Goal: Task Accomplishment & Management: Manage account settings

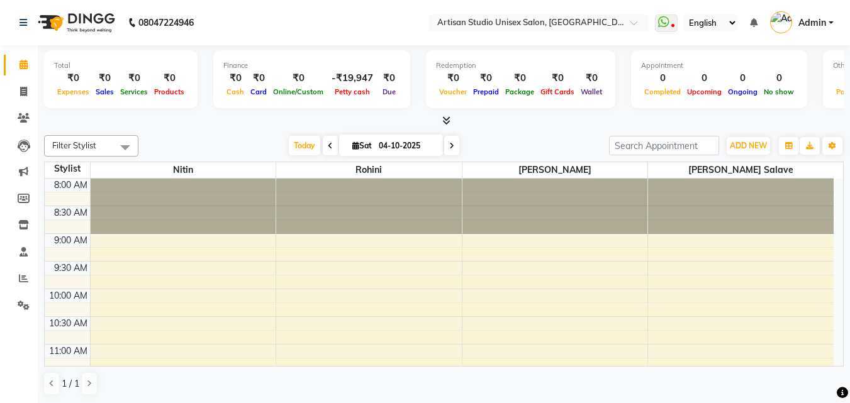
click at [450, 116] on icon at bounding box center [446, 120] width 8 height 9
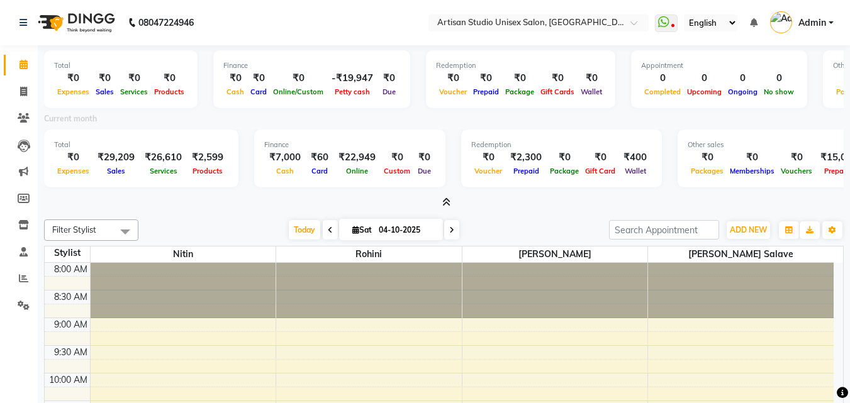
click at [446, 198] on icon at bounding box center [446, 202] width 8 height 9
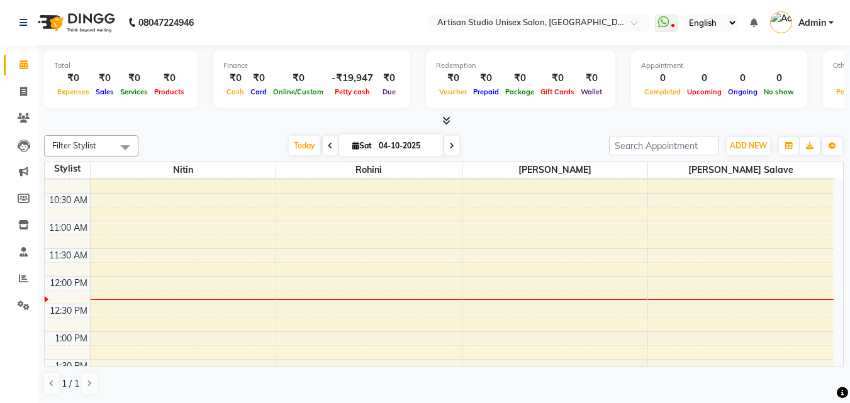
scroll to position [126, 0]
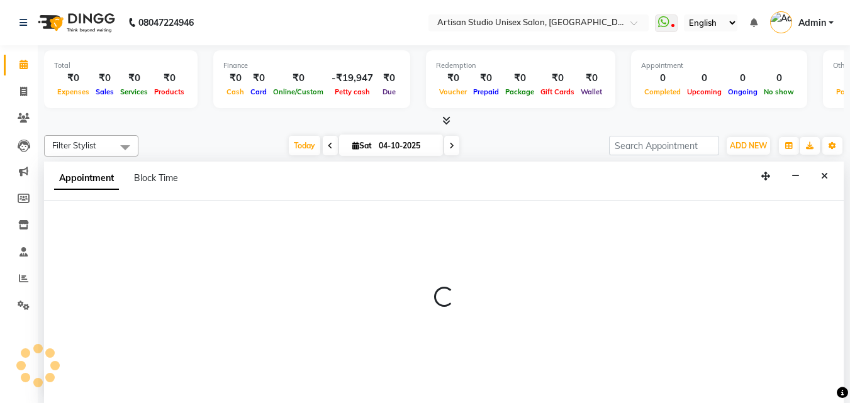
scroll to position [1, 0]
select select "51857"
select select "tentative"
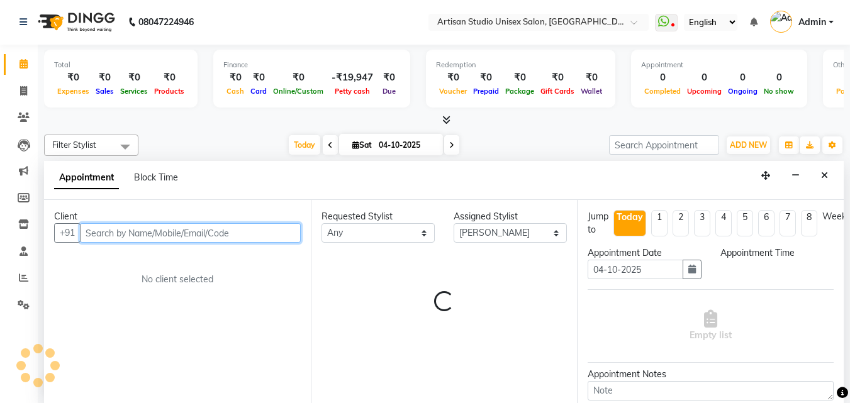
select select "690"
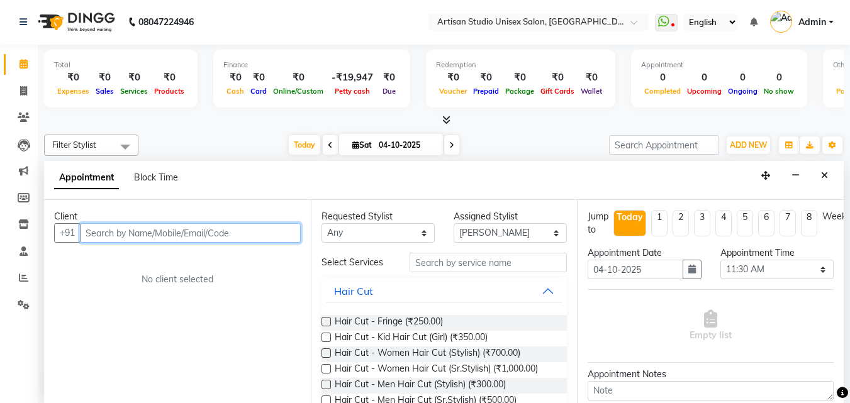
click at [254, 233] on input "text" at bounding box center [190, 233] width 221 height 20
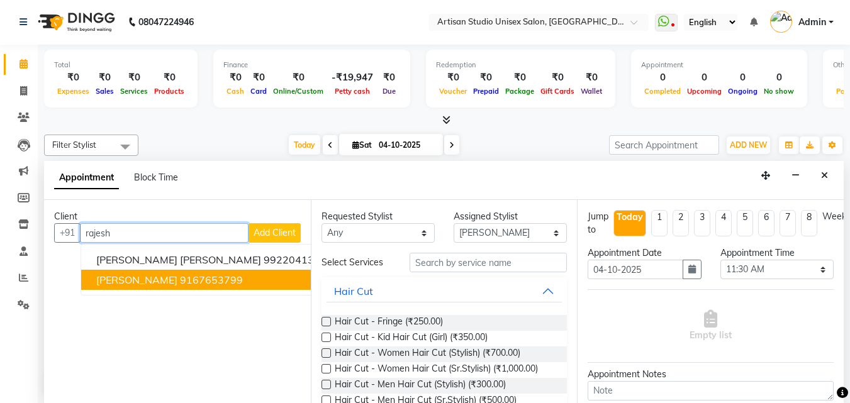
click at [197, 285] on ngb-highlight "9167653799" at bounding box center [211, 280] width 63 height 13
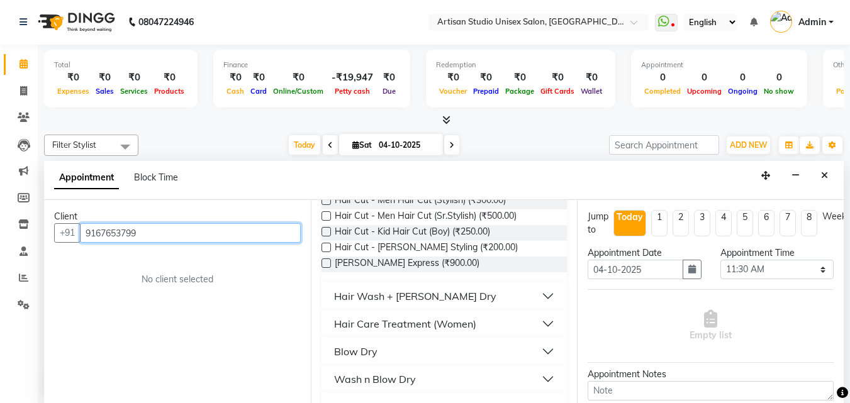
scroll to position [189, 0]
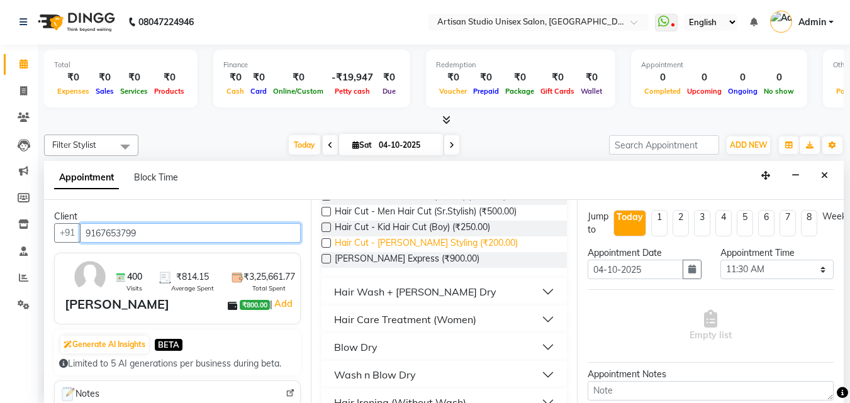
type input "9167653799"
click at [461, 245] on span "Hair Cut - [PERSON_NAME] Styling (₹200.00)" at bounding box center [426, 245] width 183 height 16
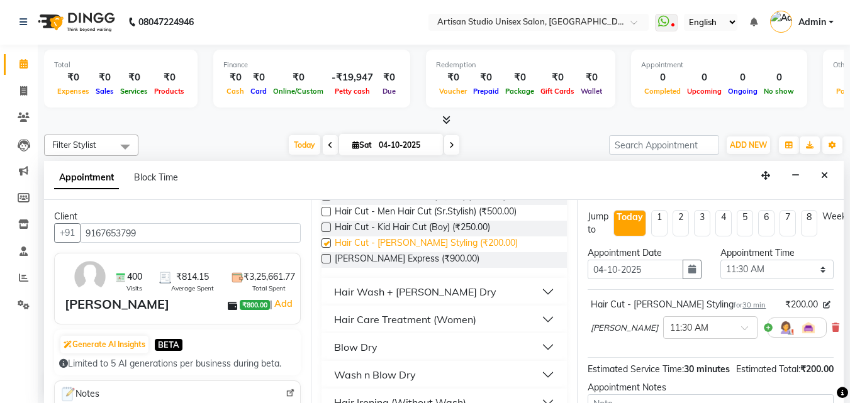
checkbox input "false"
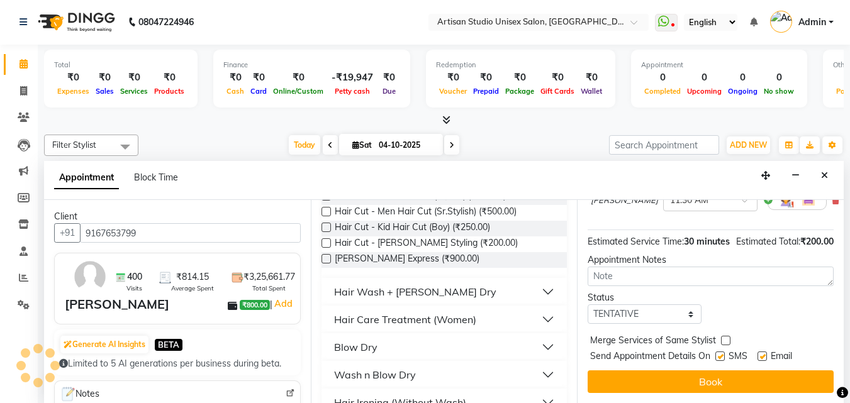
scroll to position [150, 0]
click at [721, 352] on label at bounding box center [720, 356] width 9 height 9
click at [721, 354] on input "checkbox" at bounding box center [720, 358] width 8 height 8
checkbox input "false"
click at [763, 352] on label at bounding box center [762, 356] width 9 height 9
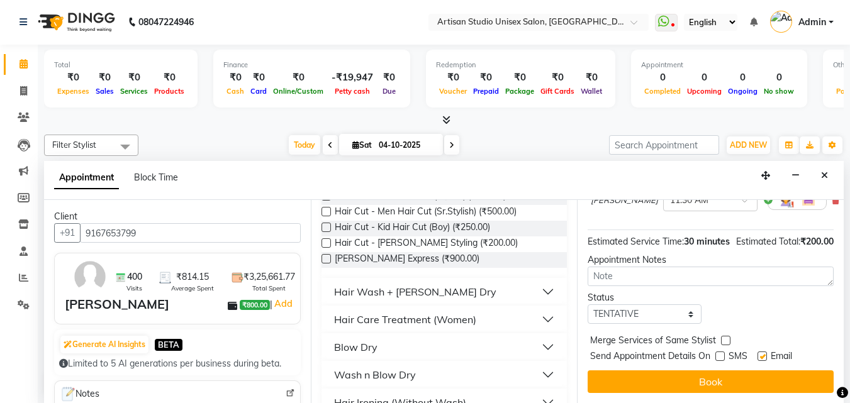
click at [763, 354] on input "checkbox" at bounding box center [762, 358] width 8 height 8
checkbox input "false"
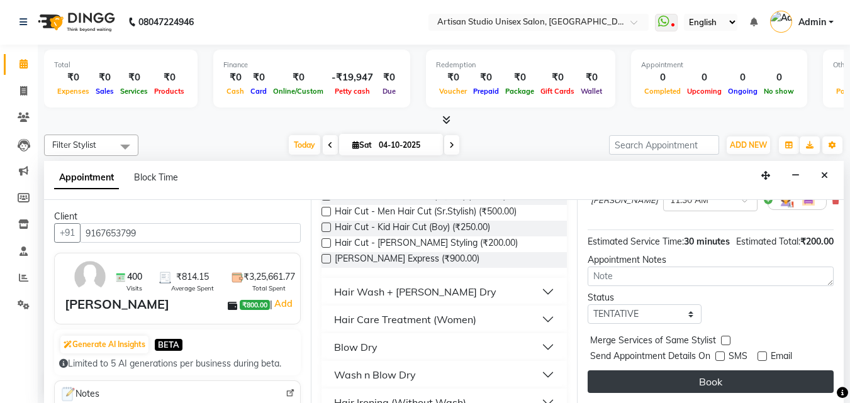
click at [757, 374] on button "Book" at bounding box center [711, 382] width 246 height 23
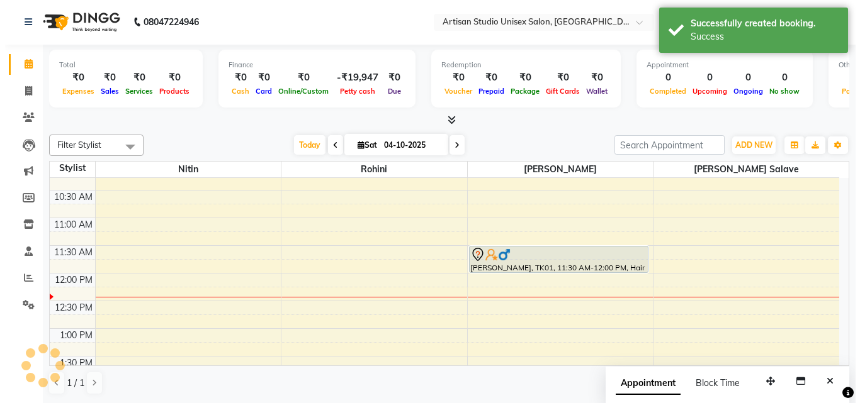
scroll to position [0, 0]
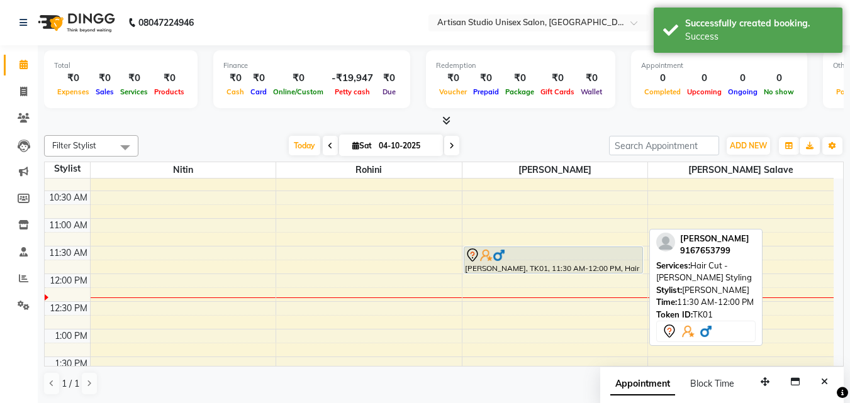
click at [551, 260] on div at bounding box center [553, 255] width 177 height 15
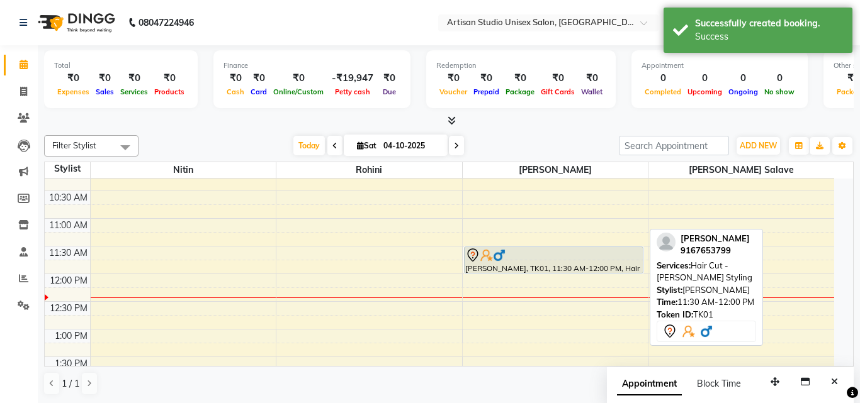
select select "7"
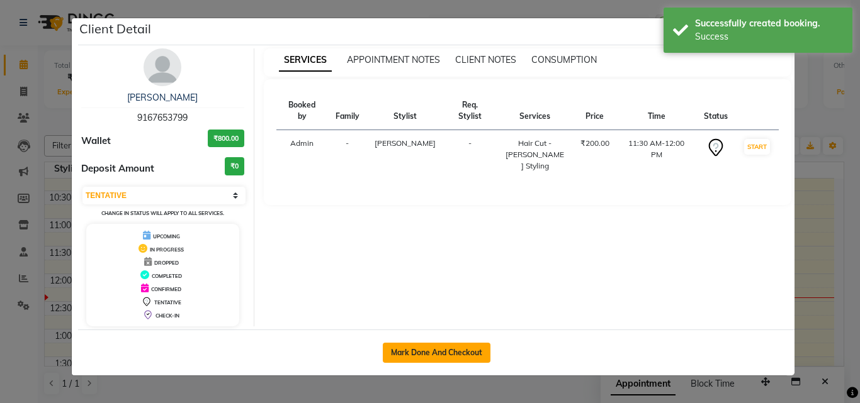
click at [472, 357] on button "Mark Done And Checkout" at bounding box center [437, 353] width 108 height 20
select select "4913"
select select "service"
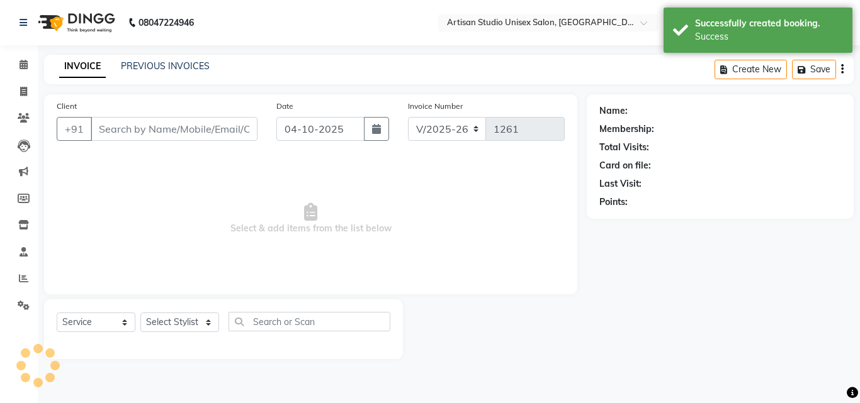
type input "9167653799"
select select "51857"
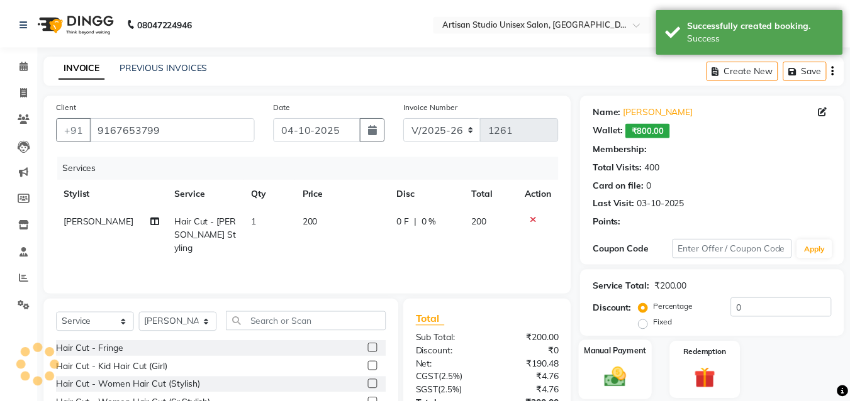
scroll to position [63, 0]
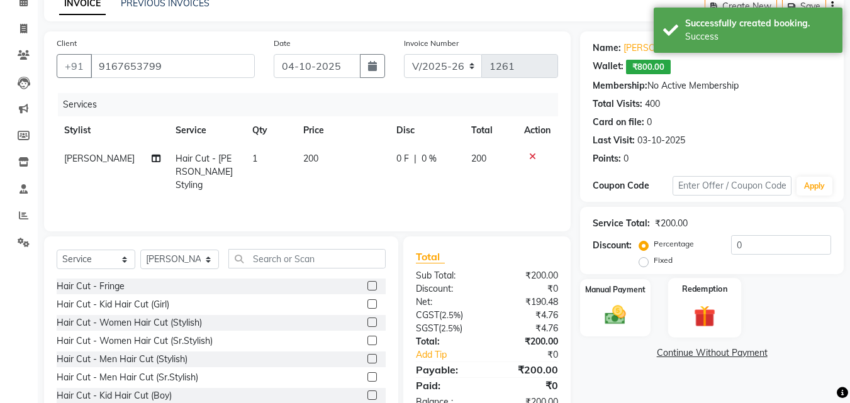
click at [701, 317] on img at bounding box center [704, 316] width 35 height 27
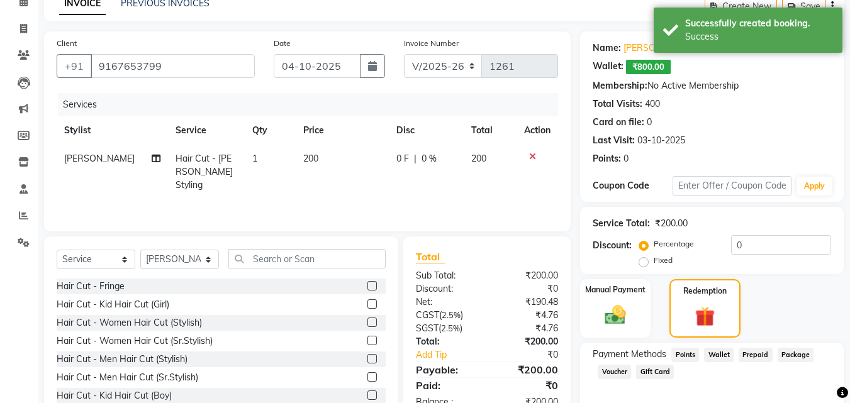
click at [717, 352] on span "Wallet" at bounding box center [719, 355] width 30 height 14
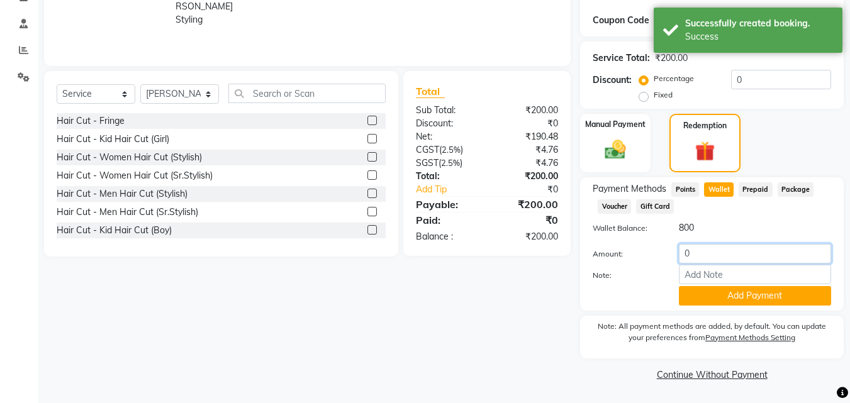
click at [697, 258] on input "0" at bounding box center [755, 254] width 152 height 20
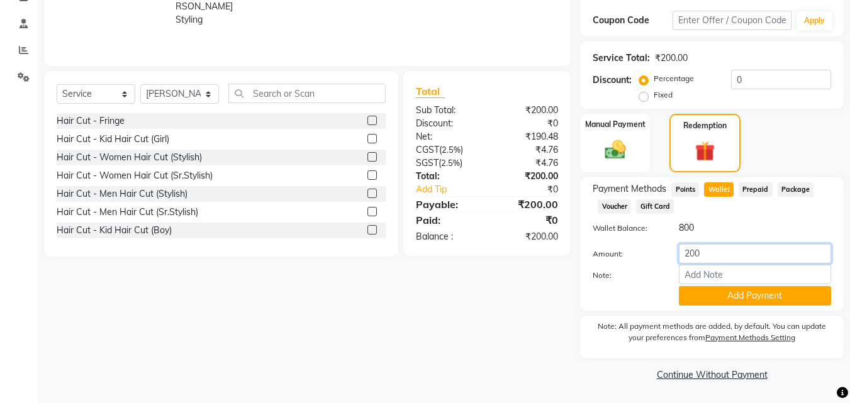
type input "200"
click at [694, 302] on button "Add Payment" at bounding box center [755, 296] width 152 height 20
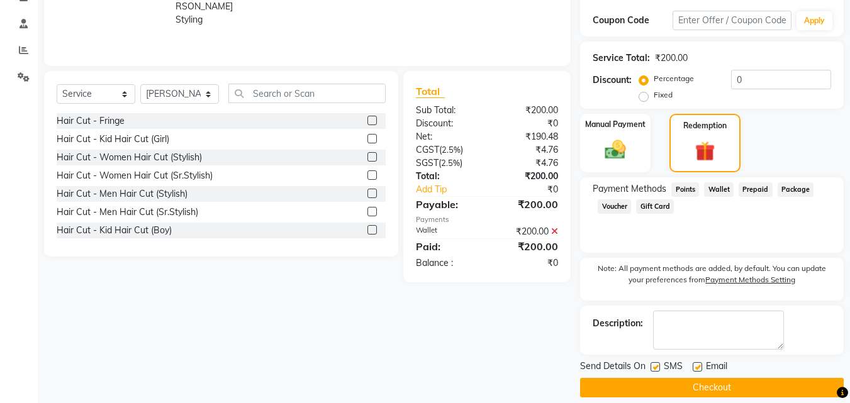
scroll to position [242, 0]
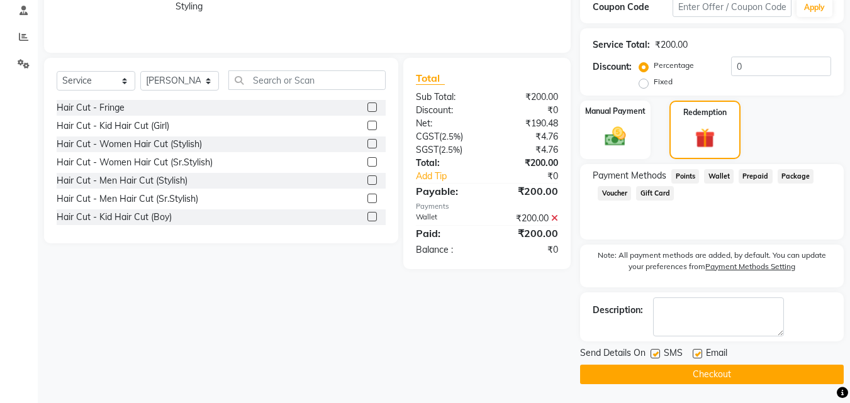
click at [655, 356] on label at bounding box center [655, 353] width 9 height 9
click at [655, 356] on input "checkbox" at bounding box center [655, 355] width 8 height 8
checkbox input "false"
click at [697, 354] on label at bounding box center [697, 353] width 9 height 9
click at [697, 354] on input "checkbox" at bounding box center [697, 355] width 8 height 8
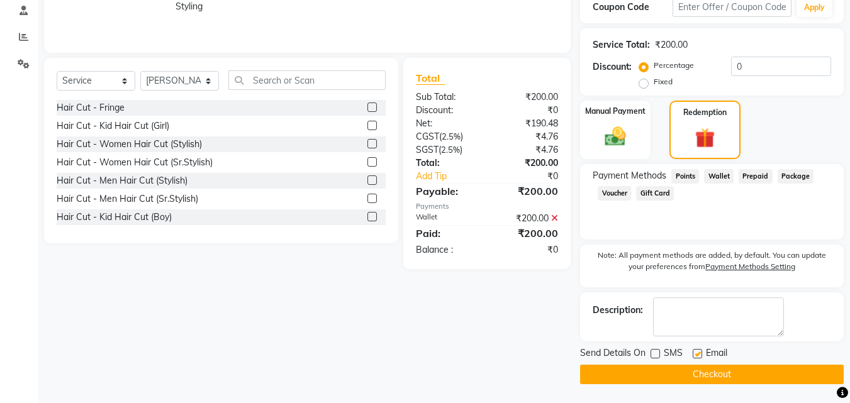
checkbox input "false"
click at [699, 369] on button "Checkout" at bounding box center [712, 375] width 264 height 20
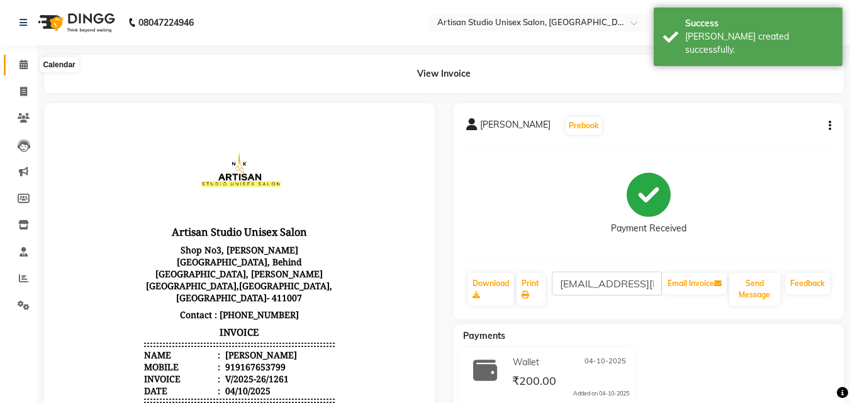
click at [25, 64] on icon at bounding box center [24, 64] width 8 height 9
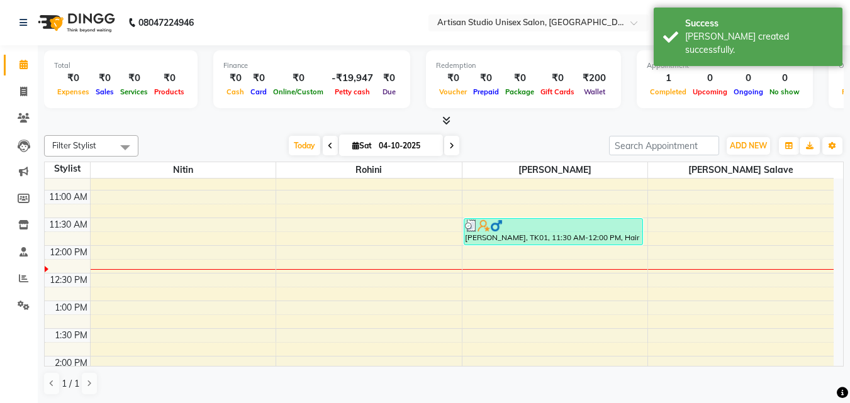
scroll to position [126, 0]
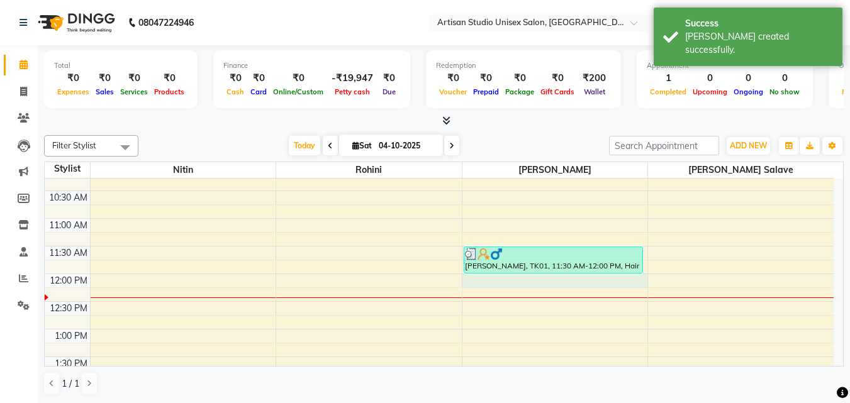
select select "51857"
select select "720"
select select "tentative"
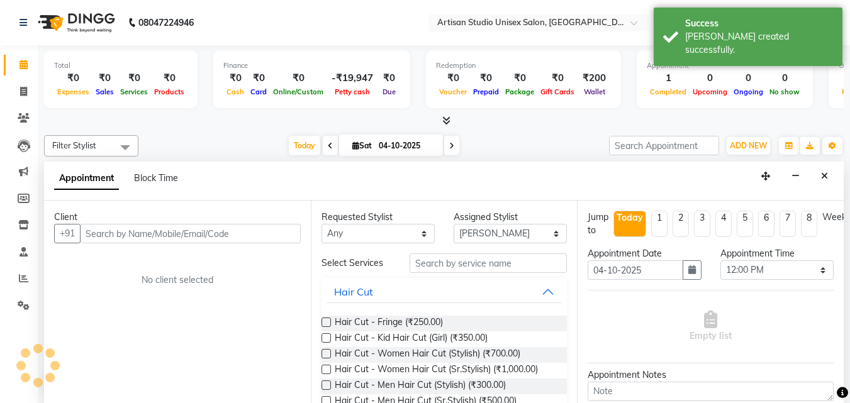
scroll to position [1, 0]
click at [259, 230] on input "text" at bounding box center [190, 233] width 221 height 20
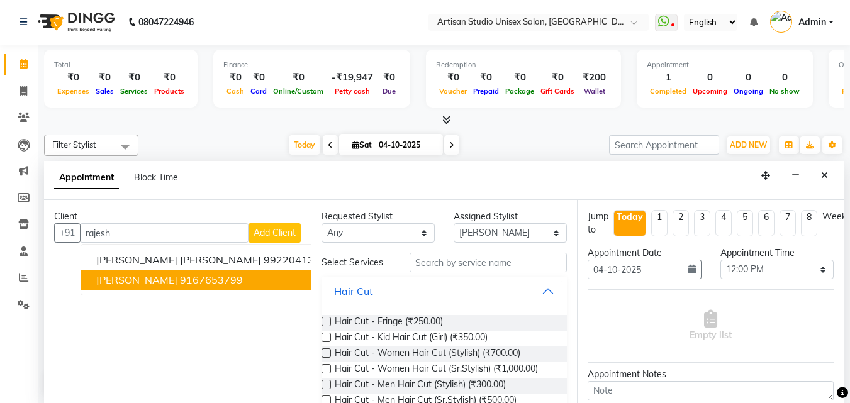
click at [147, 282] on span "[PERSON_NAME]" at bounding box center [136, 280] width 81 height 13
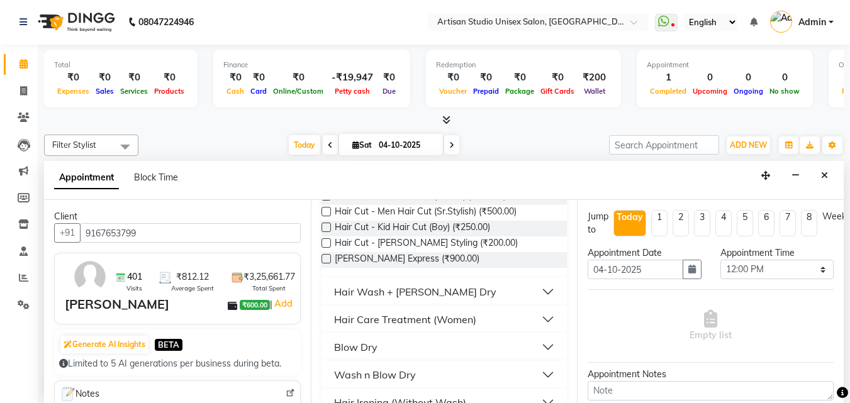
scroll to position [0, 0]
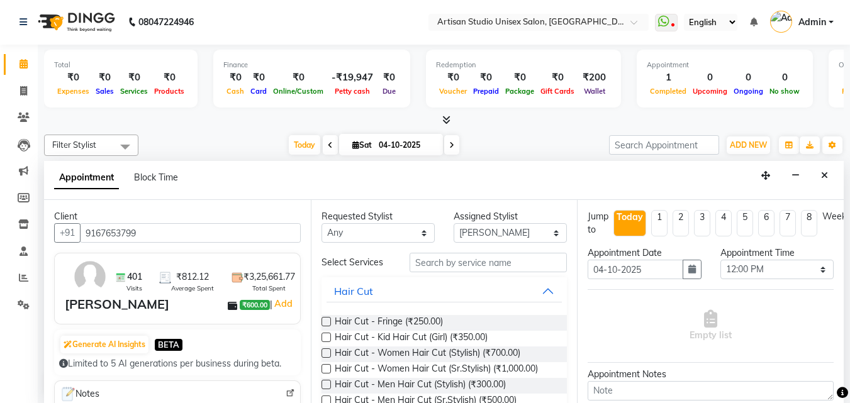
type input "9167653799"
click at [452, 264] on input "text" at bounding box center [488, 263] width 157 height 20
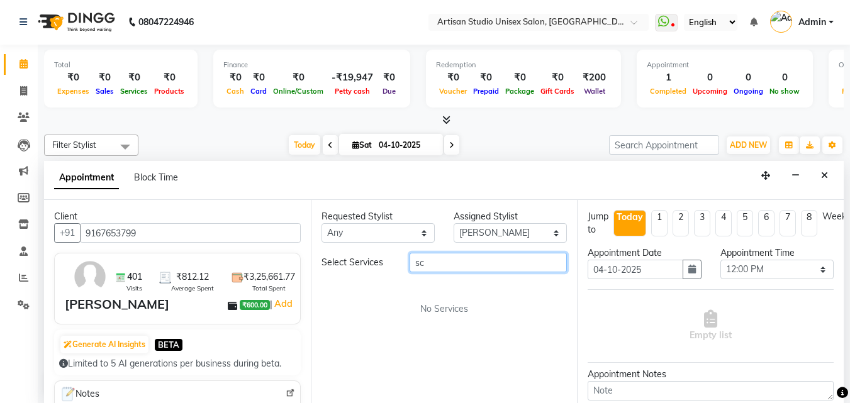
type input "s"
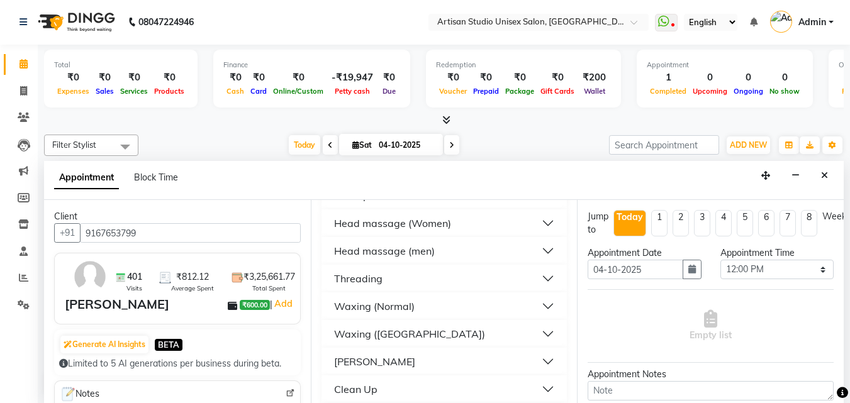
scroll to position [818, 0]
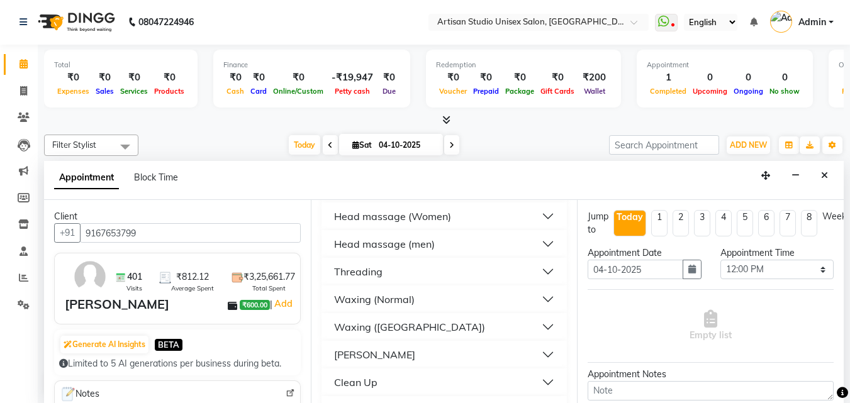
click at [537, 354] on button "[PERSON_NAME]" at bounding box center [445, 355] width 236 height 23
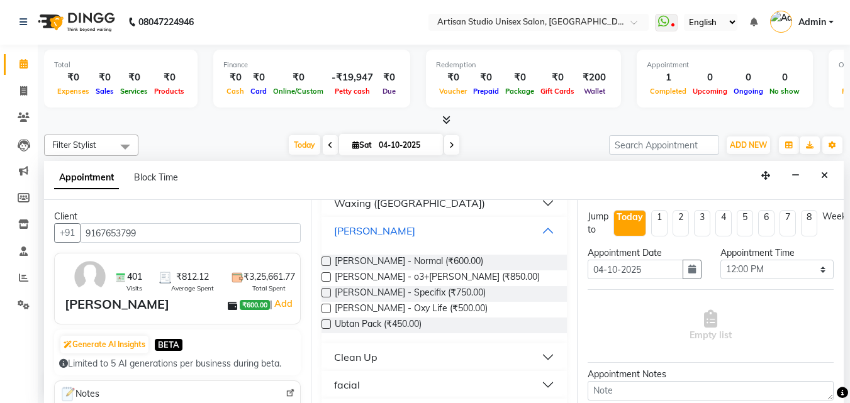
scroll to position [944, 0]
click at [534, 356] on button "Clean Up" at bounding box center [445, 355] width 236 height 23
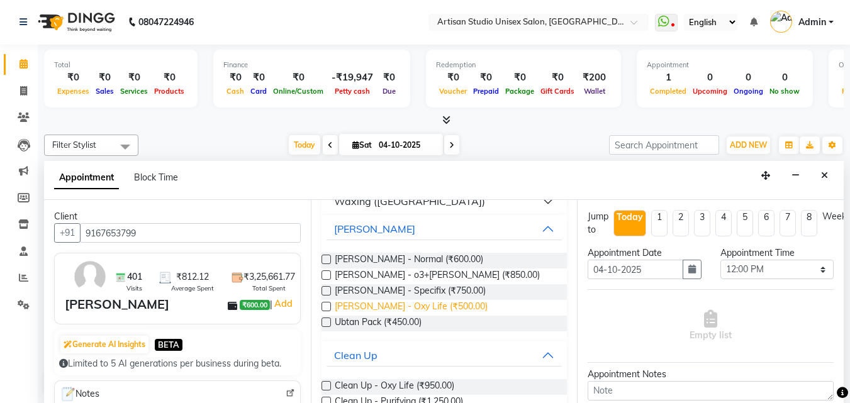
click at [428, 305] on span "[PERSON_NAME] - Oxy Life (₹500.00)" at bounding box center [411, 308] width 153 height 16
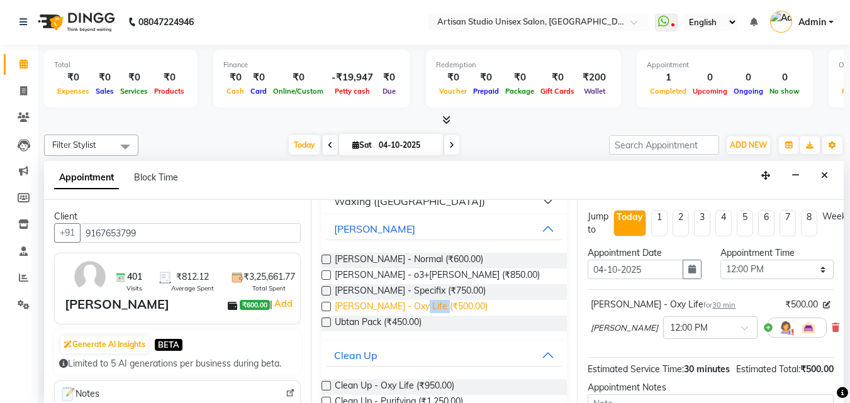
click at [428, 305] on span "[PERSON_NAME] - Oxy Life (₹500.00)" at bounding box center [411, 308] width 153 height 16
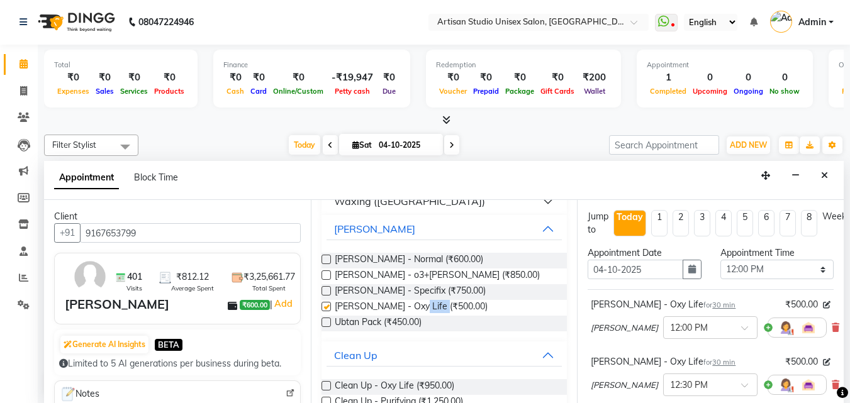
checkbox input "false"
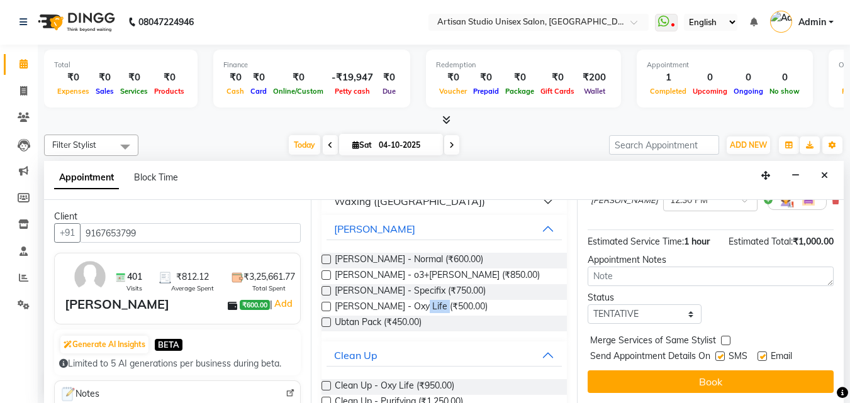
scroll to position [194, 0]
click at [722, 352] on label at bounding box center [720, 356] width 9 height 9
click at [722, 354] on input "checkbox" at bounding box center [720, 358] width 8 height 8
checkbox input "false"
click at [762, 352] on label at bounding box center [762, 356] width 9 height 9
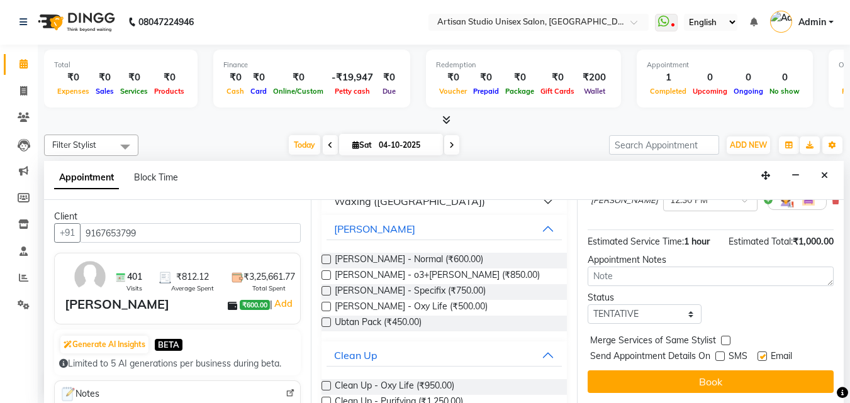
click at [762, 354] on input "checkbox" at bounding box center [762, 358] width 8 height 8
checkbox input "false"
click at [762, 371] on button "Book" at bounding box center [711, 382] width 246 height 23
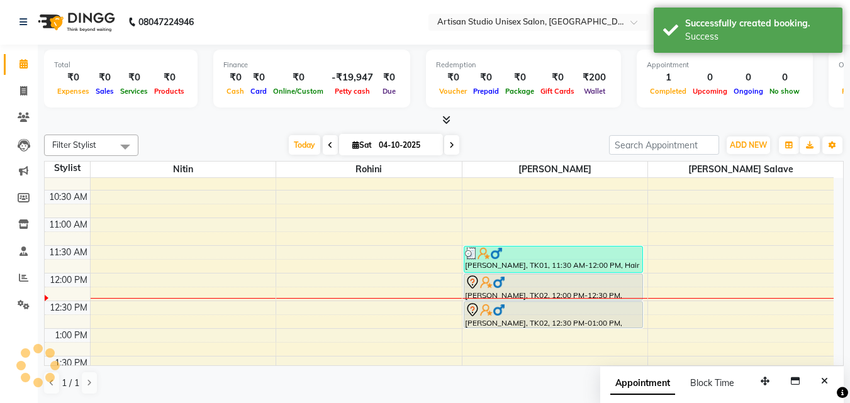
scroll to position [0, 0]
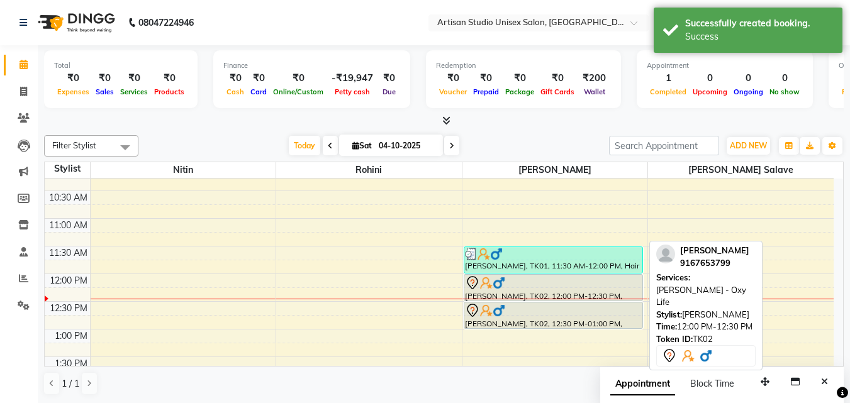
click at [575, 284] on div at bounding box center [553, 283] width 177 height 15
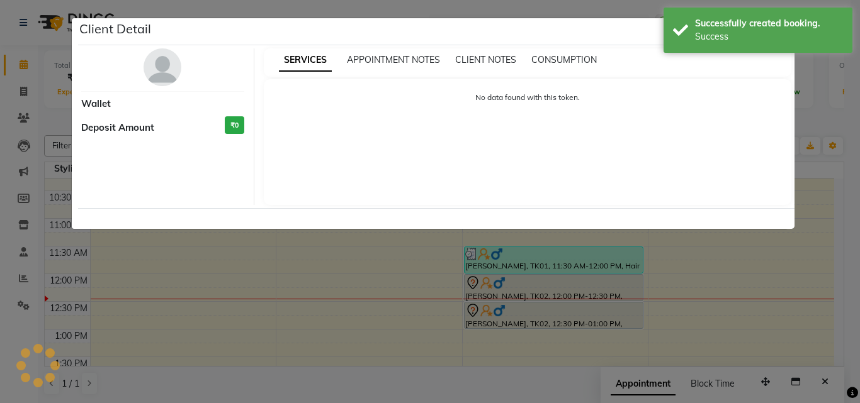
select select "7"
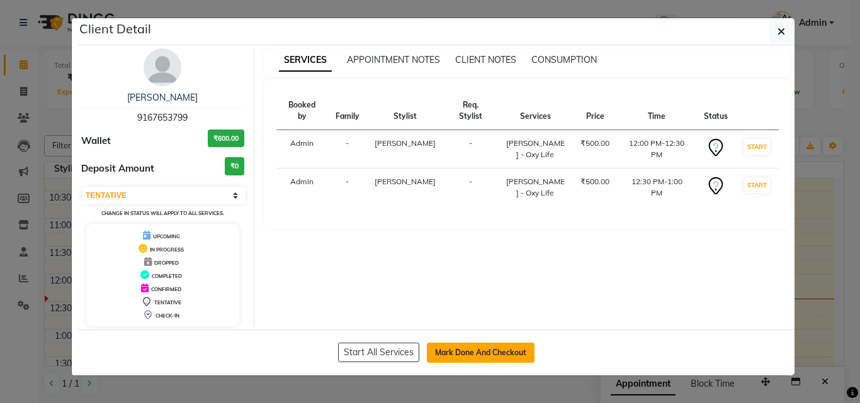
click at [481, 352] on button "Mark Done And Checkout" at bounding box center [481, 353] width 108 height 20
select select "service"
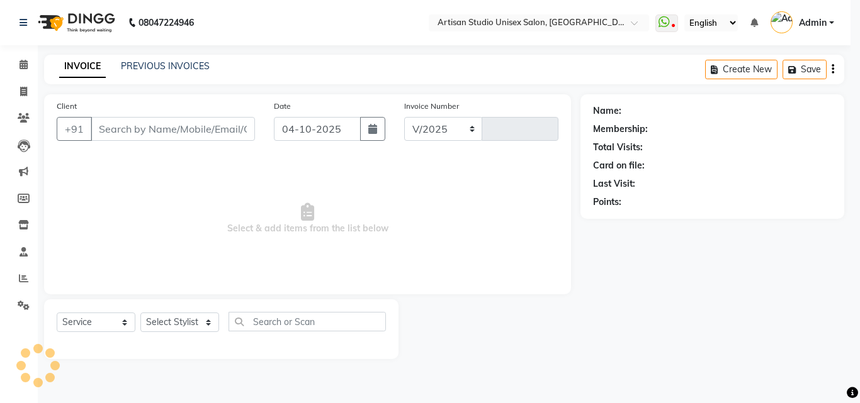
select select "4913"
type input "1262"
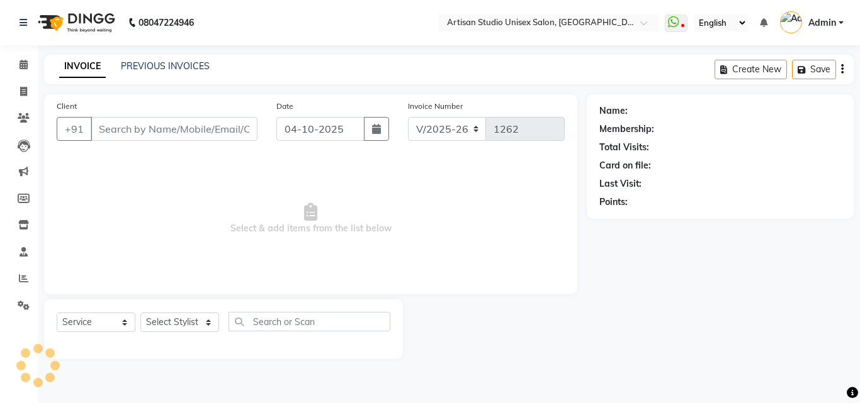
type input "9167653799"
select select "51857"
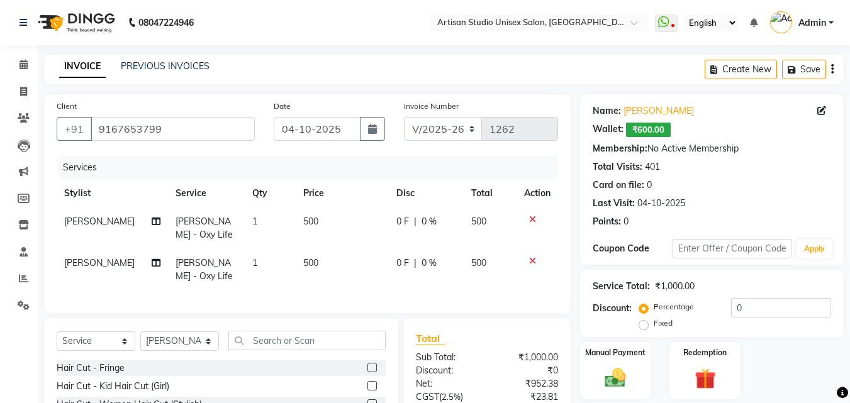
scroll to position [129, 0]
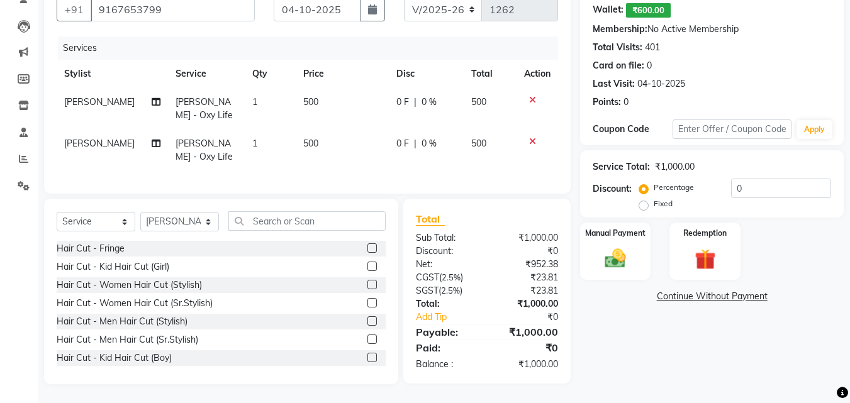
click at [689, 292] on link "Continue Without Payment" at bounding box center [712, 296] width 259 height 13
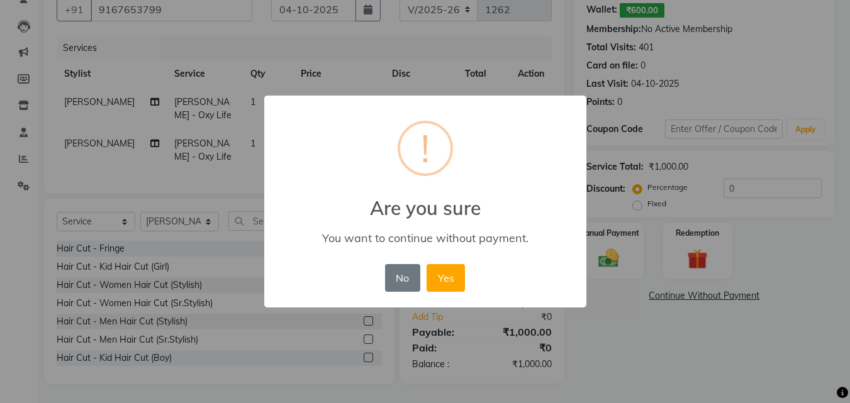
scroll to position [103, 0]
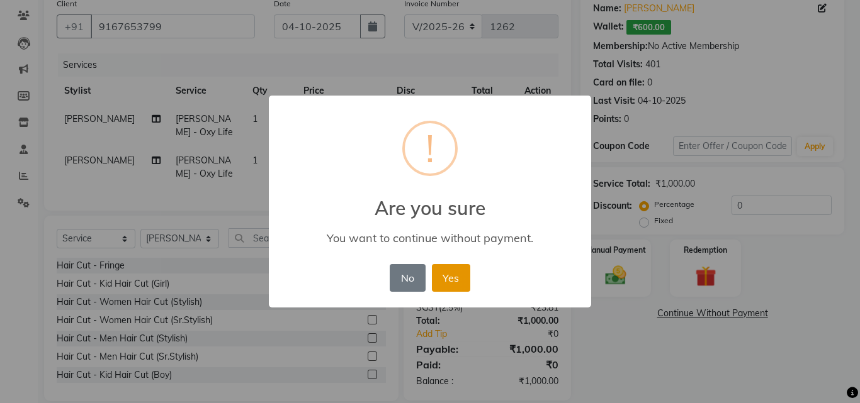
drag, startPoint x: 447, startPoint y: 273, endPoint x: 453, endPoint y: 267, distance: 7.1
click at [448, 271] on button "Yes" at bounding box center [451, 278] width 38 height 28
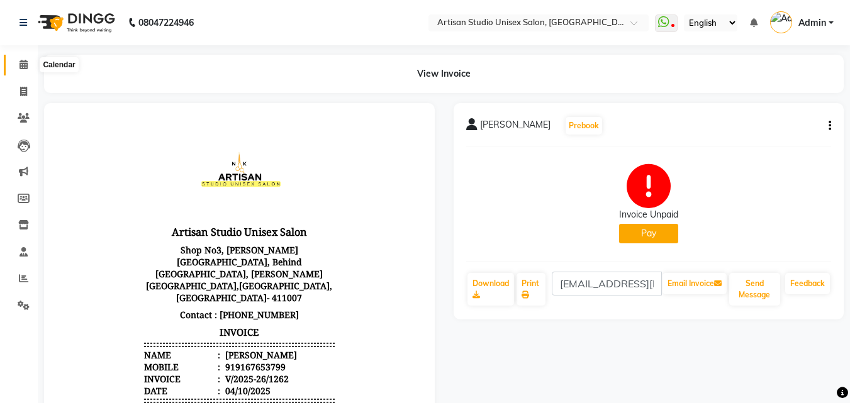
click at [20, 62] on icon at bounding box center [24, 64] width 8 height 9
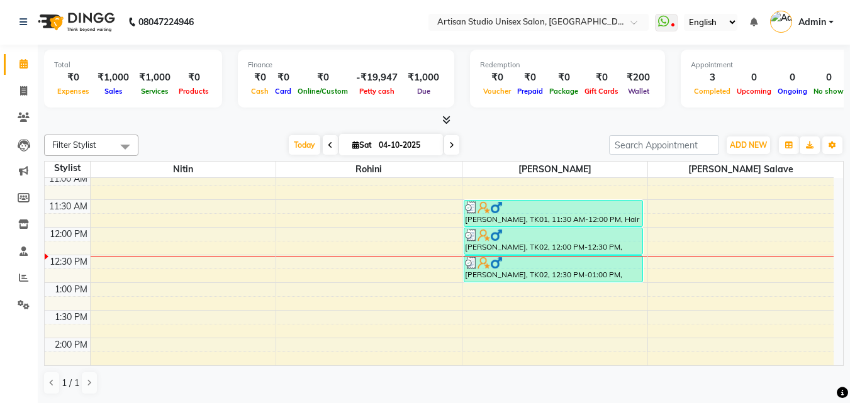
scroll to position [96, 0]
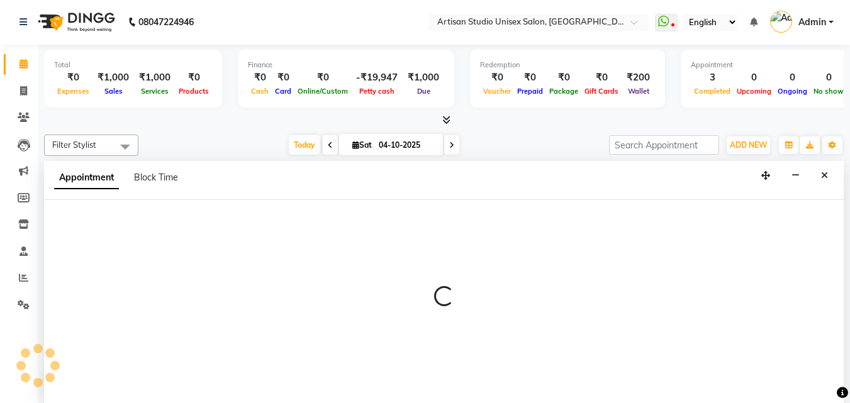
select select "31468"
select select "630"
select select "tentative"
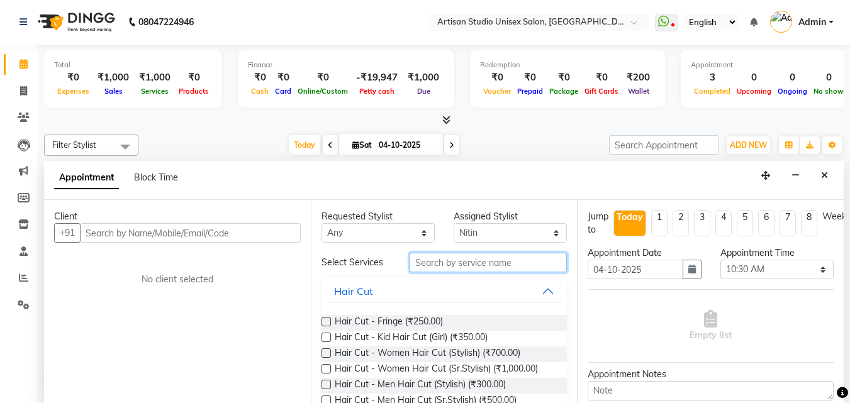
click at [501, 264] on input "text" at bounding box center [488, 263] width 157 height 20
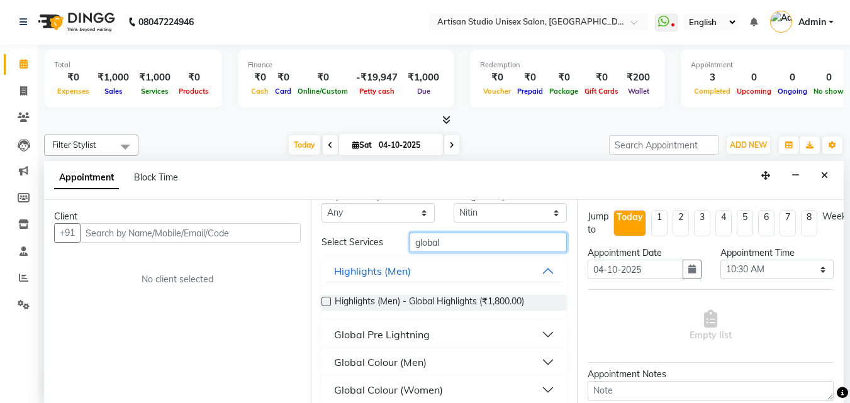
scroll to position [31, 0]
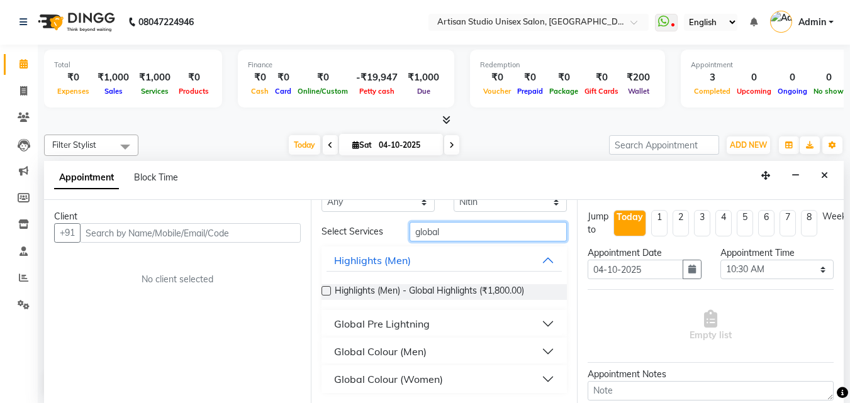
type input "global"
click at [539, 375] on button "Global Colour (Women)" at bounding box center [445, 379] width 236 height 23
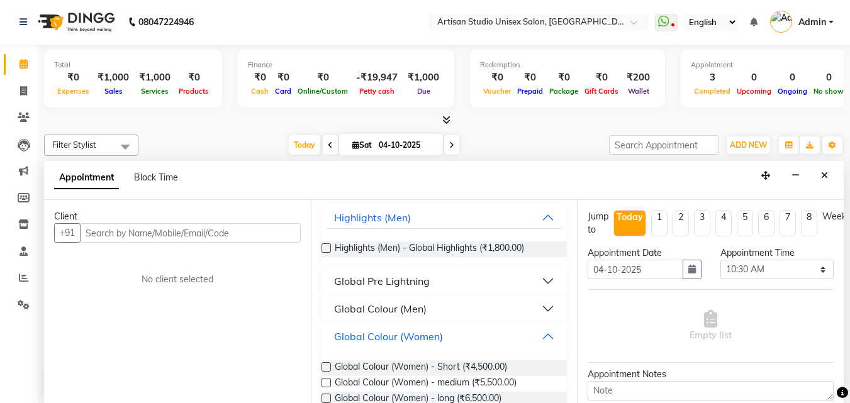
scroll to position [98, 0]
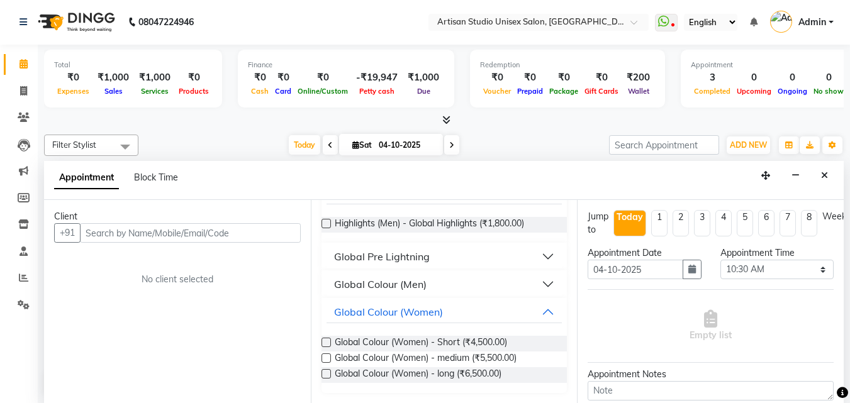
click at [327, 375] on label at bounding box center [326, 373] width 9 height 9
click at [327, 375] on input "checkbox" at bounding box center [326, 375] width 8 height 8
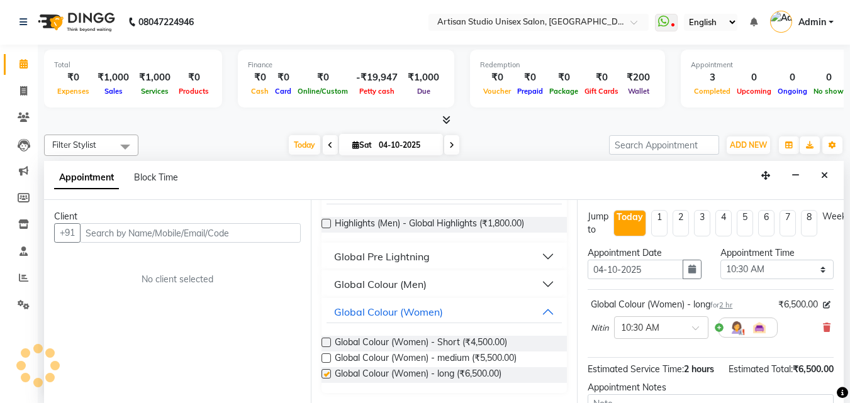
scroll to position [42, 0]
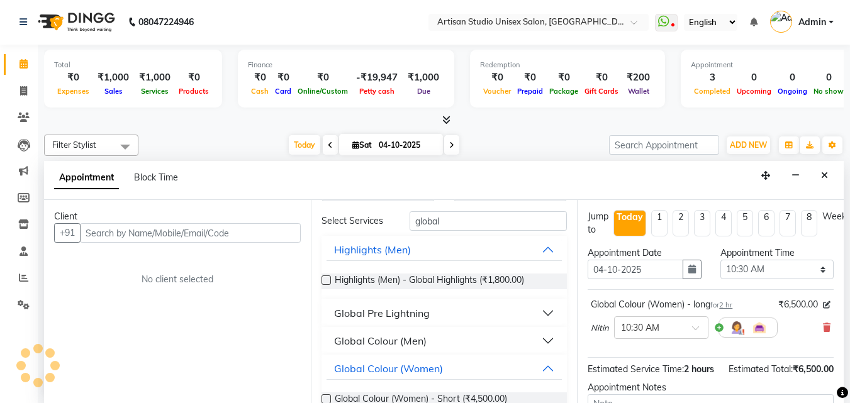
checkbox input "false"
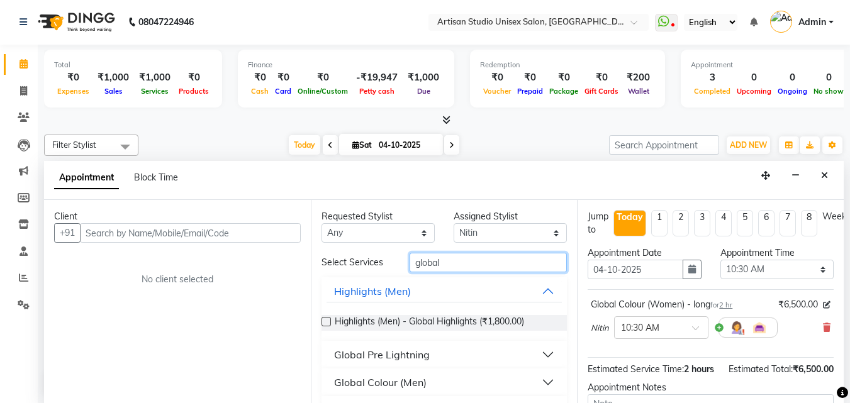
click at [442, 257] on input "global" at bounding box center [488, 263] width 157 height 20
type input "g"
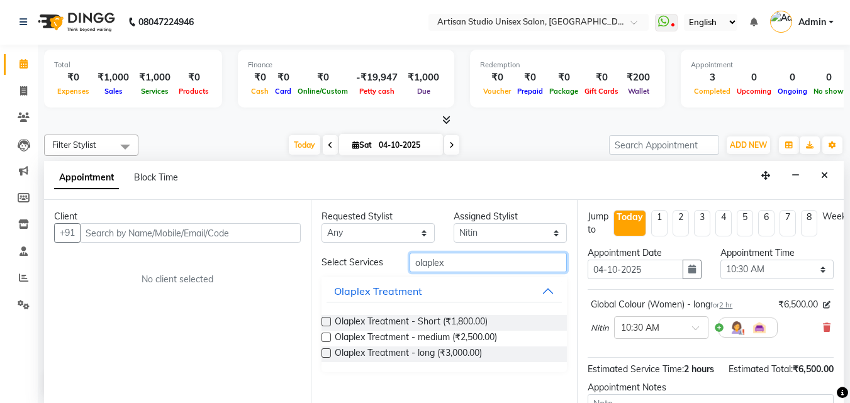
type input "olaplex"
click at [323, 321] on label at bounding box center [326, 321] width 9 height 9
click at [323, 321] on input "checkbox" at bounding box center [326, 323] width 8 height 8
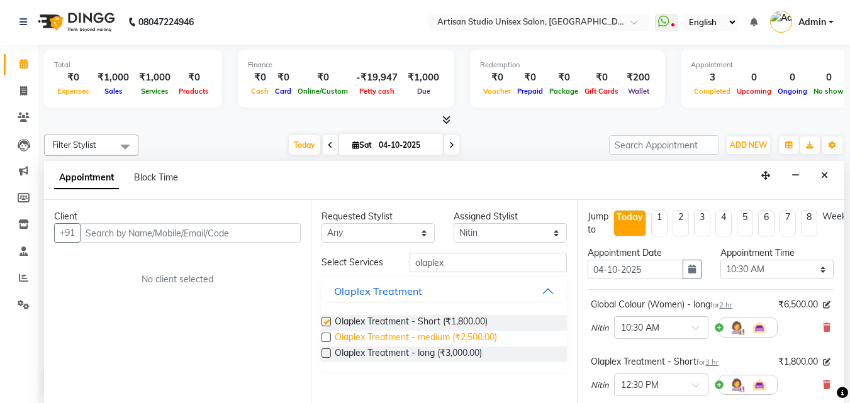
checkbox input "false"
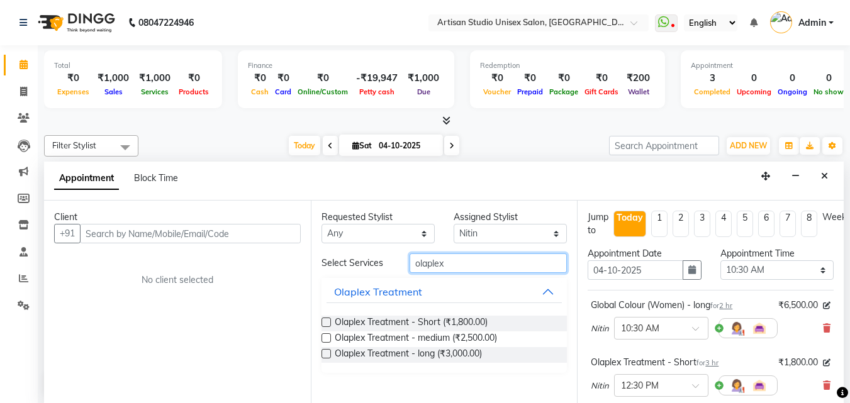
click at [475, 268] on input "olaplex" at bounding box center [488, 264] width 157 height 20
type input "o"
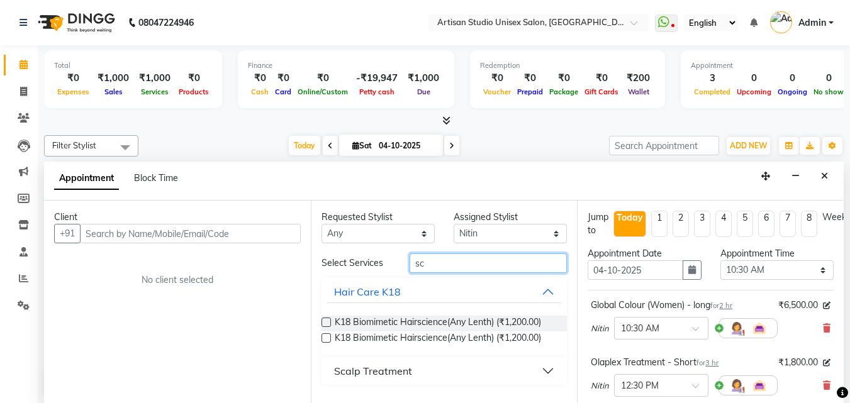
type input "s"
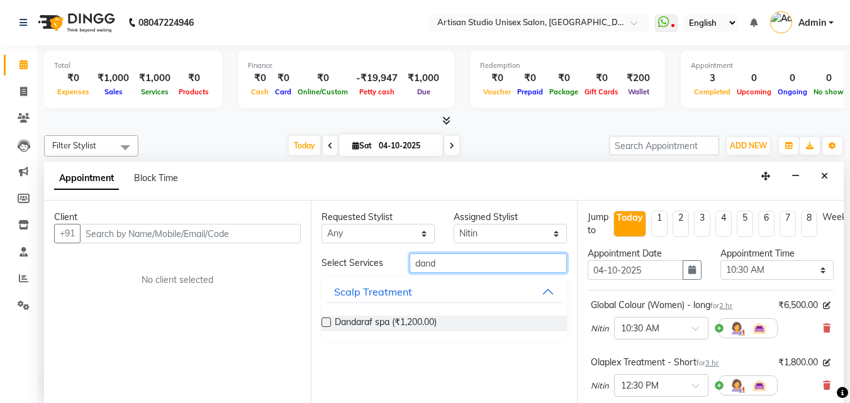
type input "dand"
click at [325, 322] on label at bounding box center [326, 322] width 9 height 9
click at [325, 322] on input "checkbox" at bounding box center [326, 324] width 8 height 8
checkbox input "false"
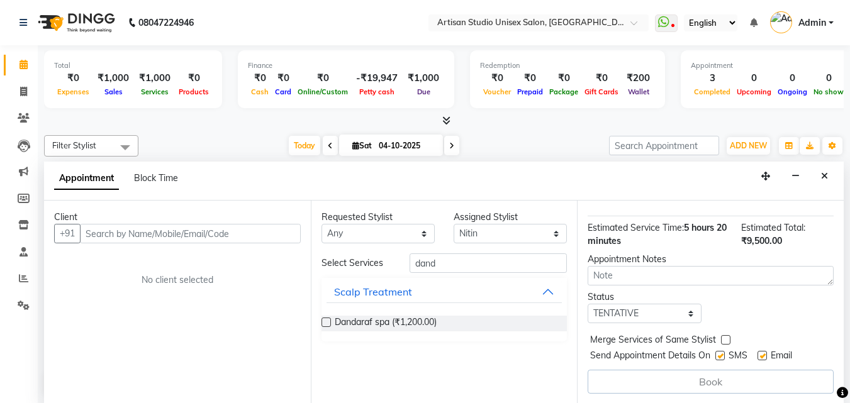
scroll to position [1, 0]
click at [722, 351] on label at bounding box center [720, 355] width 9 height 9
click at [722, 352] on input "checkbox" at bounding box center [720, 356] width 8 height 8
checkbox input "false"
click at [761, 351] on label at bounding box center [762, 355] width 9 height 9
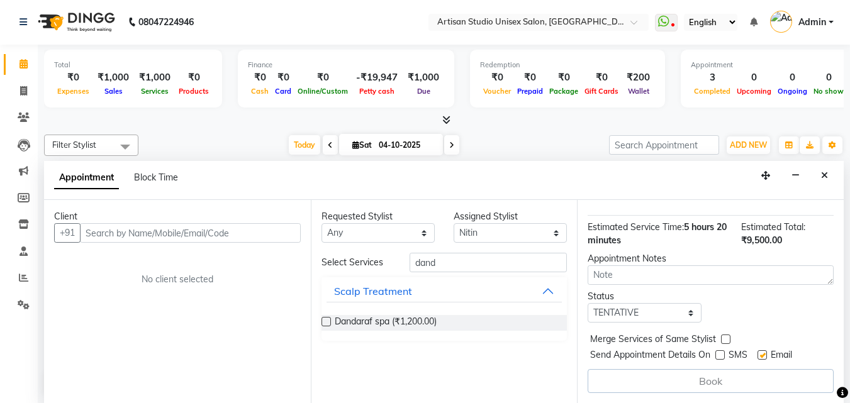
click at [761, 352] on input "checkbox" at bounding box center [762, 356] width 8 height 8
checkbox input "false"
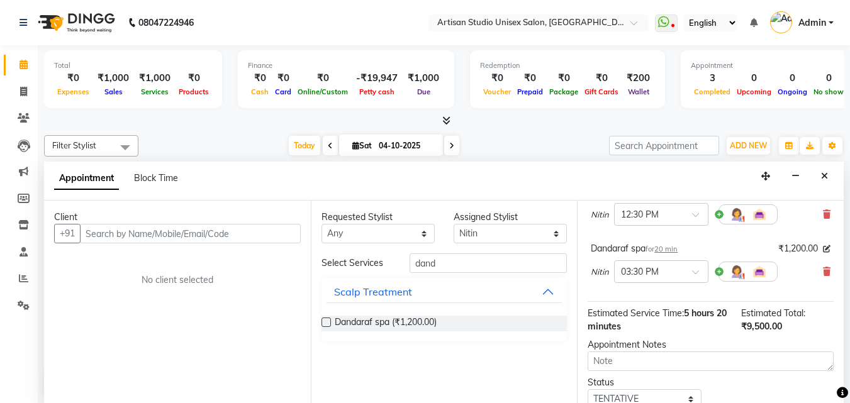
scroll to position [189, 0]
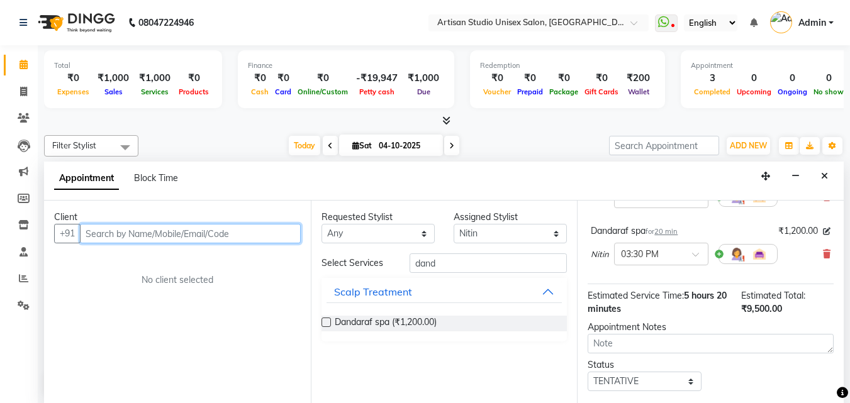
click at [208, 233] on input "text" at bounding box center [190, 234] width 221 height 20
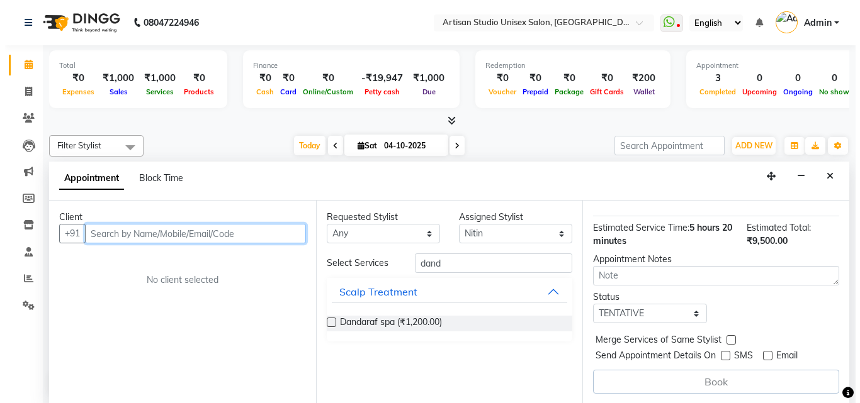
scroll to position [266, 0]
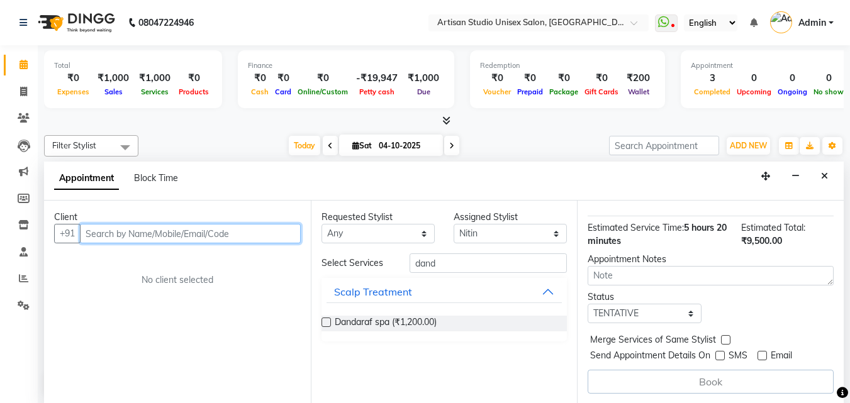
click at [202, 234] on input "text" at bounding box center [190, 234] width 221 height 20
type input "9881045882"
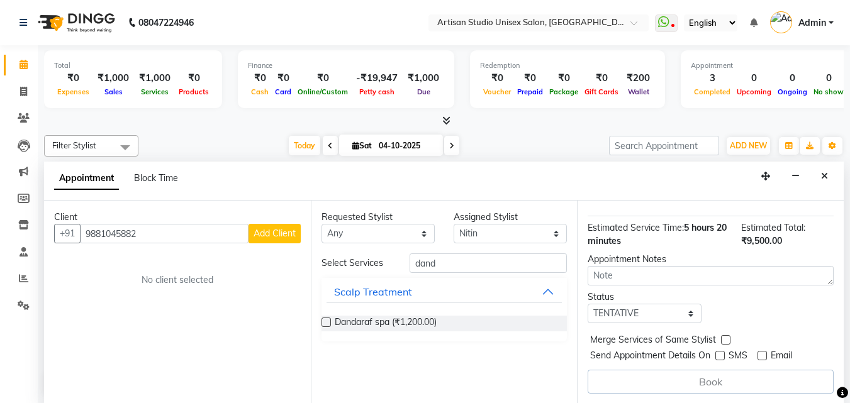
click at [266, 233] on span "Add Client" at bounding box center [275, 233] width 42 height 11
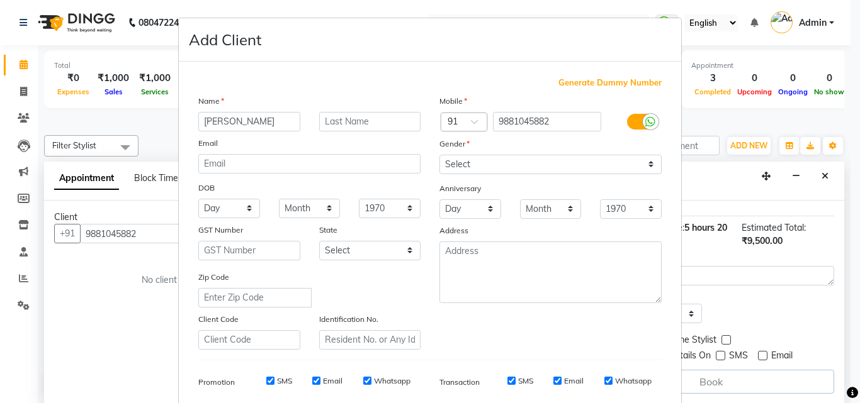
type input "[PERSON_NAME]"
click at [503, 164] on select "Select [DEMOGRAPHIC_DATA] [DEMOGRAPHIC_DATA] Other Prefer Not To Say" at bounding box center [550, 165] width 222 height 20
select select "[DEMOGRAPHIC_DATA]"
click at [439, 155] on select "Select [DEMOGRAPHIC_DATA] [DEMOGRAPHIC_DATA] Other Prefer Not To Say" at bounding box center [550, 165] width 222 height 20
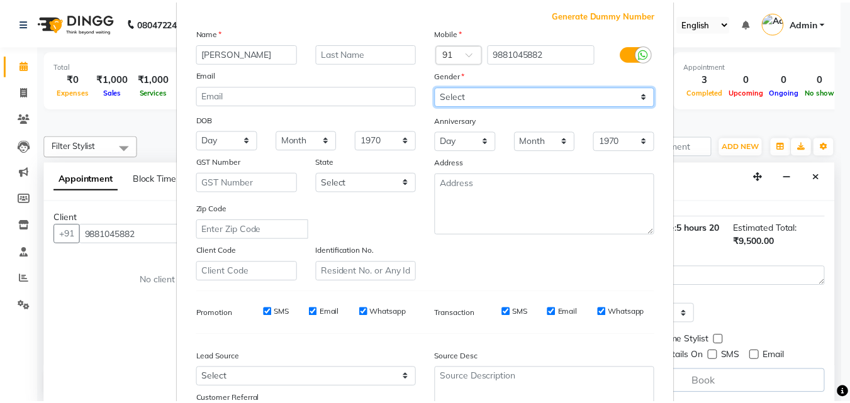
scroll to position [177, 0]
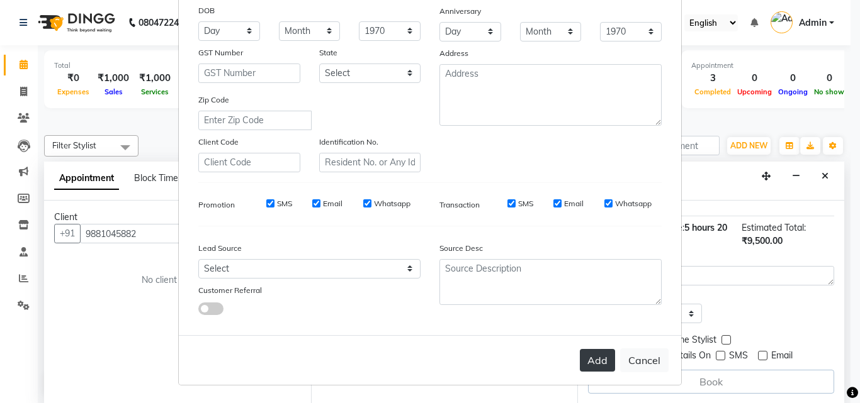
click at [584, 363] on button "Add" at bounding box center [597, 360] width 35 height 23
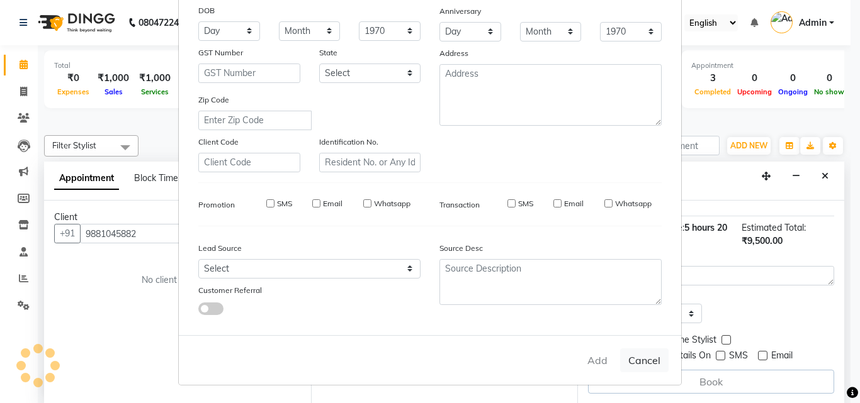
select select
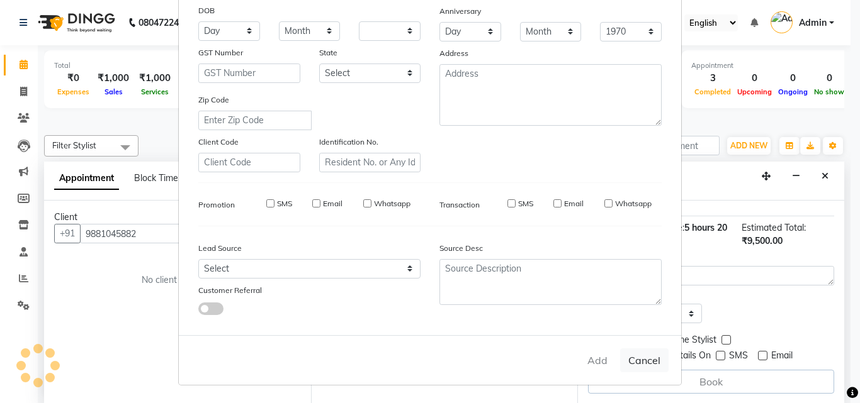
select select
checkbox input "false"
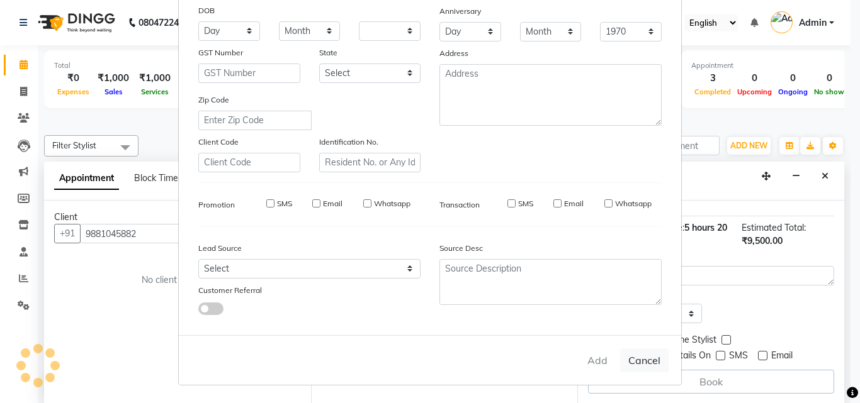
checkbox input "false"
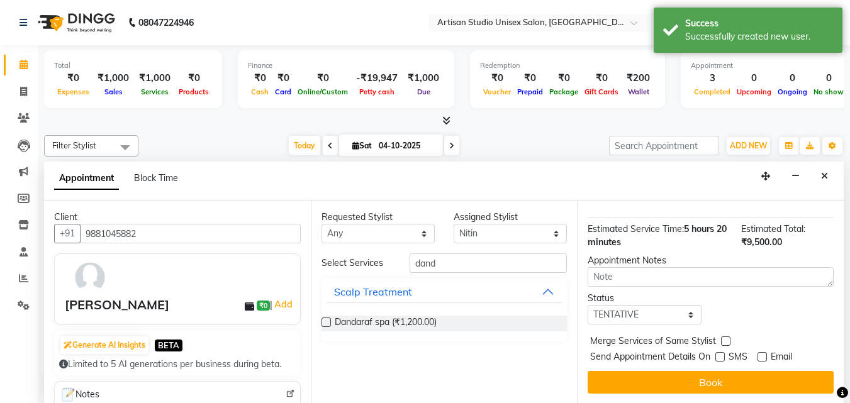
scroll to position [1, 0]
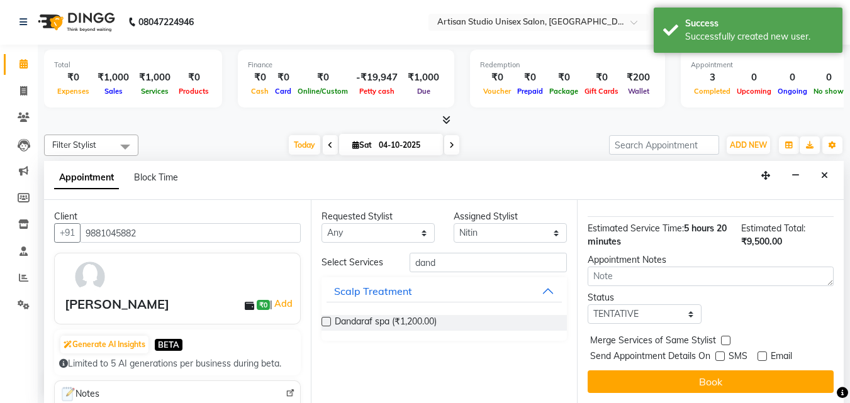
click at [709, 378] on button "Book" at bounding box center [711, 382] width 246 height 23
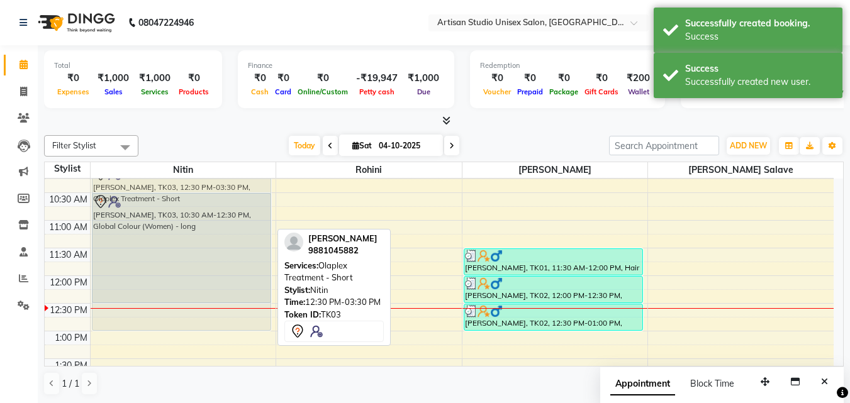
scroll to position [121, 0]
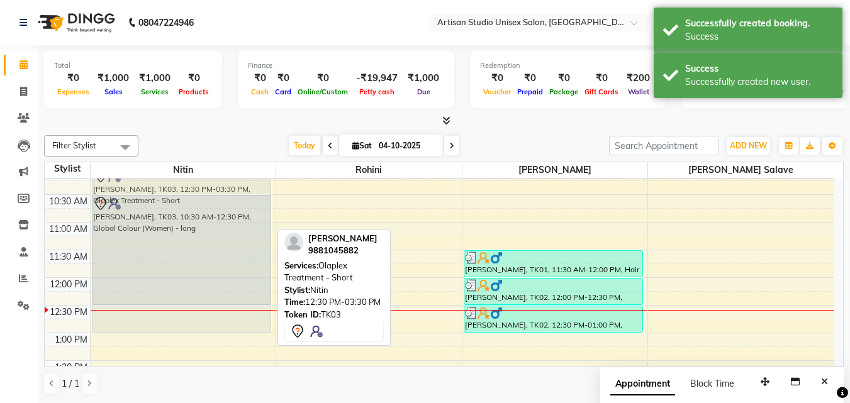
drag, startPoint x: 208, startPoint y: 310, endPoint x: 217, endPoint y: 201, distance: 109.9
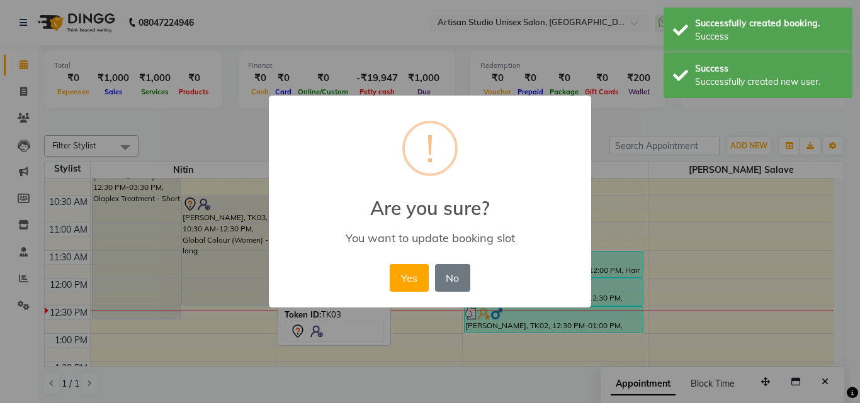
drag, startPoint x: 399, startPoint y: 272, endPoint x: 347, endPoint y: 271, distance: 52.2
click at [399, 273] on button "Yes" at bounding box center [409, 278] width 38 height 28
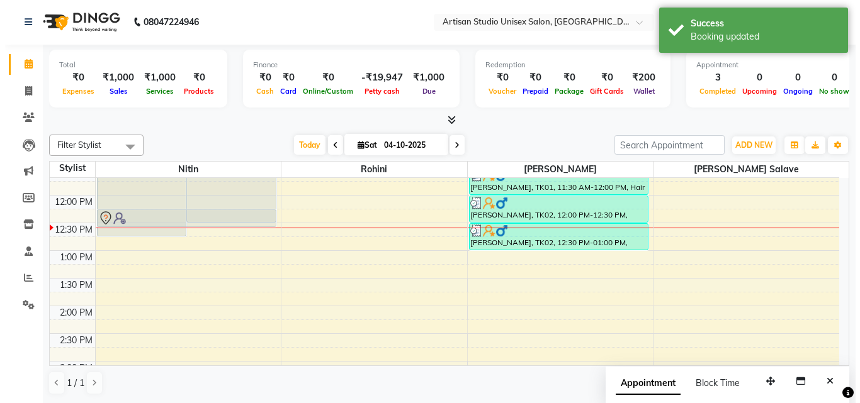
scroll to position [203, 0]
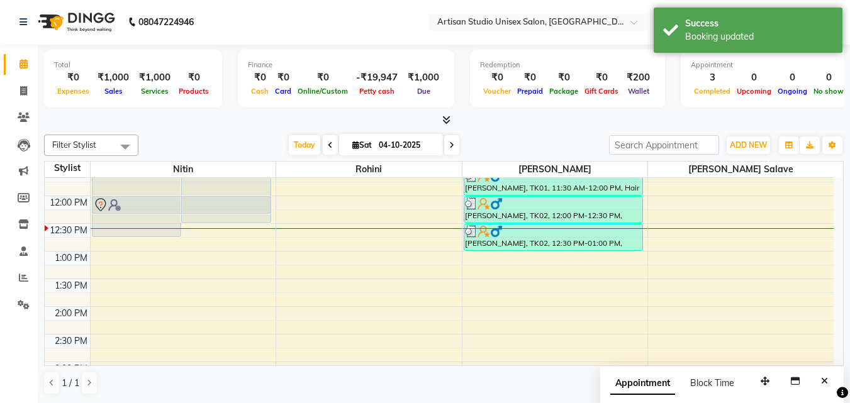
drag, startPoint x: 217, startPoint y: 288, endPoint x: 224, endPoint y: 206, distance: 81.5
click at [224, 206] on div "[PERSON_NAME], TK03, 09:45 AM-12:45 PM, Olaplex Treatment - Short Caroline, TK0…" at bounding box center [184, 362] width 186 height 775
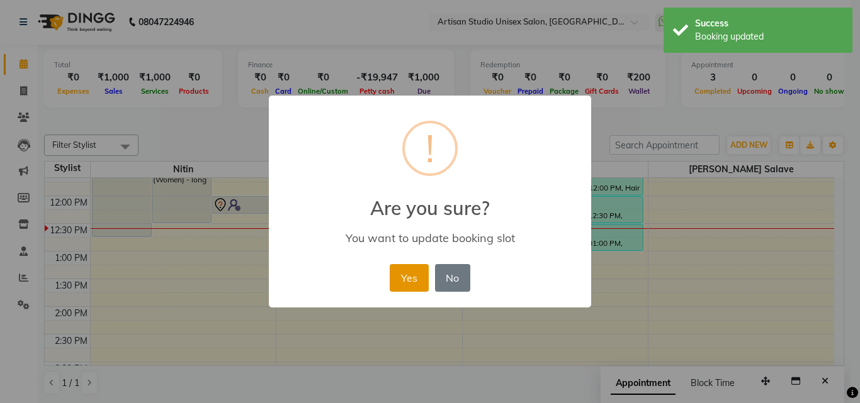
click at [406, 276] on button "Yes" at bounding box center [409, 278] width 38 height 28
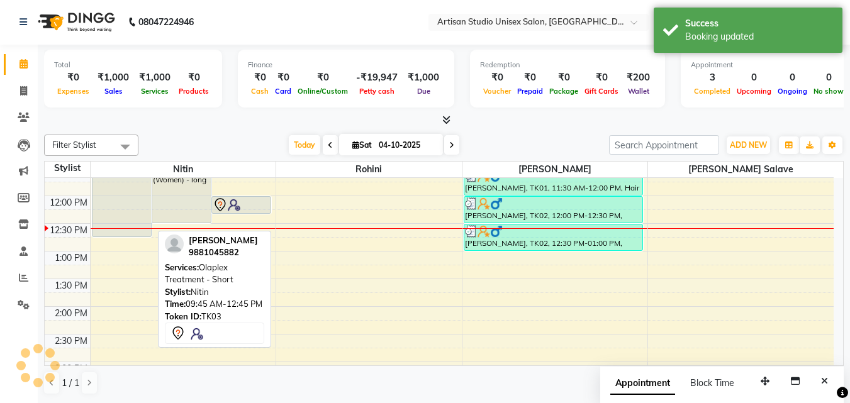
click at [113, 180] on div "[PERSON_NAME], TK03, 09:45 AM-12:45 PM, Olaplex Treatment - Short" at bounding box center [122, 154] width 59 height 164
click at [121, 189] on div "[PERSON_NAME], TK03, 09:45 AM-12:45 PM, Olaplex Treatment - Short" at bounding box center [122, 154] width 59 height 164
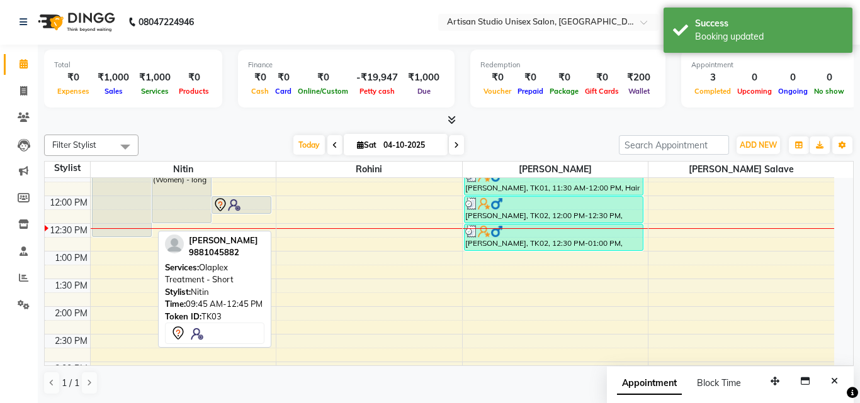
select select "7"
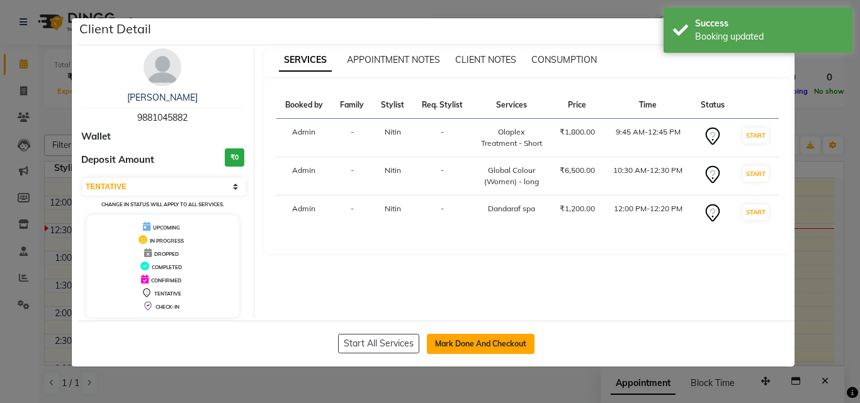
click at [495, 340] on button "Mark Done And Checkout" at bounding box center [481, 344] width 108 height 20
select select "service"
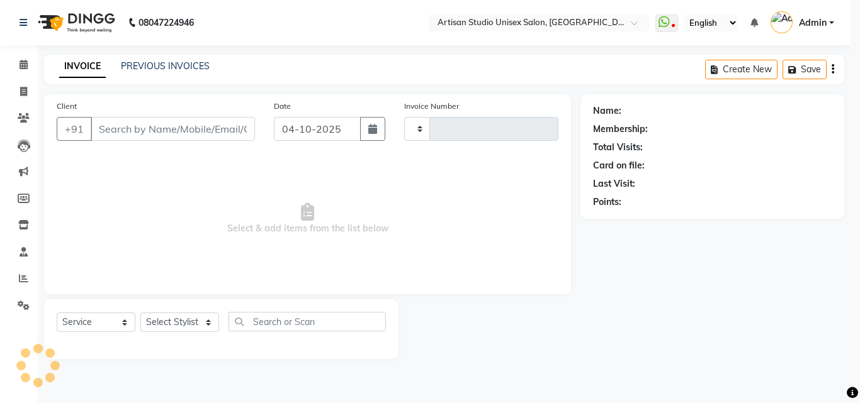
type input "1263"
select select "4913"
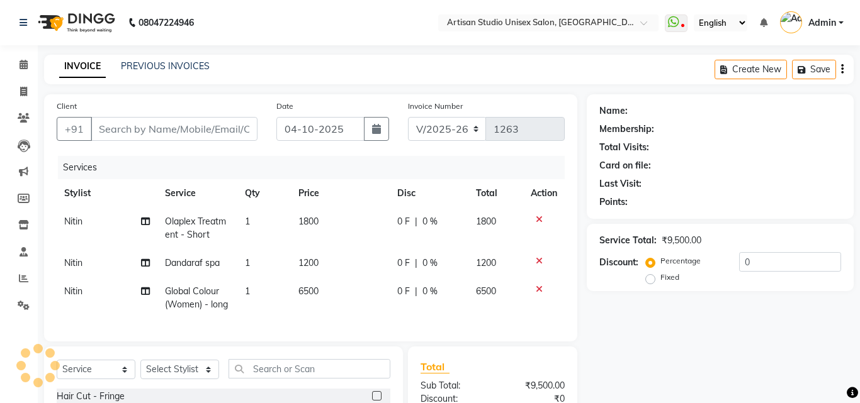
type input "9881045882"
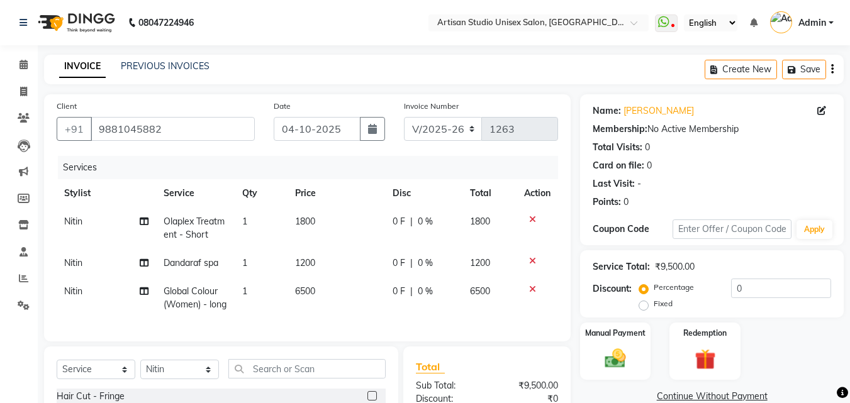
scroll to position [171, 0]
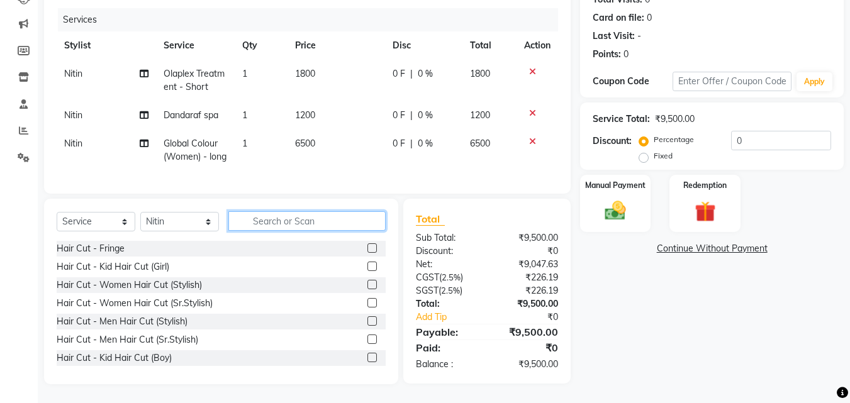
click at [286, 228] on input "text" at bounding box center [306, 221] width 157 height 20
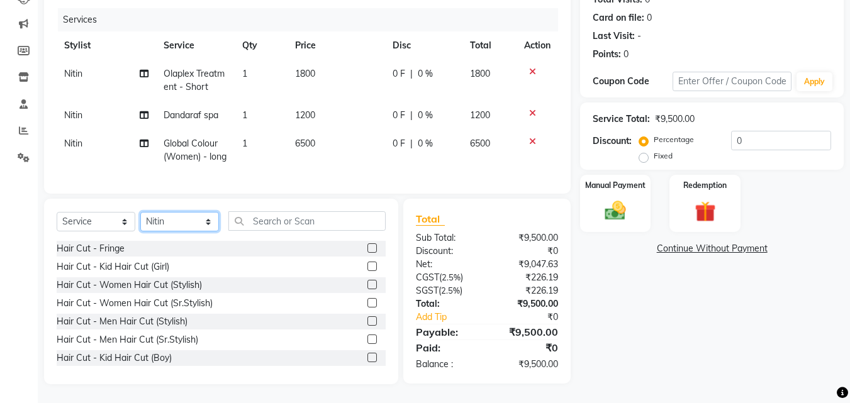
click at [164, 225] on select "Select Stylist [PERSON_NAME] [PERSON_NAME] [PERSON_NAME]" at bounding box center [179, 222] width 79 height 20
select select "65216"
click at [140, 212] on select "Select Stylist [PERSON_NAME] [PERSON_NAME] [PERSON_NAME]" at bounding box center [179, 222] width 79 height 20
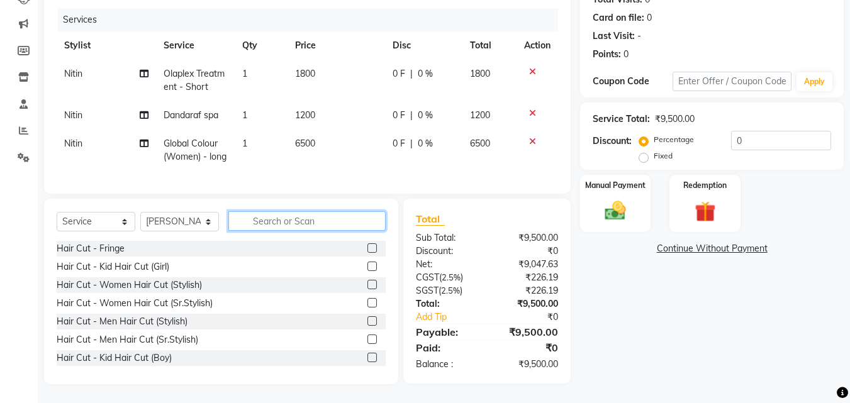
click at [286, 220] on input "text" at bounding box center [306, 221] width 157 height 20
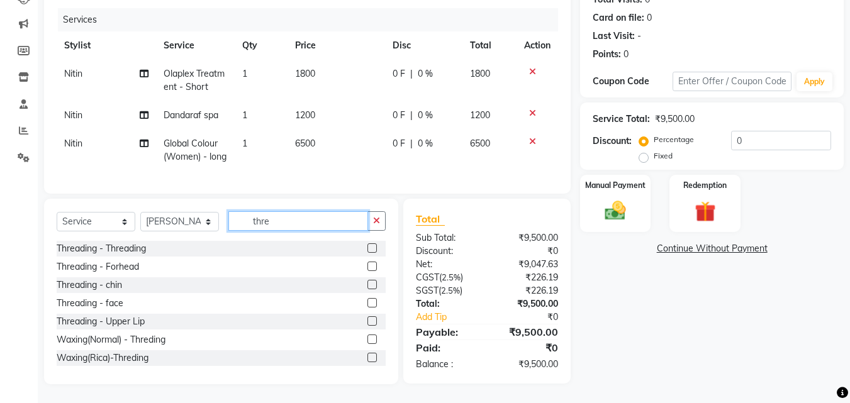
type input "thre"
click at [368, 247] on label at bounding box center [372, 248] width 9 height 9
click at [368, 247] on input "checkbox" at bounding box center [372, 249] width 8 height 8
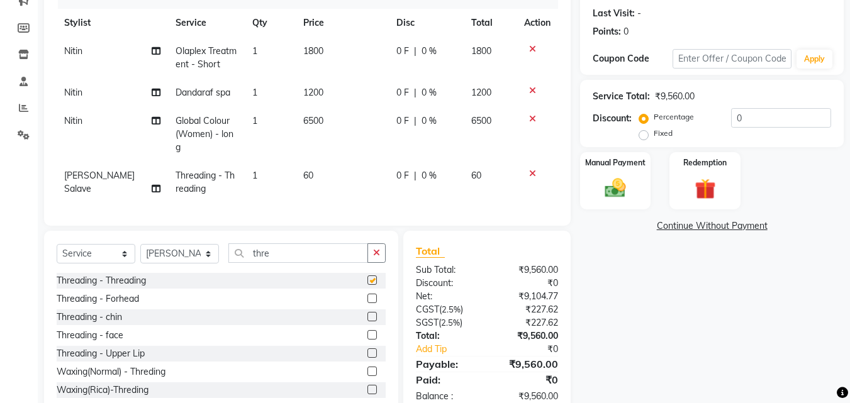
checkbox input "false"
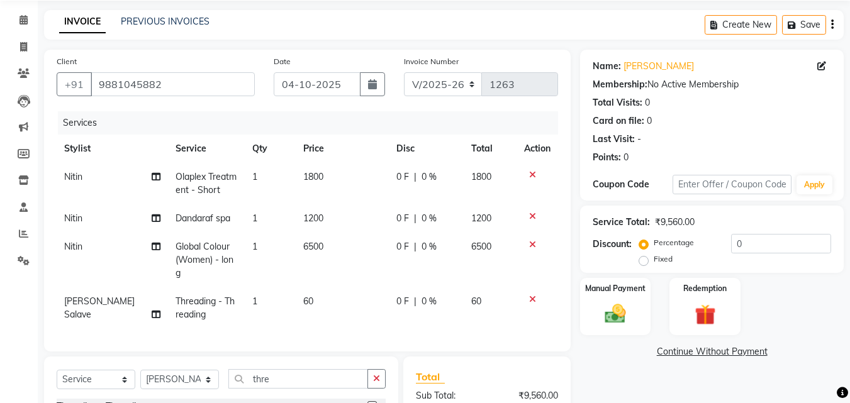
click at [307, 172] on span "1800" at bounding box center [313, 176] width 20 height 11
select select "31468"
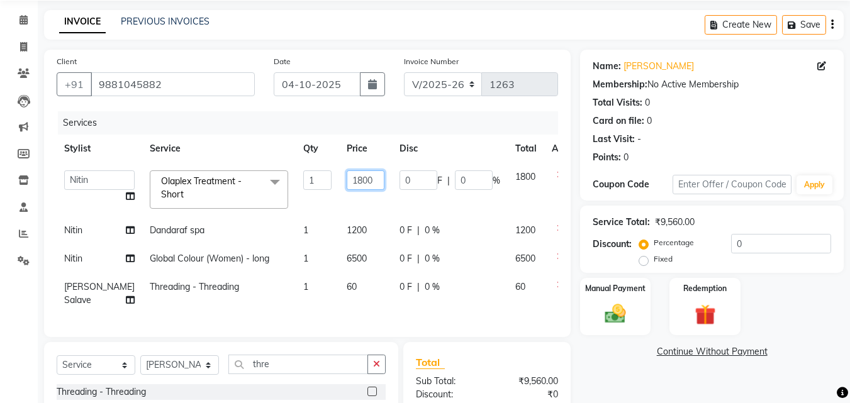
click at [347, 181] on input "1800" at bounding box center [366, 181] width 38 height 20
type input "1200"
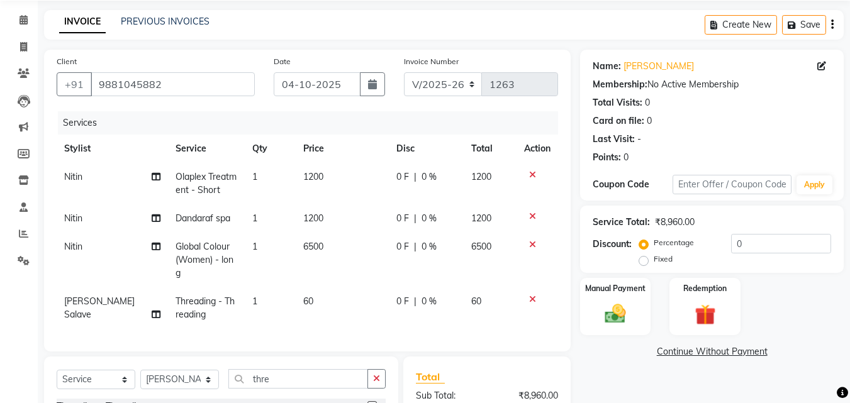
click at [723, 137] on div "Last Visit: -" at bounding box center [712, 139] width 239 height 13
click at [307, 219] on span "1200" at bounding box center [313, 218] width 20 height 11
select select "31468"
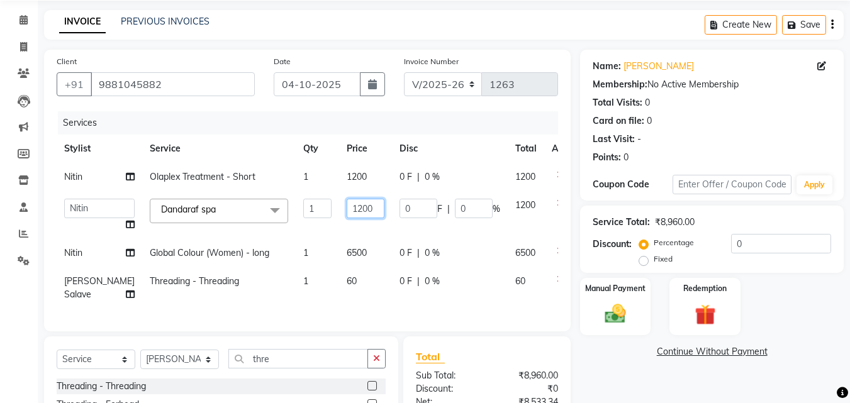
drag, startPoint x: 331, startPoint y: 208, endPoint x: 342, endPoint y: 208, distance: 10.7
click at [347, 208] on input "1200" at bounding box center [366, 209] width 38 height 20
type input "500"
click at [741, 134] on div "Last Visit: -" at bounding box center [712, 139] width 239 height 13
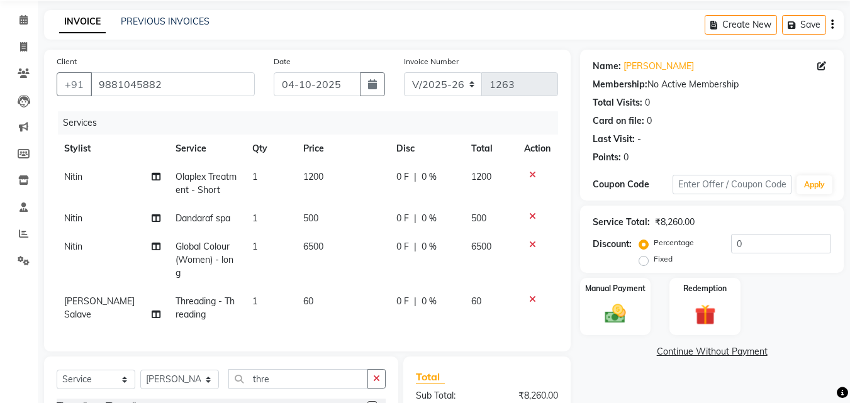
scroll to position [171, 0]
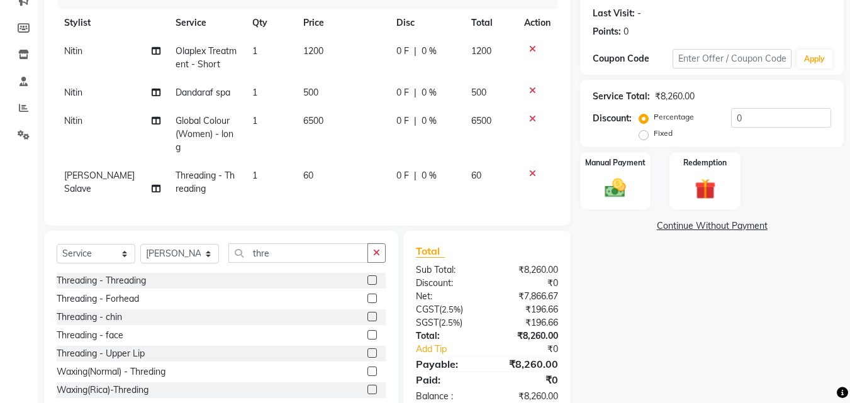
click at [307, 119] on span "6500" at bounding box center [313, 120] width 20 height 11
select select "31468"
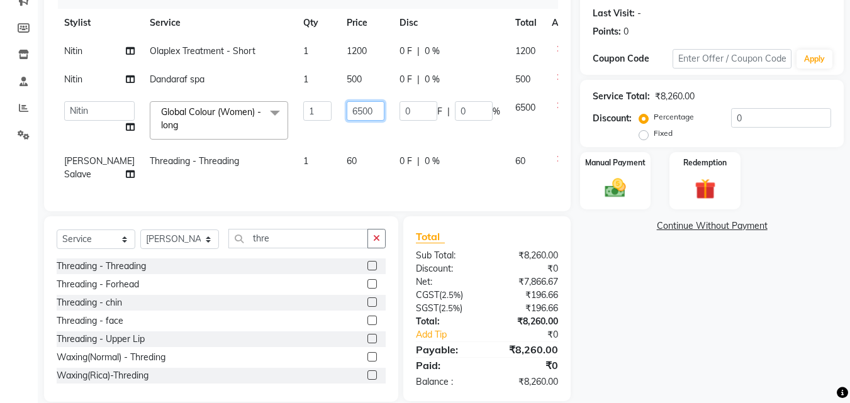
click at [347, 110] on input "6500" at bounding box center [366, 111] width 38 height 20
type input "7000"
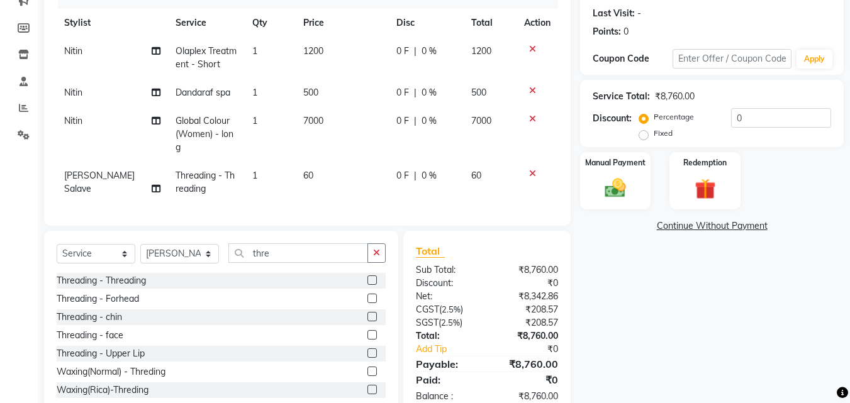
click at [423, 117] on span "0 %" at bounding box center [429, 121] width 15 height 13
select select "31468"
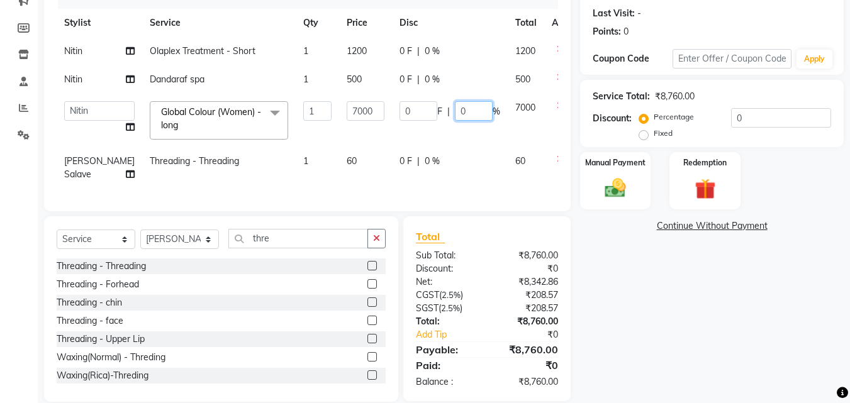
click at [456, 111] on input "0" at bounding box center [474, 111] width 38 height 20
type input "20"
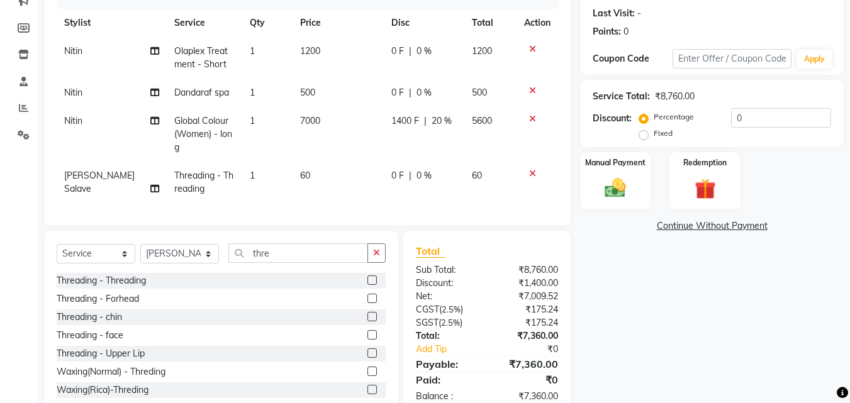
click at [748, 28] on div "Points: 0" at bounding box center [712, 31] width 239 height 13
click at [436, 122] on span "20 %" at bounding box center [442, 121] width 20 height 13
select select "31468"
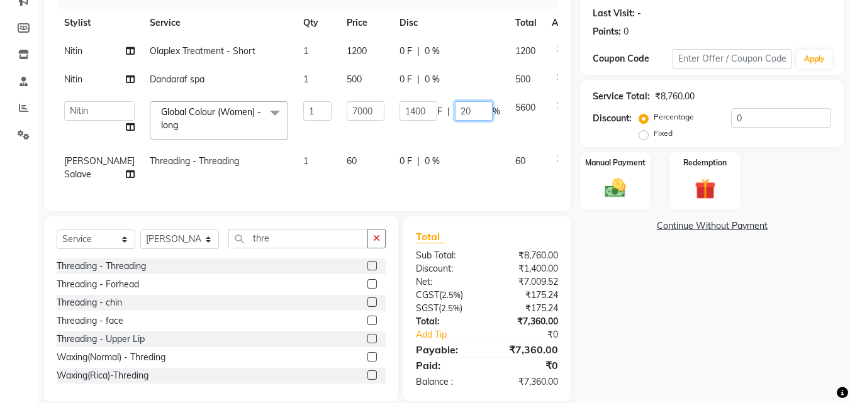
click at [455, 112] on input "20" at bounding box center [474, 111] width 38 height 20
type input "2"
type input "10"
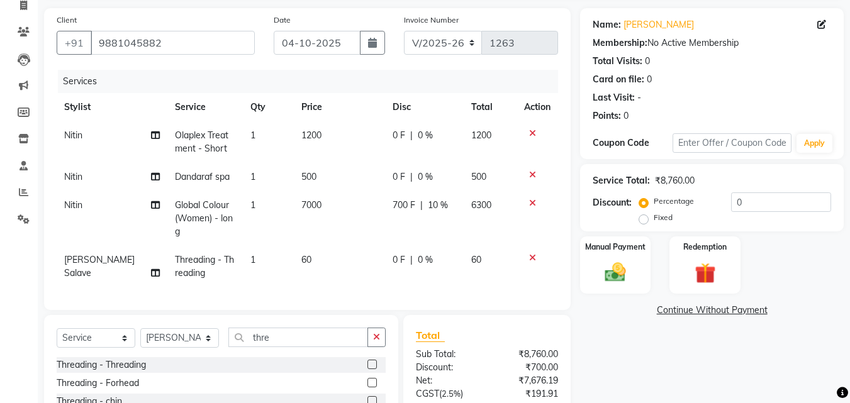
scroll to position [149, 0]
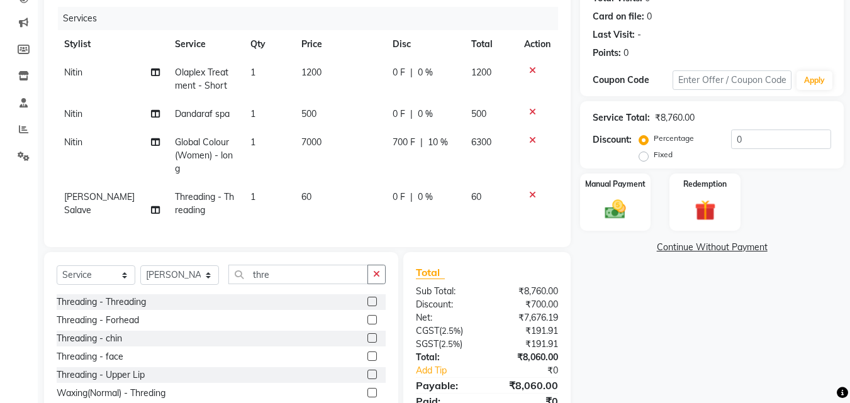
click at [302, 114] on span "500" at bounding box center [308, 113] width 15 height 11
select select "31468"
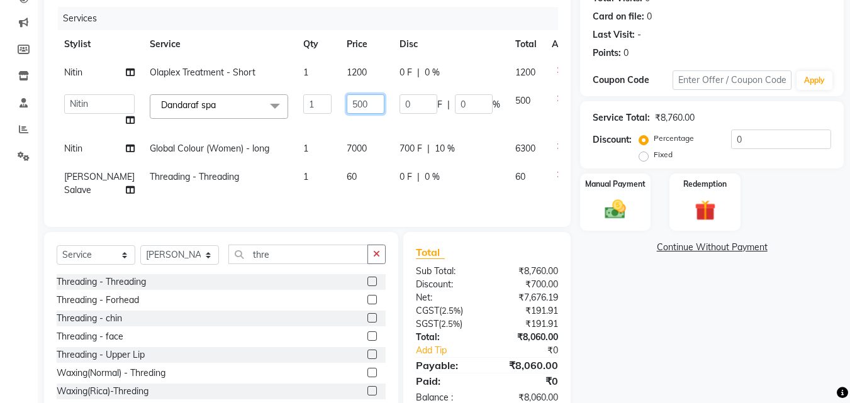
click at [347, 101] on input "500" at bounding box center [366, 104] width 38 height 20
type input "1000"
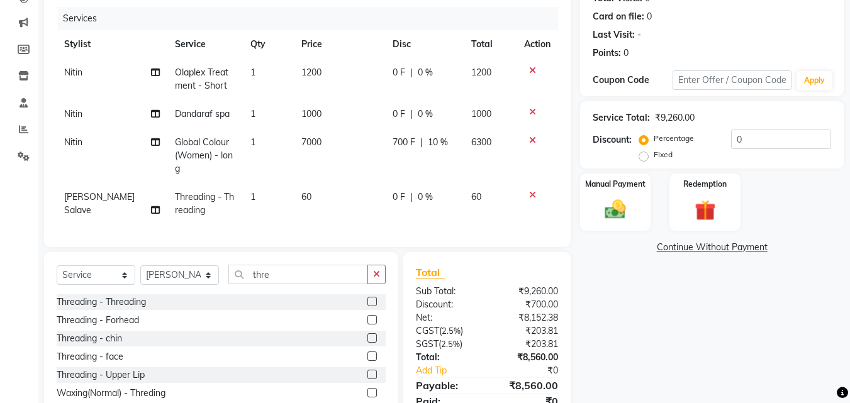
click at [422, 113] on span "0 %" at bounding box center [425, 114] width 15 height 13
select select "31468"
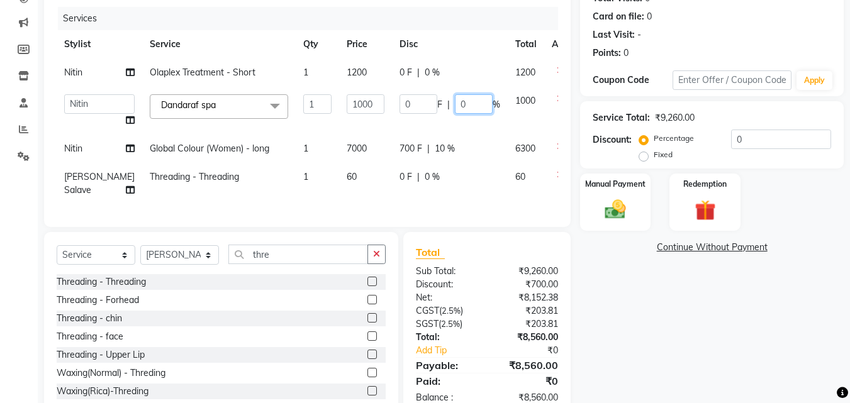
click at [455, 100] on input "0" at bounding box center [474, 104] width 38 height 20
type input "50"
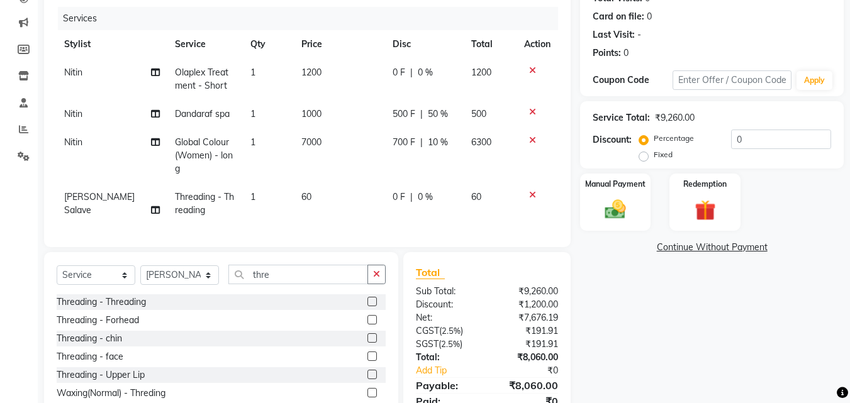
click at [785, 35] on div "Last Visit: -" at bounding box center [712, 34] width 239 height 13
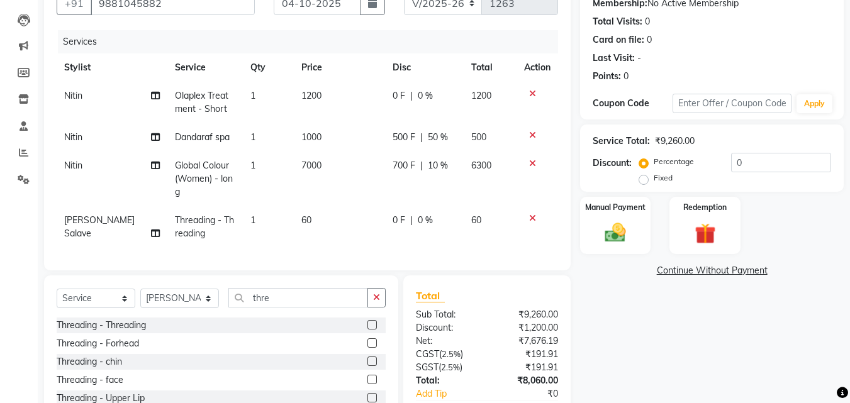
scroll to position [86, 0]
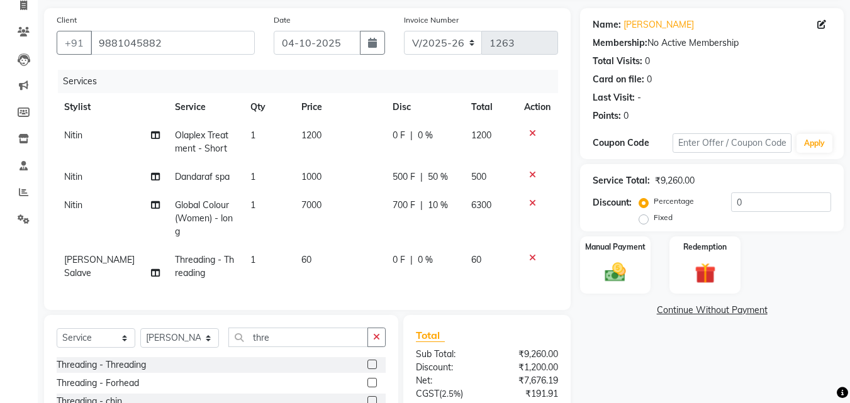
click at [305, 132] on span "1200" at bounding box center [311, 135] width 20 height 11
select select "31468"
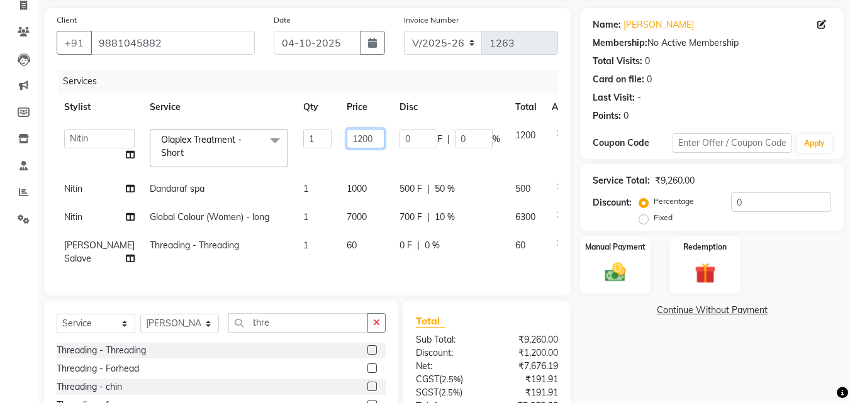
click at [347, 138] on input "1200" at bounding box center [366, 139] width 38 height 20
type input "1800"
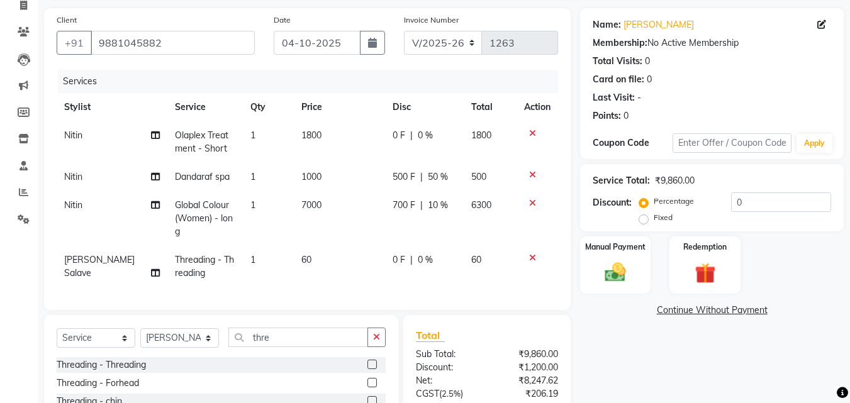
click at [714, 103] on div "Last Visit: -" at bounding box center [712, 97] width 239 height 13
click at [423, 130] on span "0 %" at bounding box center [425, 135] width 15 height 13
select select "31468"
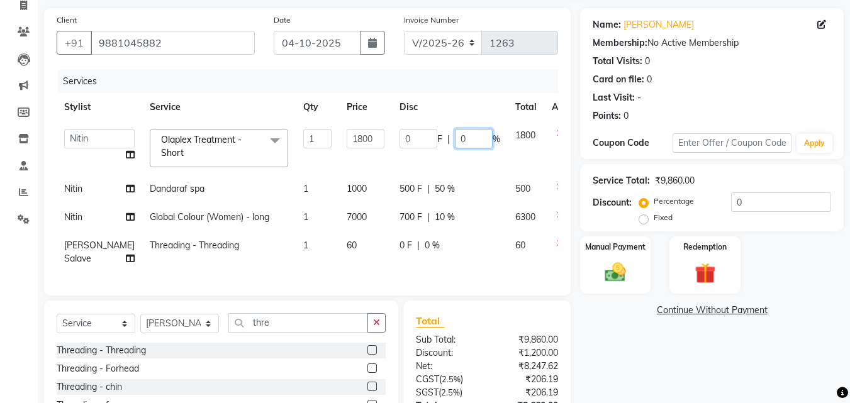
click at [455, 135] on input "0" at bounding box center [474, 139] width 38 height 20
type input "20"
click at [702, 91] on div "Last Visit: -" at bounding box center [712, 97] width 239 height 13
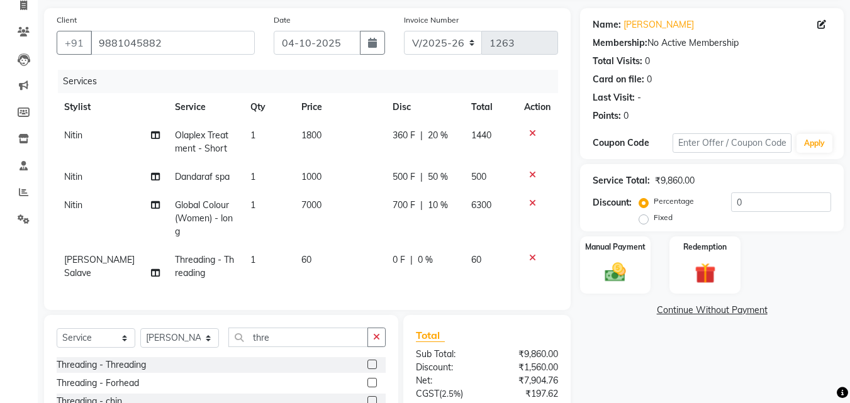
click at [428, 133] on span "20 %" at bounding box center [438, 135] width 20 height 13
select select "31468"
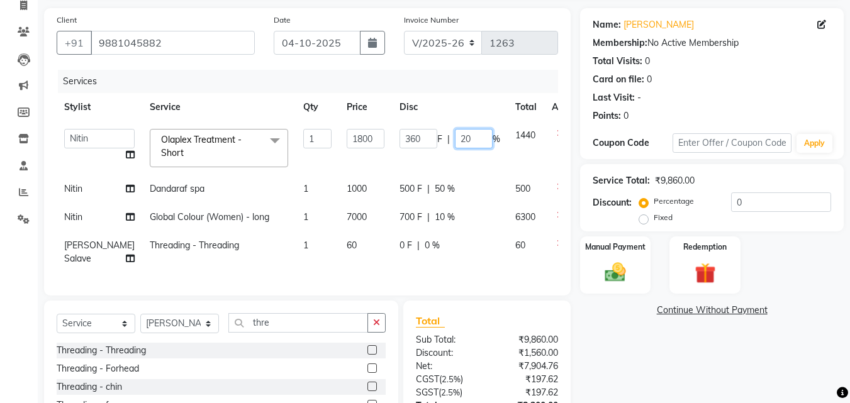
click at [455, 138] on input "20" at bounding box center [474, 139] width 38 height 20
type input "25"
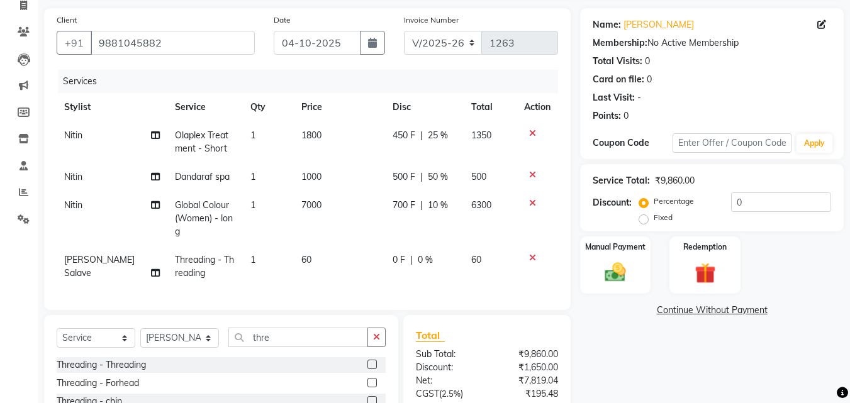
click at [708, 90] on div "Name: [PERSON_NAME] Membership: No Active Membership Total Visits: 0 Card on fi…" at bounding box center [712, 68] width 239 height 110
click at [436, 131] on span "25 %" at bounding box center [438, 135] width 20 height 13
select select "31468"
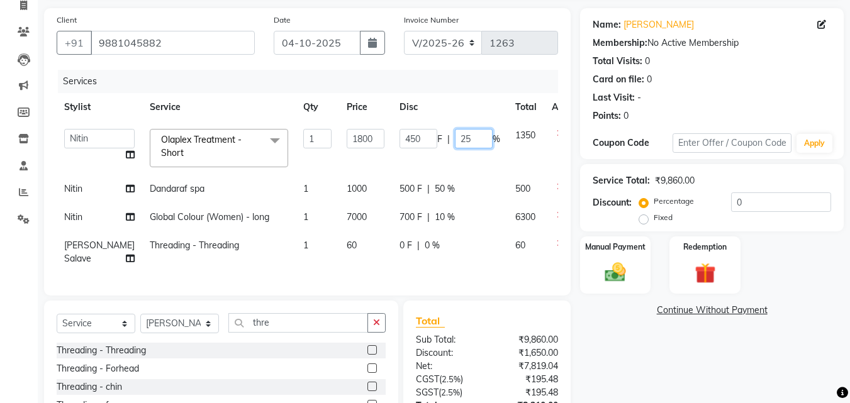
click at [455, 138] on input "25" at bounding box center [474, 139] width 38 height 20
type input "2"
type input "30"
click at [741, 83] on div "Card on file: 0" at bounding box center [712, 79] width 239 height 13
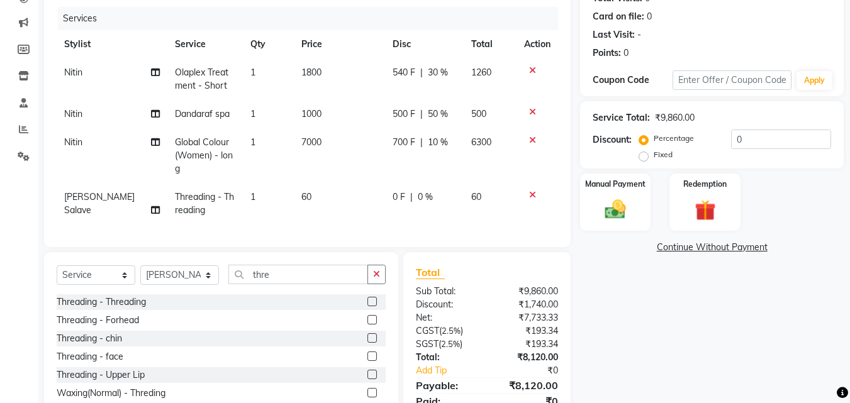
scroll to position [212, 0]
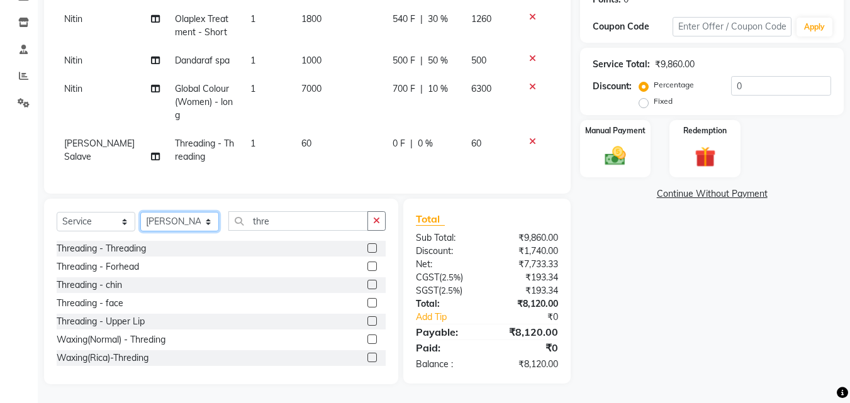
click at [193, 223] on select "Select Stylist [PERSON_NAME] [PERSON_NAME] [PERSON_NAME]" at bounding box center [179, 222] width 79 height 20
select select "31468"
click at [140, 212] on select "Select Stylist [PERSON_NAME] [PERSON_NAME] [PERSON_NAME]" at bounding box center [179, 222] width 79 height 20
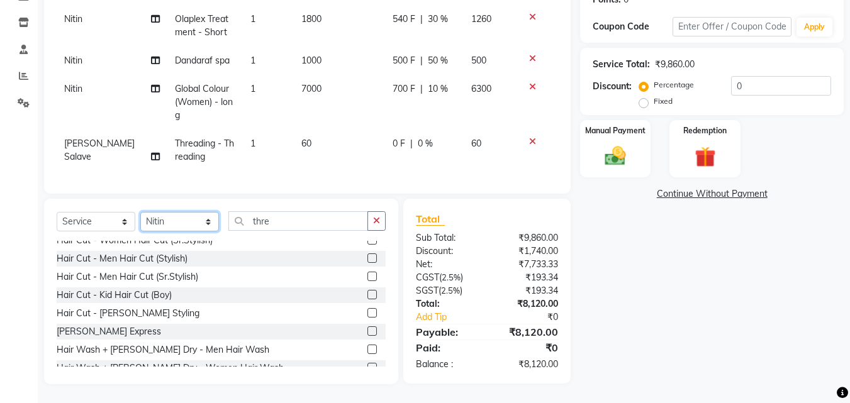
scroll to position [0, 0]
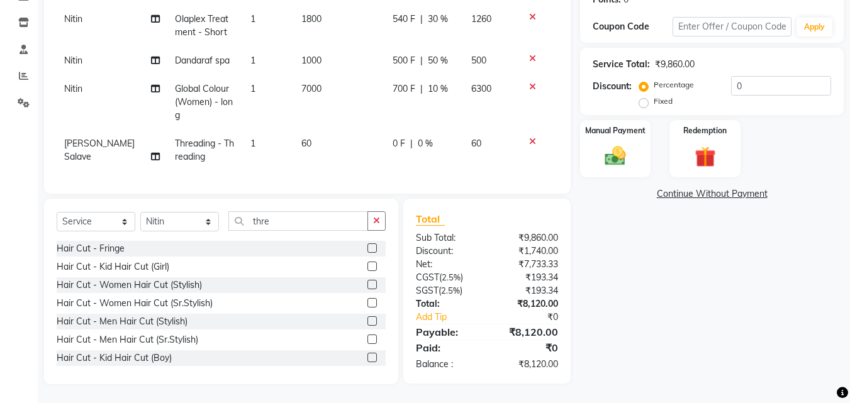
click at [368, 304] on label at bounding box center [372, 302] width 9 height 9
click at [368, 304] on input "checkbox" at bounding box center [372, 304] width 8 height 8
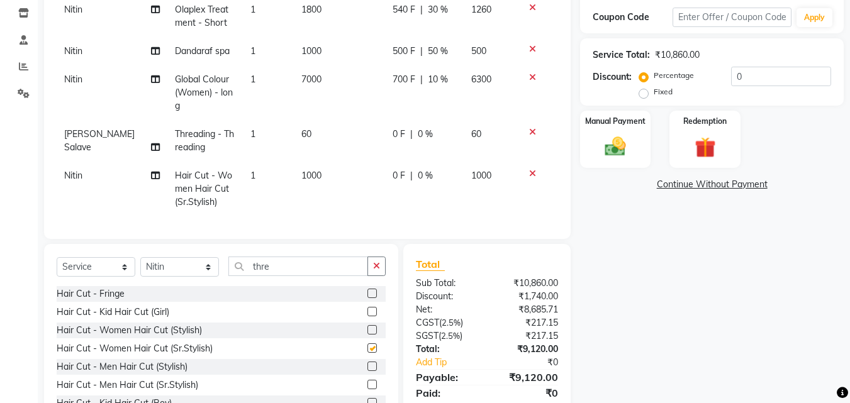
checkbox input "false"
click at [422, 174] on span "0 %" at bounding box center [425, 175] width 15 height 13
select select "31468"
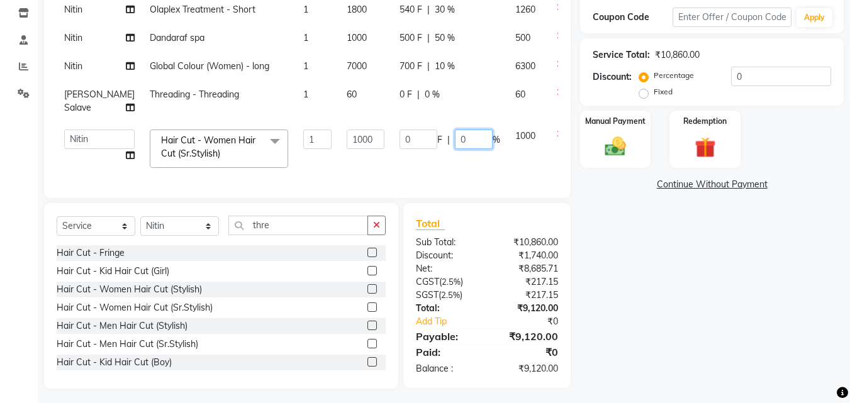
click at [455, 149] on input "0" at bounding box center [474, 140] width 38 height 20
type input "100"
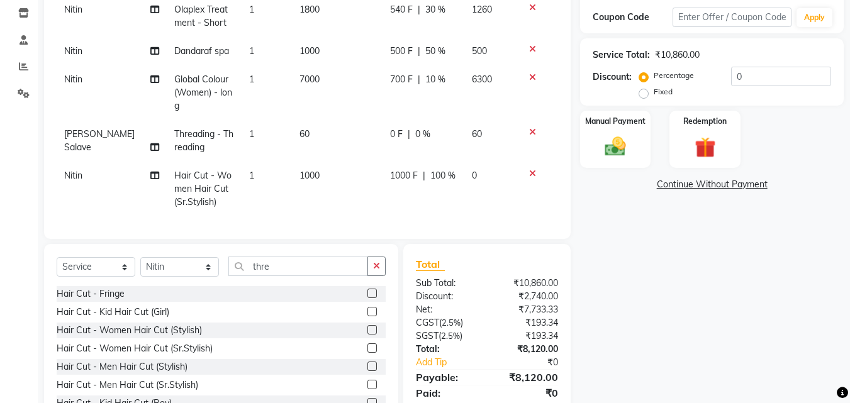
click at [762, 48] on div "Service Total: ₹10,860.00 Discount: Percentage Fixed 0" at bounding box center [712, 71] width 239 height 57
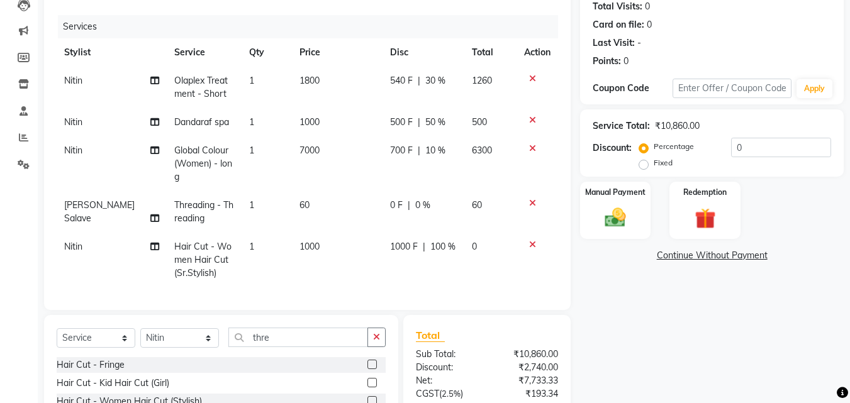
scroll to position [267, 0]
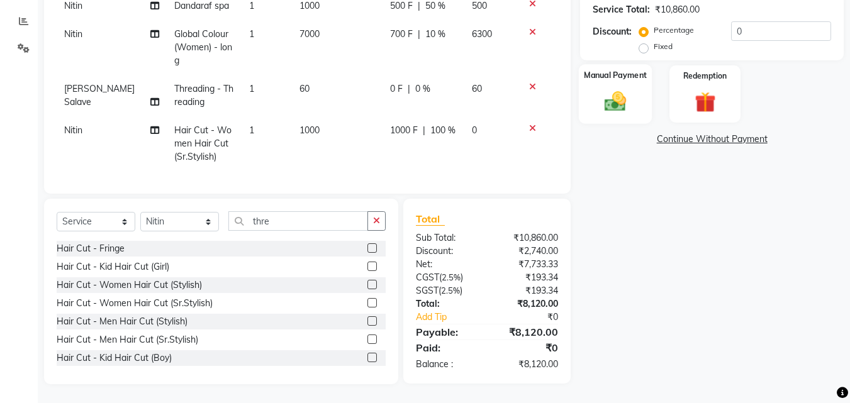
click at [626, 71] on label "Manual Payment" at bounding box center [615, 75] width 63 height 12
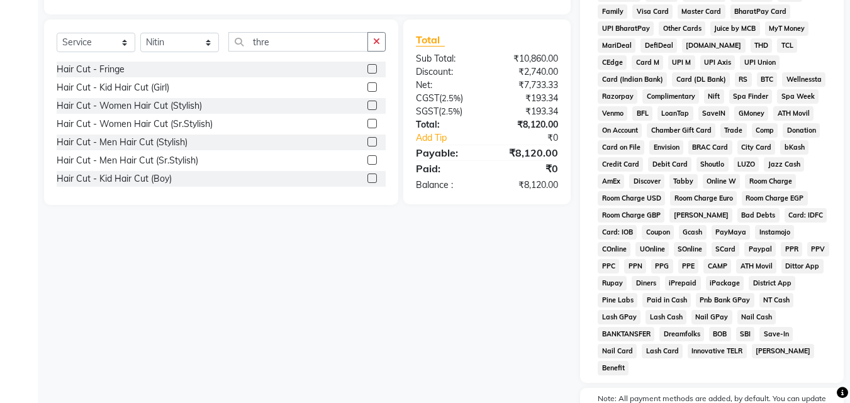
scroll to position [303, 0]
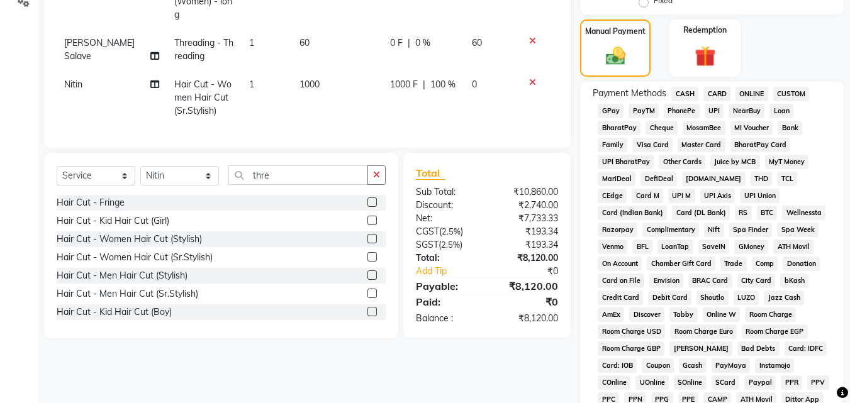
click at [720, 94] on span "CARD" at bounding box center [717, 94] width 27 height 14
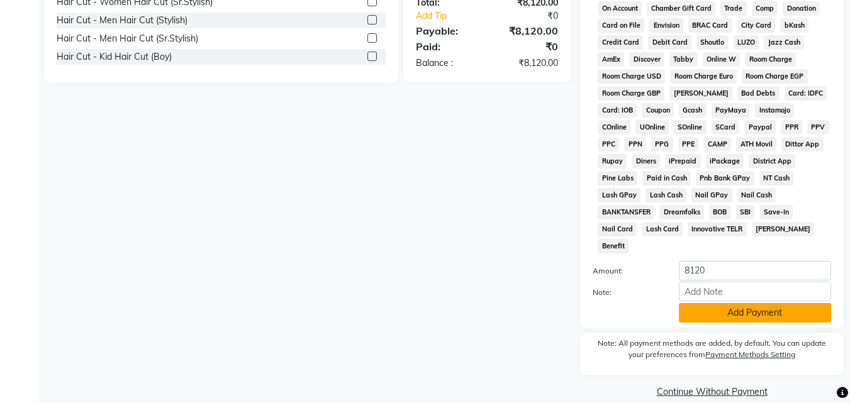
click at [755, 303] on button "Add Payment" at bounding box center [755, 313] width 152 height 20
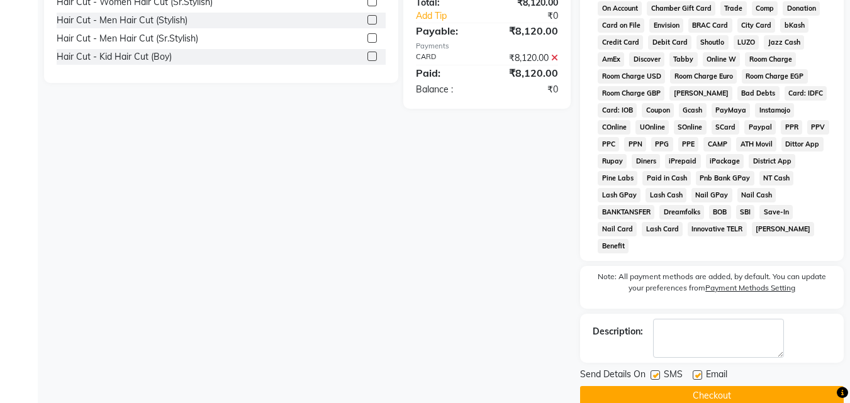
click at [704, 386] on button "Checkout" at bounding box center [712, 396] width 264 height 20
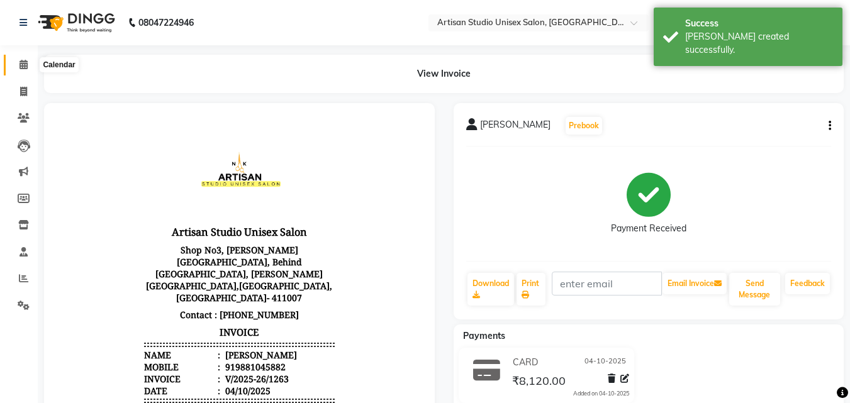
click at [28, 67] on icon at bounding box center [24, 64] width 8 height 9
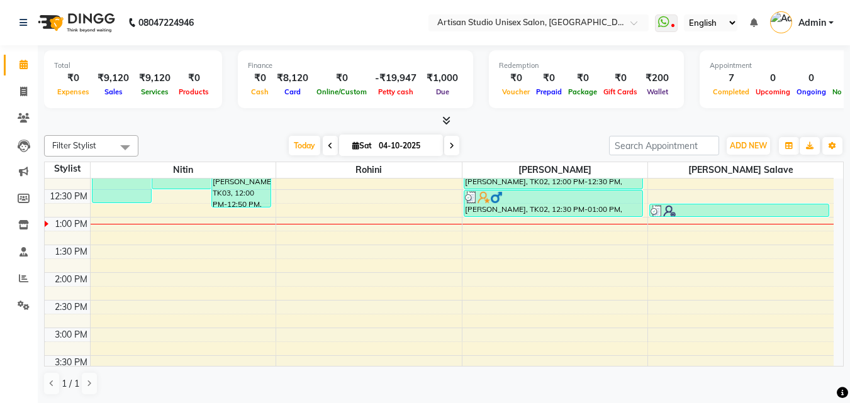
scroll to position [210, 0]
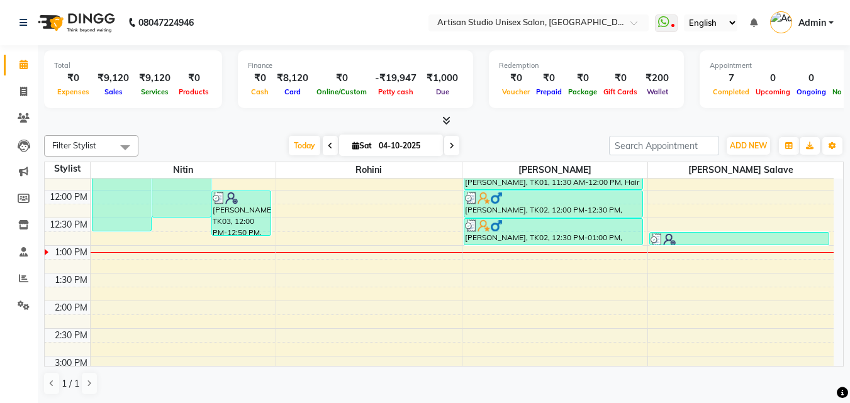
click at [531, 250] on div "8:00 AM 8:30 AM 9:00 AM 9:30 AM 10:00 AM 10:30 AM 11:00 AM 11:30 AM 12:00 PM 12…" at bounding box center [439, 356] width 789 height 775
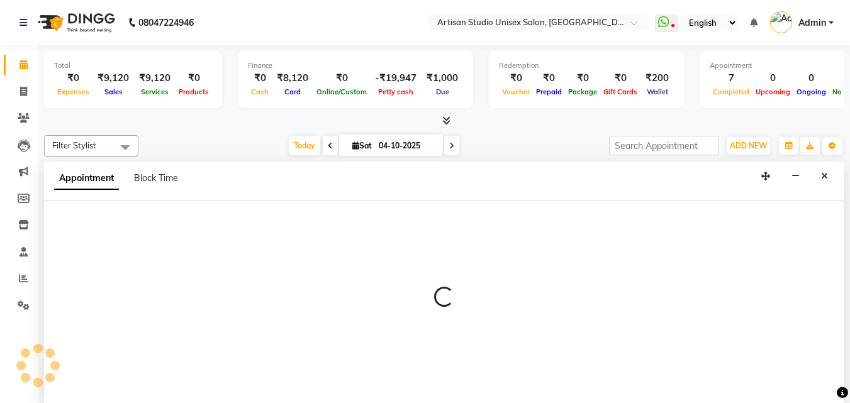
scroll to position [1, 0]
select select "51857"
select select "780"
select select "tentative"
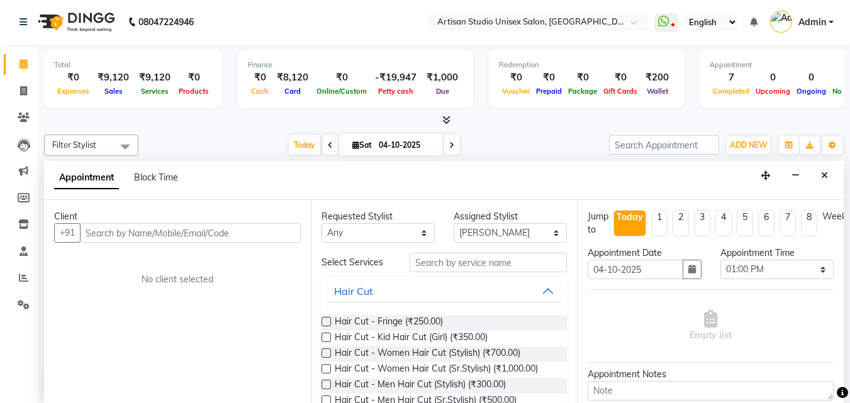
drag, startPoint x: 215, startPoint y: 240, endPoint x: 228, endPoint y: 241, distance: 13.2
click at [216, 242] on input "text" at bounding box center [190, 233] width 221 height 20
click at [273, 238] on input "text" at bounding box center [190, 233] width 221 height 20
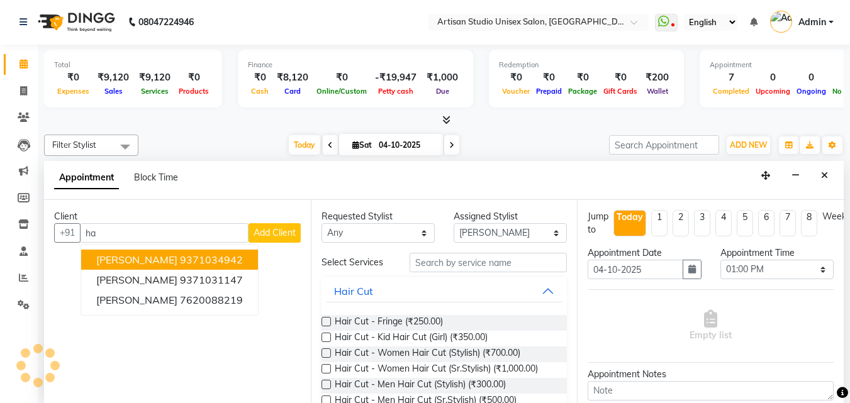
type input "h"
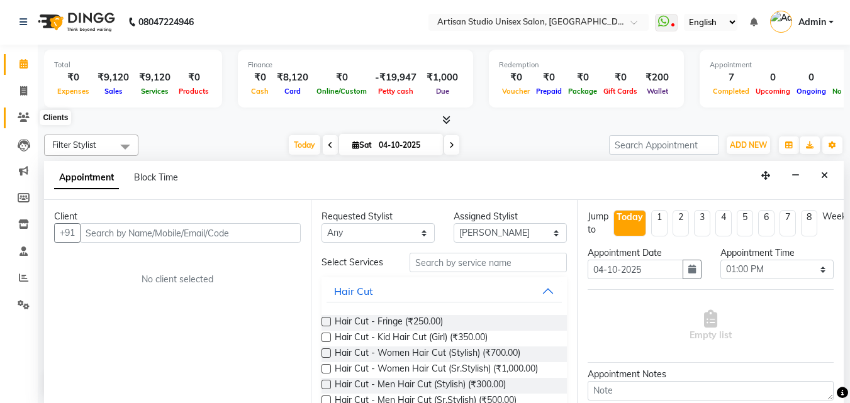
click at [25, 118] on icon at bounding box center [24, 117] width 12 height 9
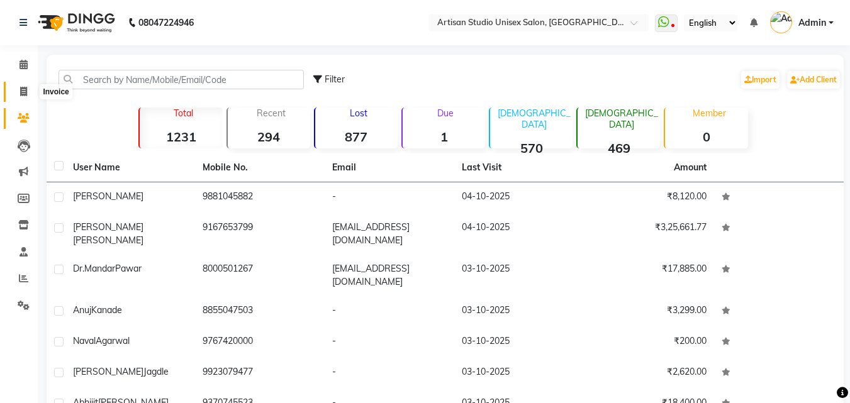
click at [28, 92] on span at bounding box center [24, 92] width 22 height 14
select select "4913"
select select "service"
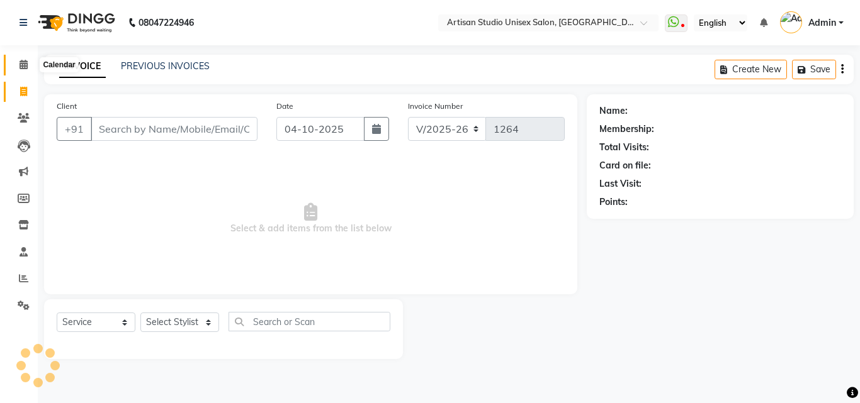
click at [22, 72] on link "Calendar" at bounding box center [19, 65] width 30 height 21
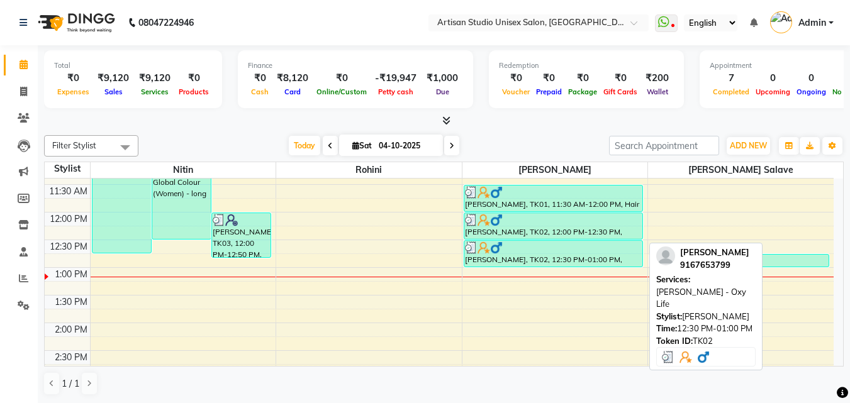
scroll to position [189, 0]
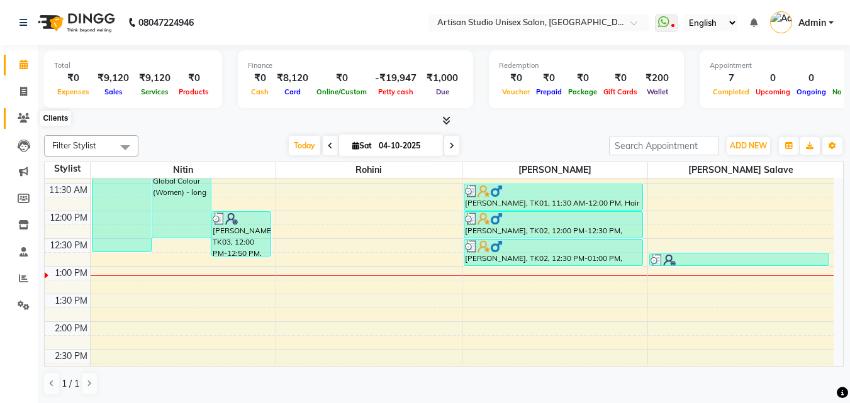
click at [20, 117] on icon at bounding box center [24, 117] width 12 height 9
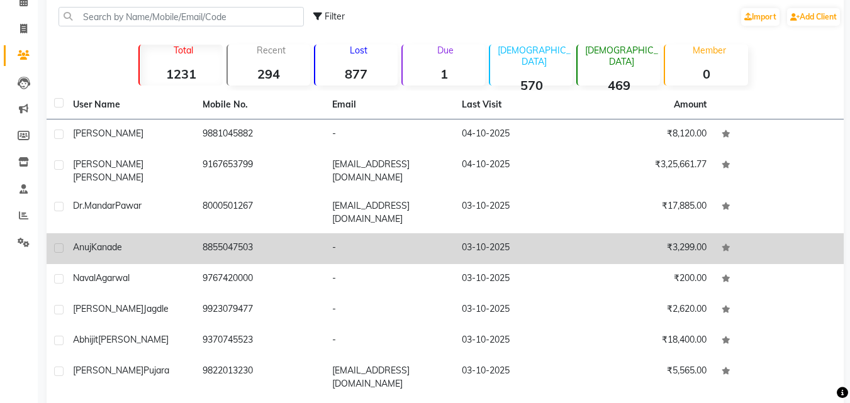
scroll to position [174, 0]
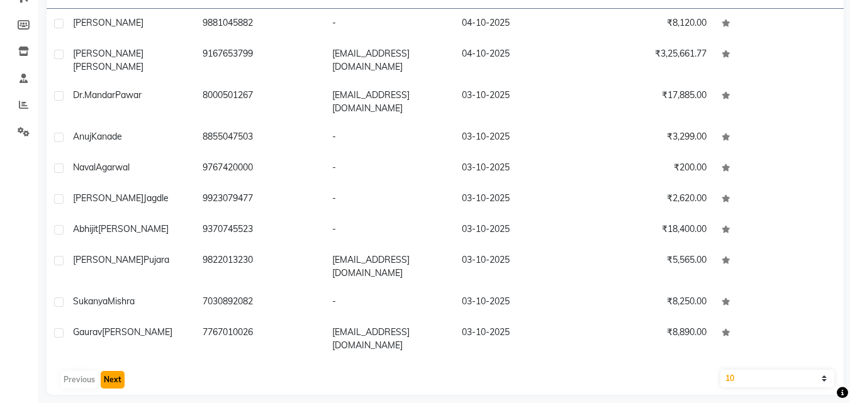
click at [119, 371] on button "Next" at bounding box center [113, 380] width 24 height 18
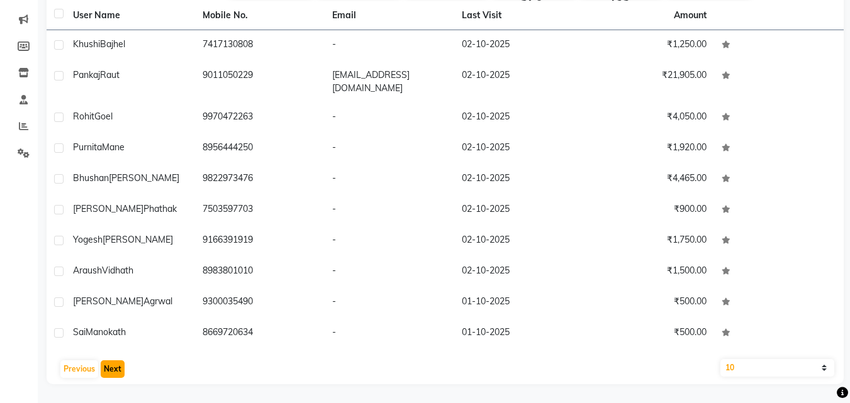
click at [111, 368] on button "Next" at bounding box center [113, 370] width 24 height 18
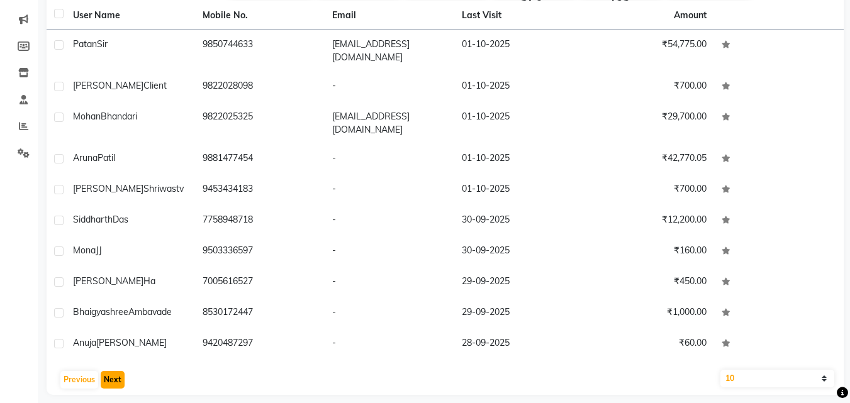
click at [114, 376] on button "Next" at bounding box center [113, 380] width 24 height 18
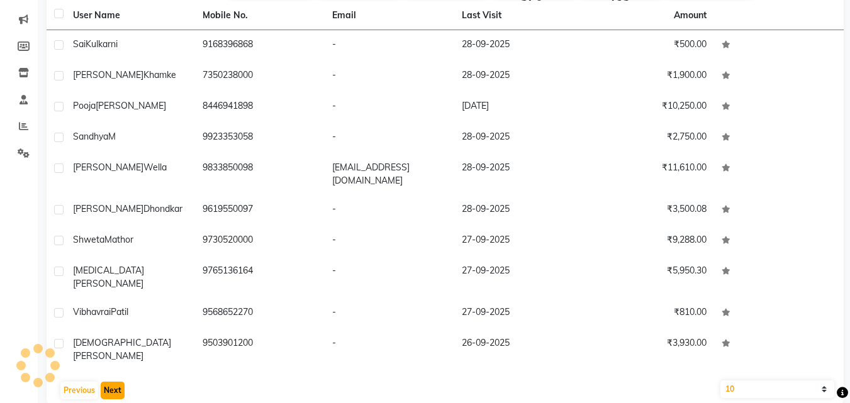
scroll to position [142, 0]
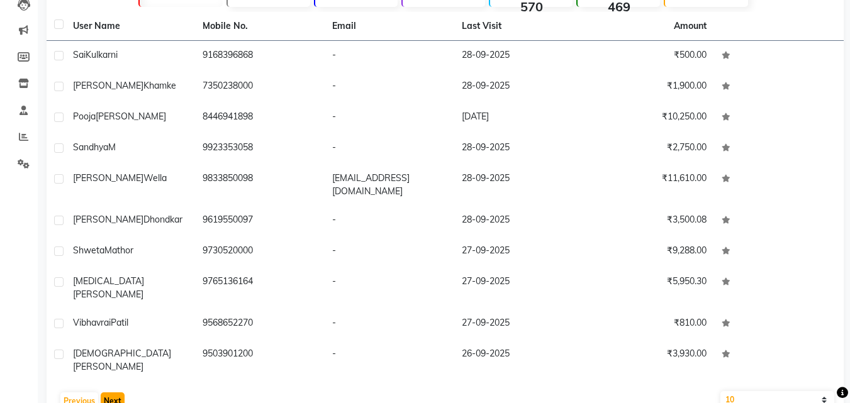
click at [121, 393] on button "Next" at bounding box center [113, 402] width 24 height 18
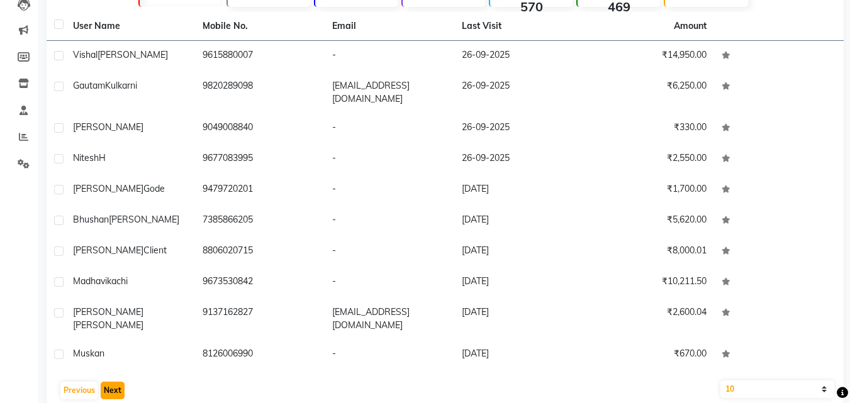
click at [121, 382] on button "Next" at bounding box center [113, 391] width 24 height 18
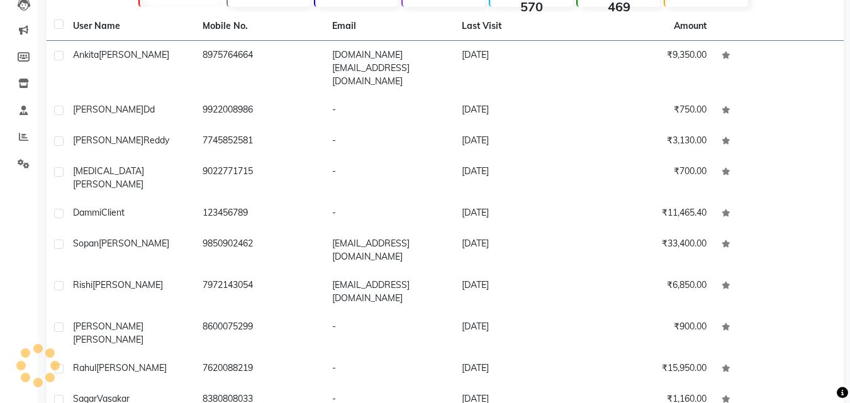
scroll to position [152, 0]
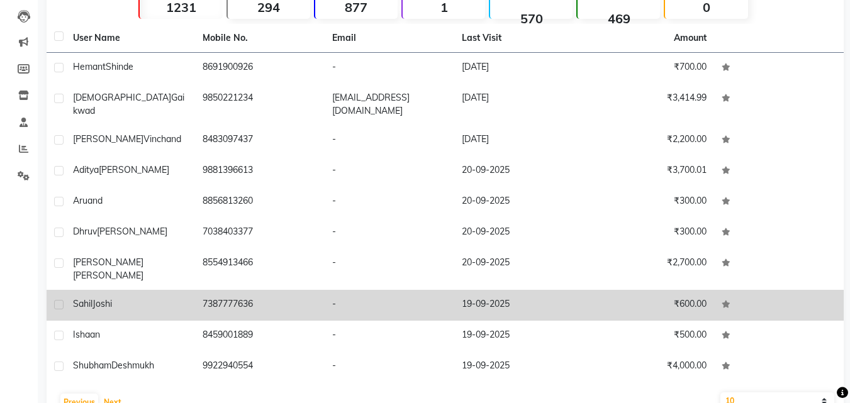
scroll to position [142, 0]
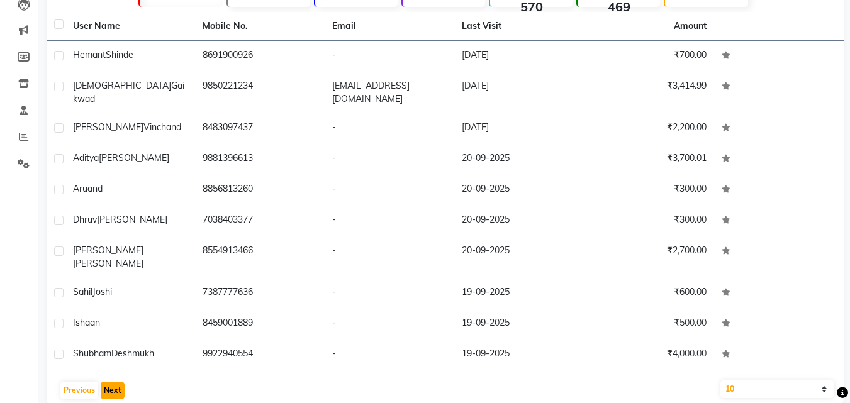
click at [115, 382] on button "Next" at bounding box center [113, 391] width 24 height 18
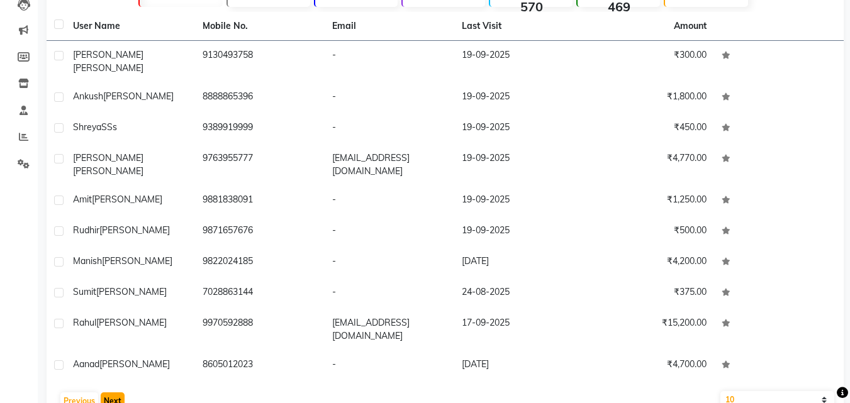
click at [108, 393] on button "Next" at bounding box center [113, 402] width 24 height 18
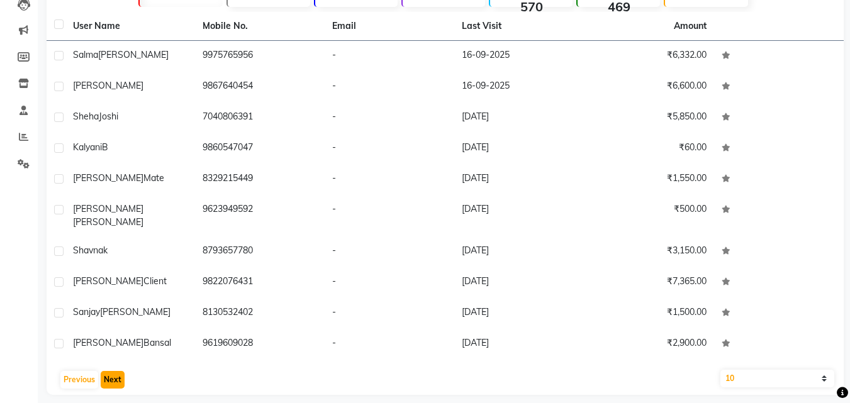
click at [113, 373] on button "Next" at bounding box center [113, 380] width 24 height 18
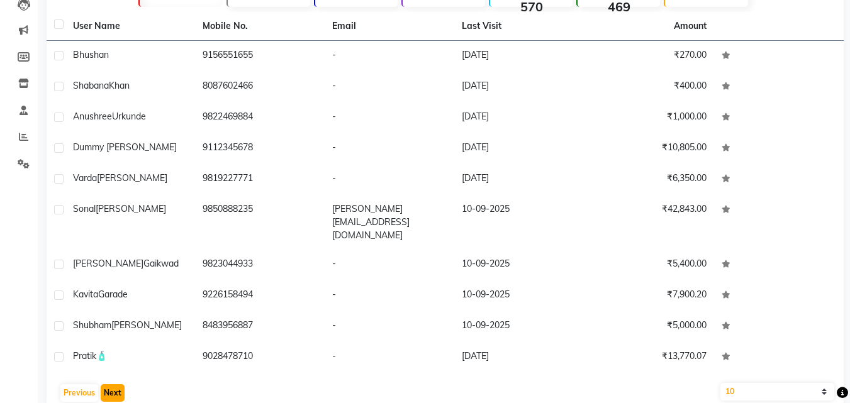
click at [116, 385] on button "Next" at bounding box center [113, 394] width 24 height 18
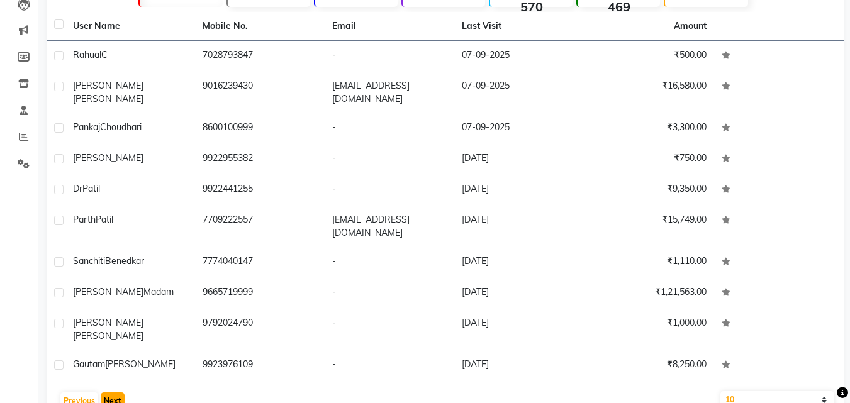
click at [116, 393] on button "Next" at bounding box center [113, 402] width 24 height 18
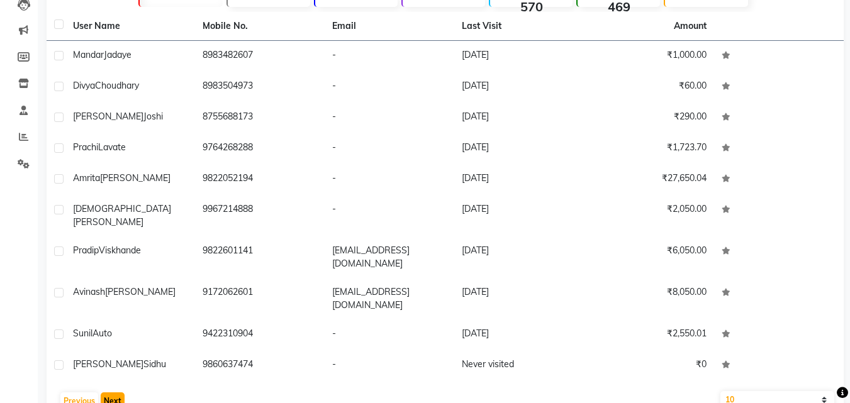
click at [111, 393] on button "Next" at bounding box center [113, 402] width 24 height 18
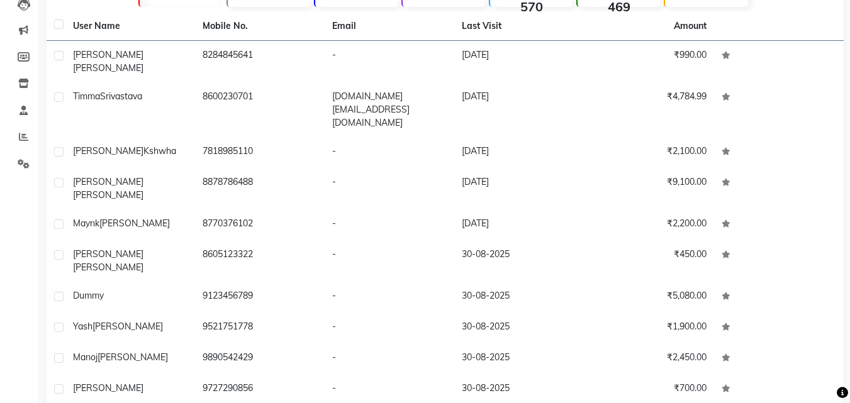
click at [112, 380] on div "User Name Mobile No. Email Last Visit Amount [PERSON_NAME] 8284845641 - [DATE] …" at bounding box center [445, 226] width 797 height 429
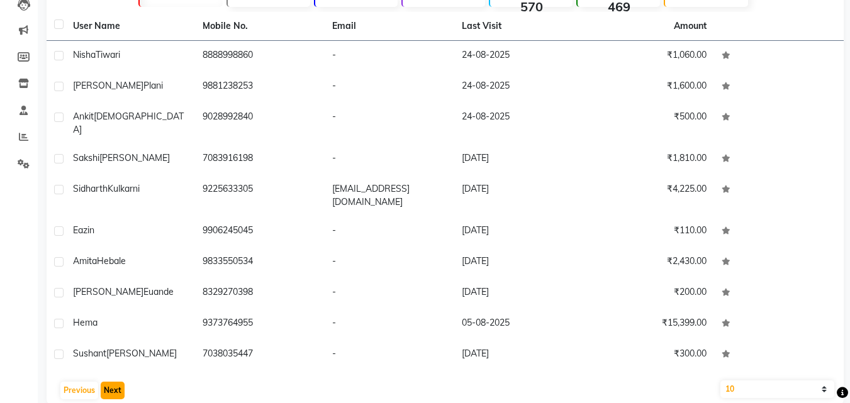
click at [121, 382] on button "Next" at bounding box center [113, 391] width 24 height 18
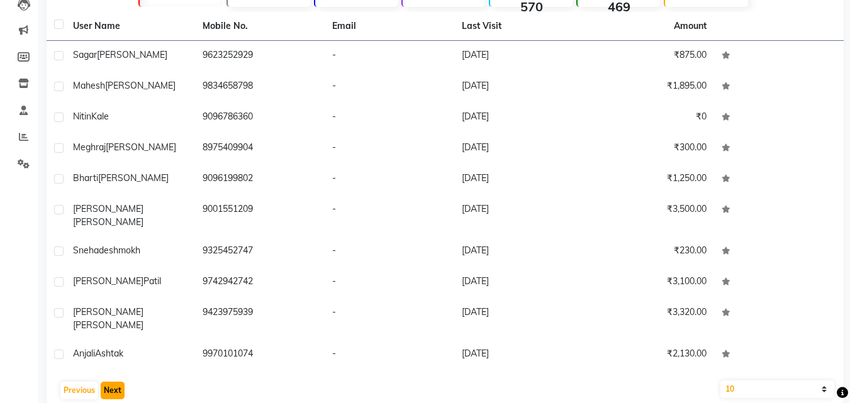
click at [110, 382] on button "Next" at bounding box center [113, 391] width 24 height 18
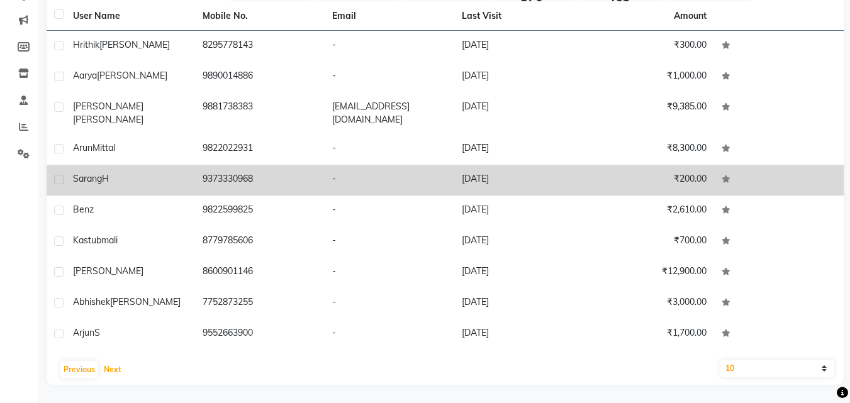
scroll to position [152, 0]
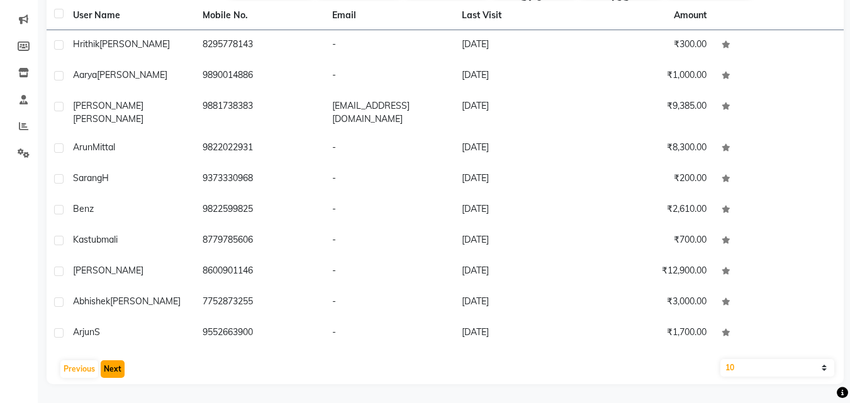
click at [121, 365] on button "Next" at bounding box center [113, 370] width 24 height 18
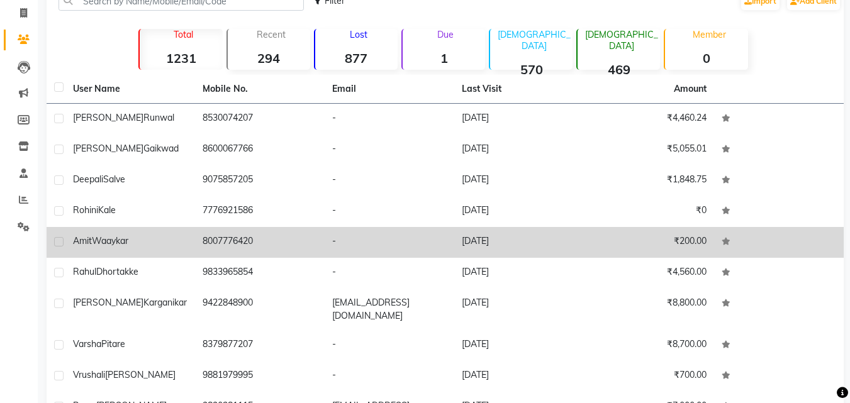
scroll to position [142, 0]
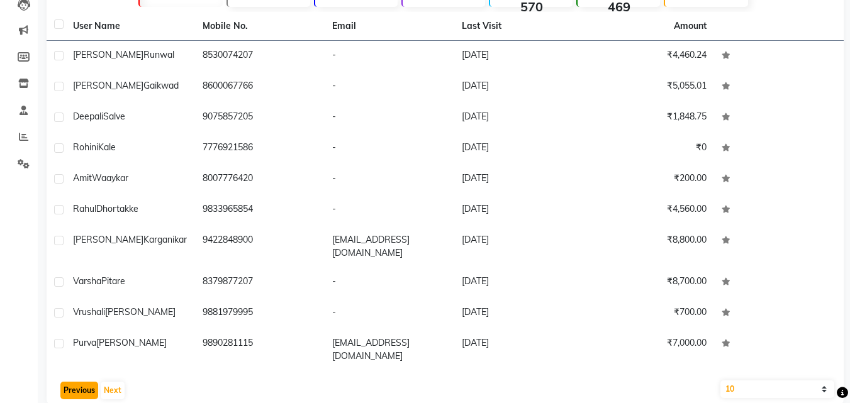
click at [81, 382] on button "Previous" at bounding box center [79, 391] width 38 height 18
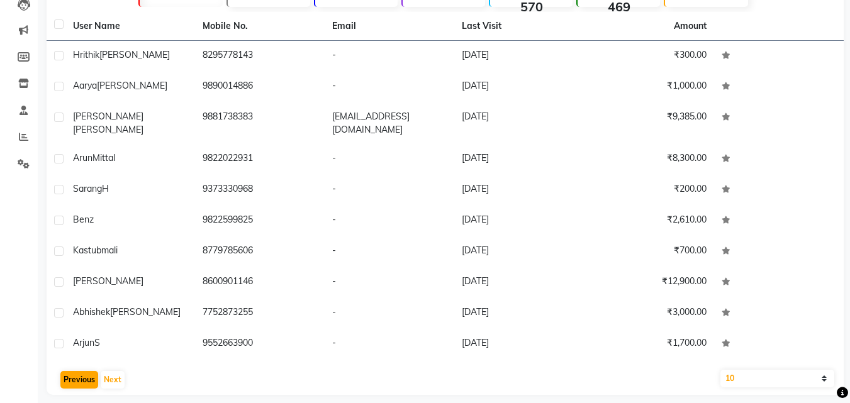
click at [81, 369] on div "User Name Mobile No. Email Last Visit Amount [PERSON_NAME] 8295778143 - [DATE] …" at bounding box center [445, 203] width 797 height 383
click at [81, 378] on button "Previous" at bounding box center [79, 380] width 38 height 18
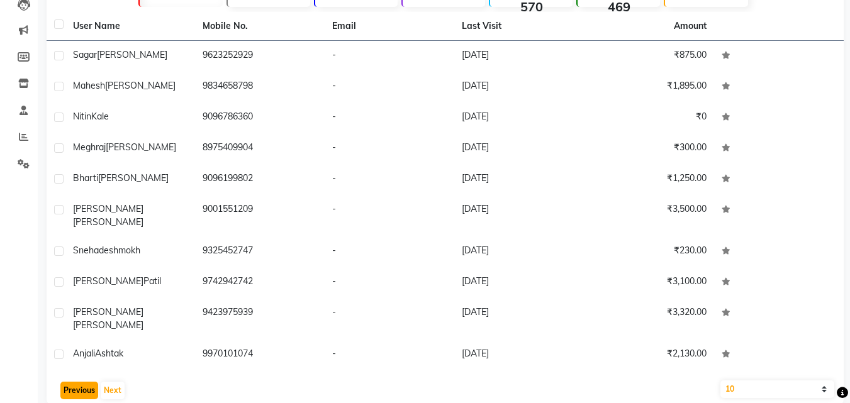
click at [69, 382] on button "Previous" at bounding box center [79, 391] width 38 height 18
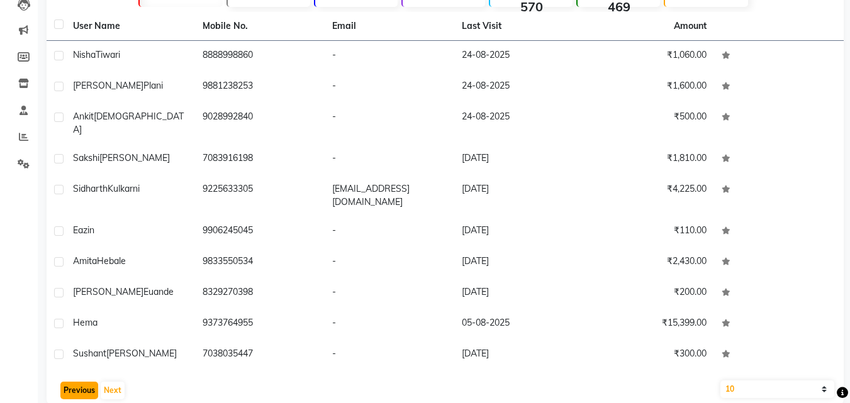
click at [79, 382] on button "Previous" at bounding box center [79, 391] width 38 height 18
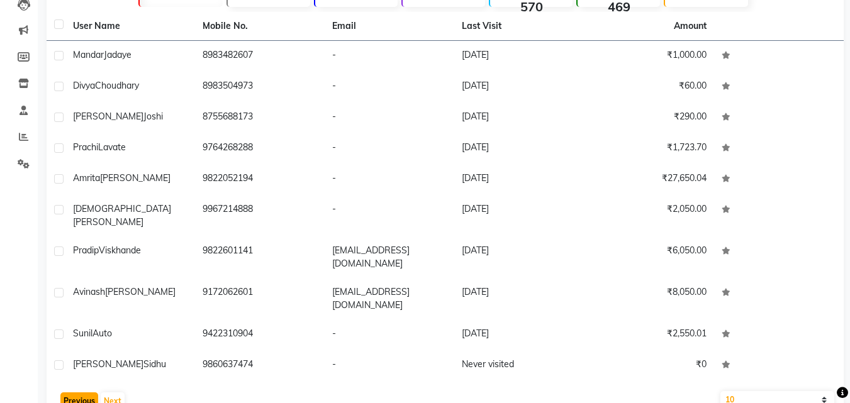
click at [78, 393] on button "Previous" at bounding box center [79, 402] width 38 height 18
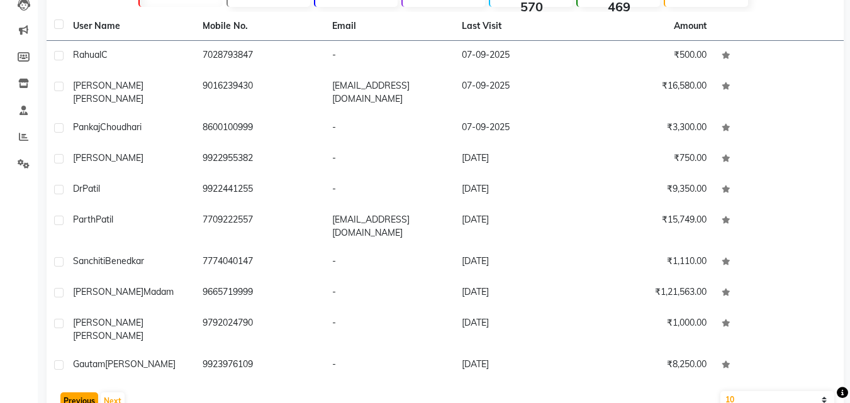
click at [85, 393] on button "Previous" at bounding box center [79, 402] width 38 height 18
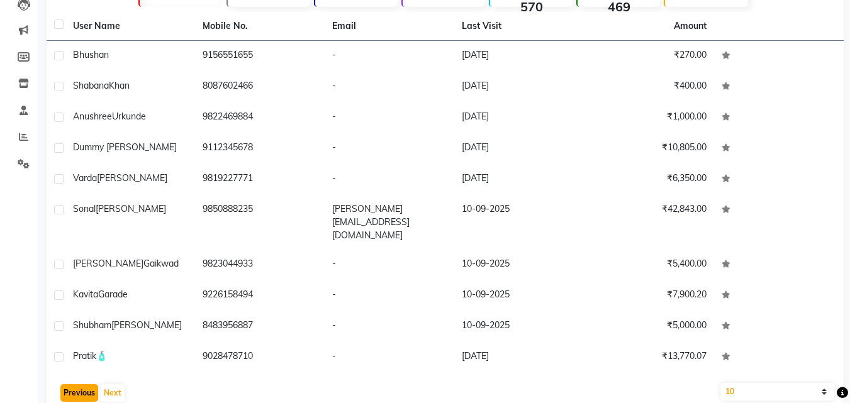
click at [92, 385] on button "Previous" at bounding box center [79, 394] width 38 height 18
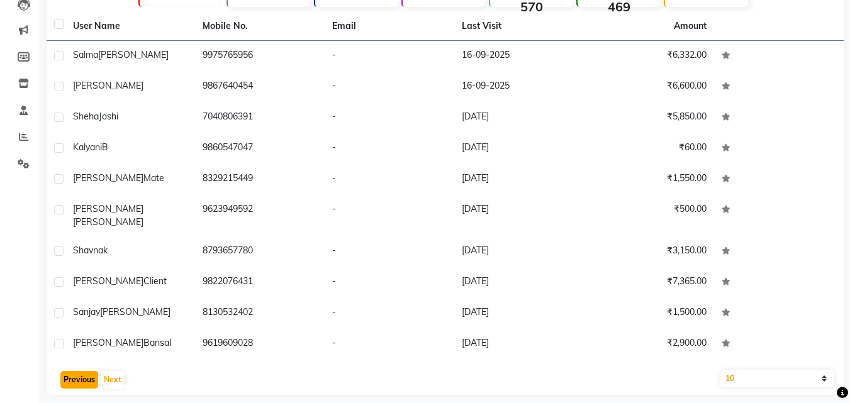
click at [76, 371] on button "Previous" at bounding box center [79, 380] width 38 height 18
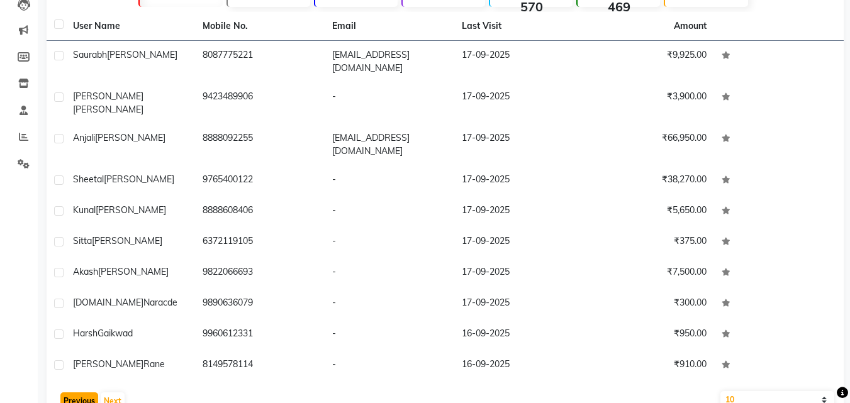
click at [79, 393] on button "Previous" at bounding box center [79, 402] width 38 height 18
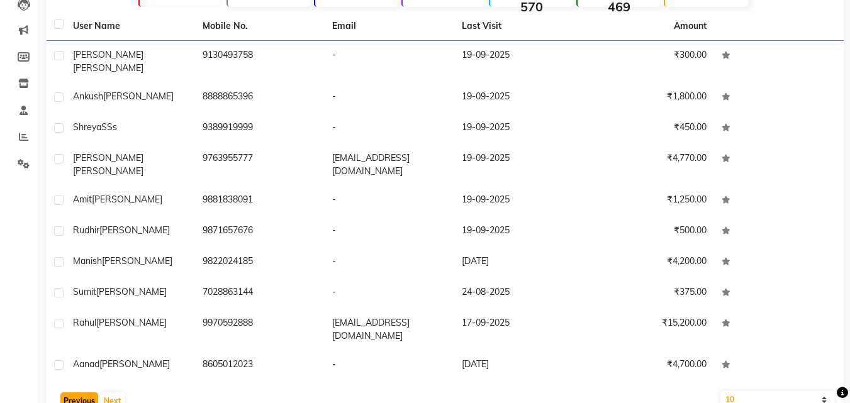
click at [91, 393] on button "Previous" at bounding box center [79, 402] width 38 height 18
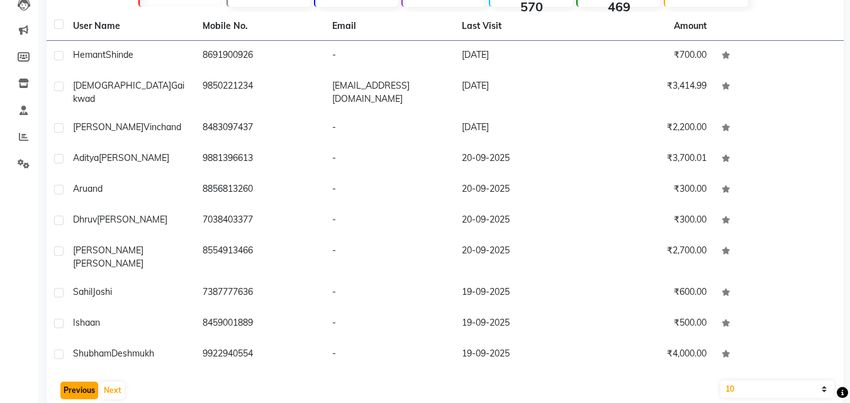
click at [82, 382] on button "Previous" at bounding box center [79, 391] width 38 height 18
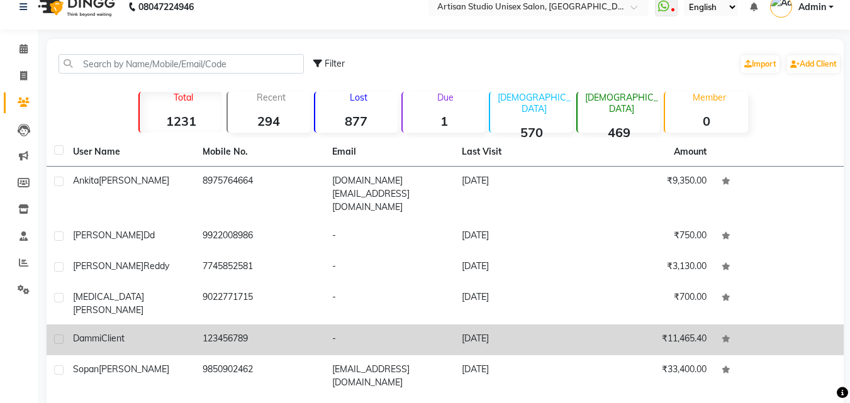
scroll to position [152, 0]
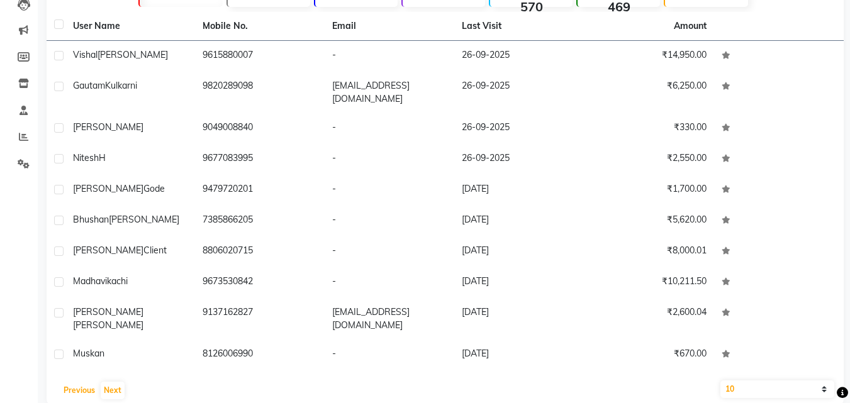
scroll to position [0, 0]
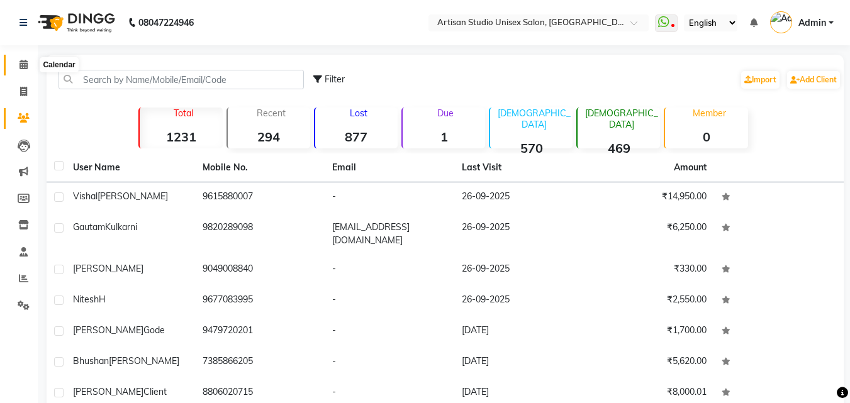
click at [16, 67] on span at bounding box center [24, 65] width 22 height 14
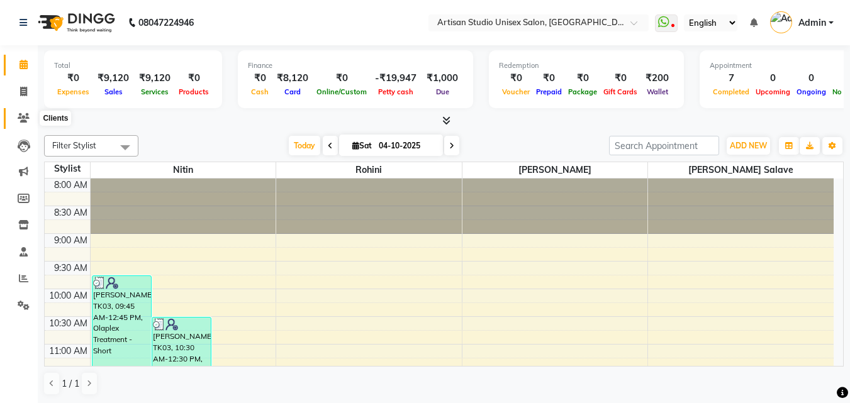
click at [30, 118] on span at bounding box center [24, 118] width 22 height 14
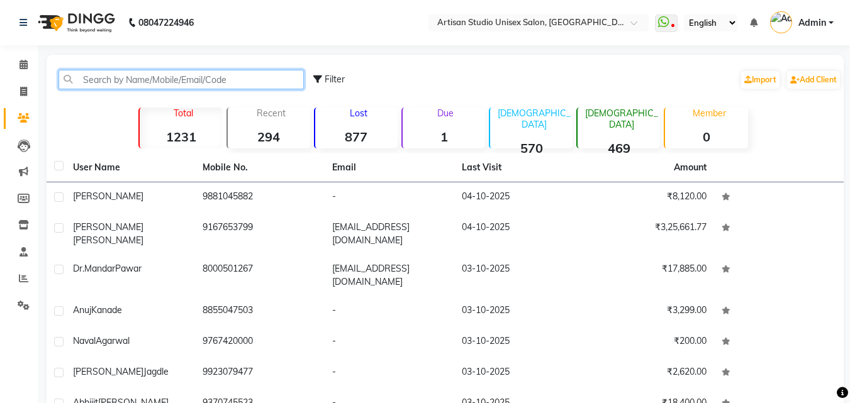
drag, startPoint x: 150, startPoint y: 81, endPoint x: 155, endPoint y: 76, distance: 6.7
click at [150, 81] on input "text" at bounding box center [181, 80] width 245 height 20
type input "g"
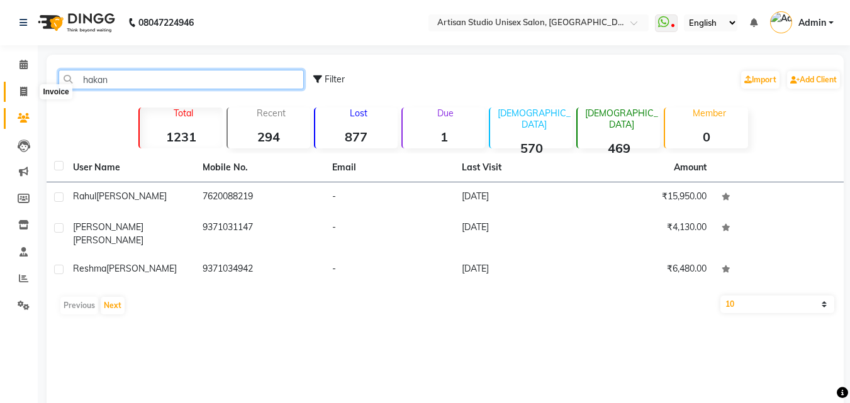
type input "hakan"
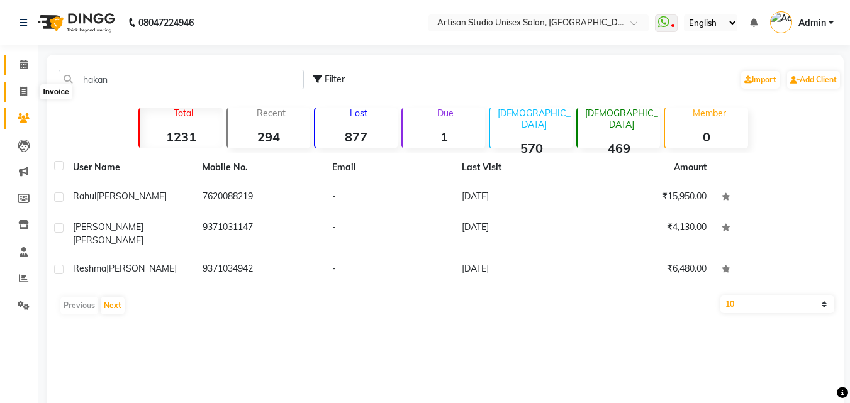
drag, startPoint x: 30, startPoint y: 90, endPoint x: 22, endPoint y: 75, distance: 16.9
click at [30, 89] on span at bounding box center [24, 92] width 22 height 14
select select "4913"
select select "service"
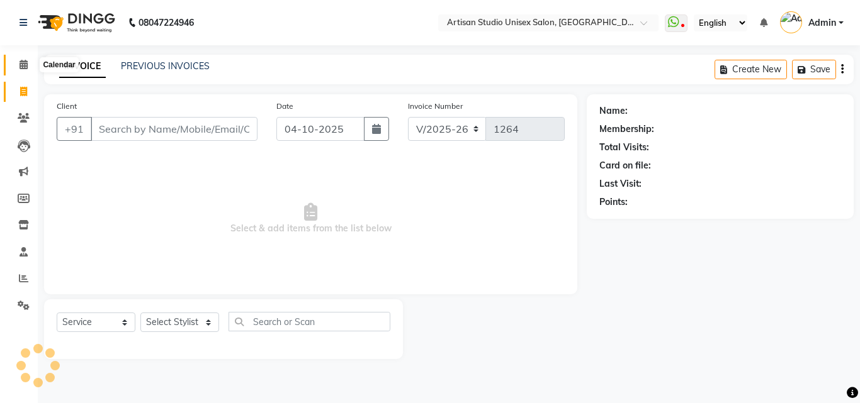
click at [25, 64] on icon at bounding box center [24, 64] width 8 height 9
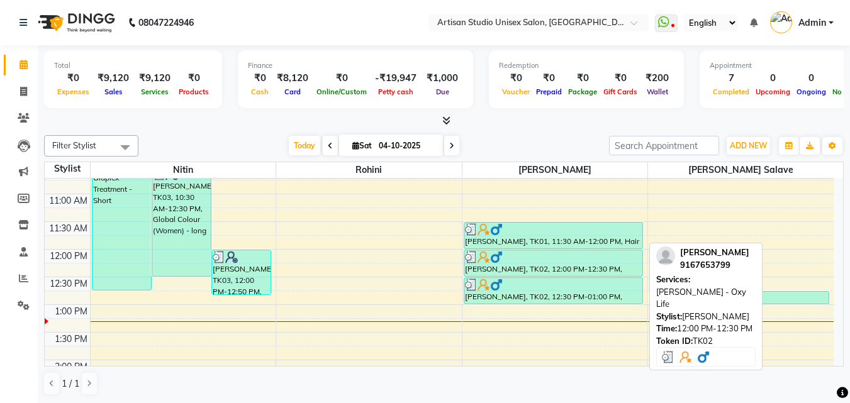
scroll to position [126, 0]
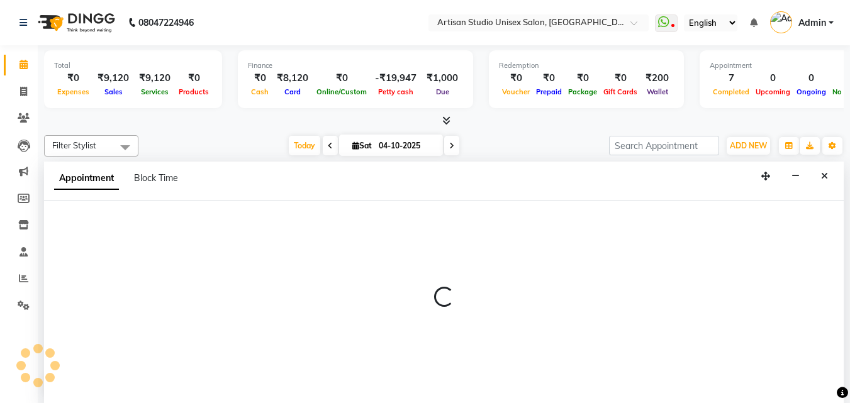
scroll to position [1, 0]
select select "51857"
select select "tentative"
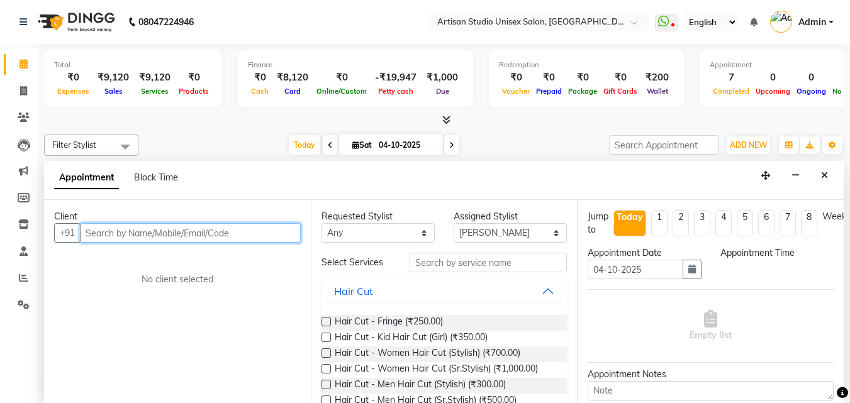
select select "780"
click at [231, 237] on input "text" at bounding box center [190, 233] width 221 height 20
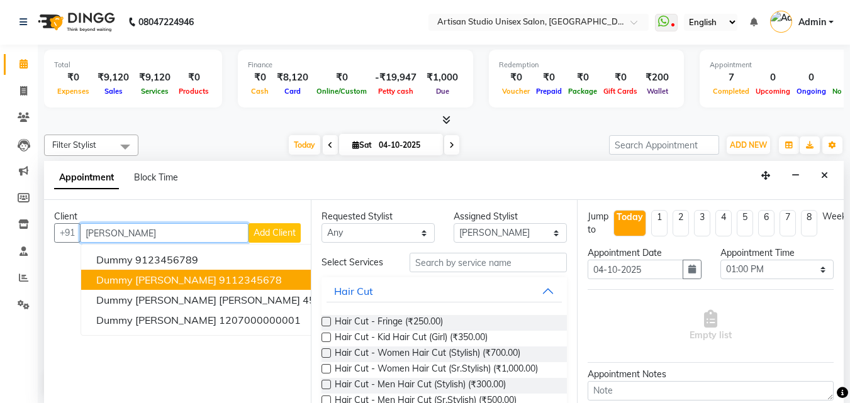
click at [222, 274] on button "Dummy [PERSON_NAME] 9112345678" at bounding box center [227, 280] width 293 height 20
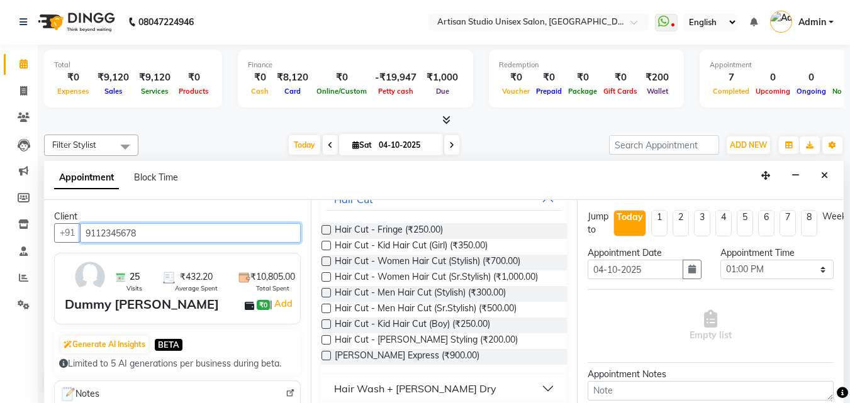
scroll to position [63, 0]
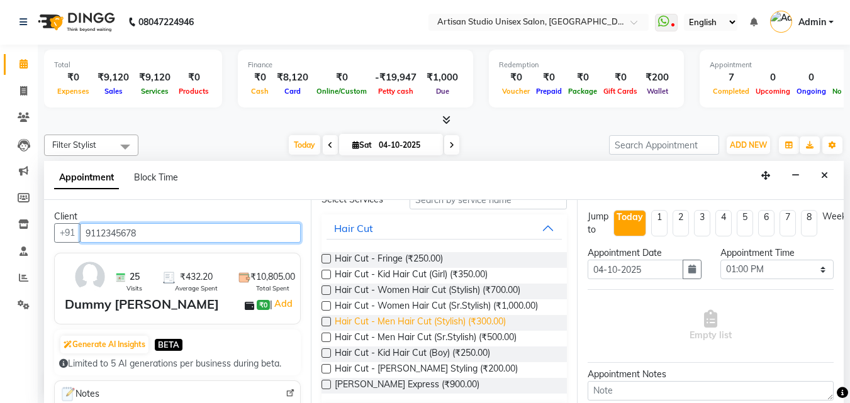
type input "9112345678"
click at [483, 325] on span "Hair Cut - Men Hair Cut (Stylish) (₹300.00)" at bounding box center [420, 323] width 171 height 16
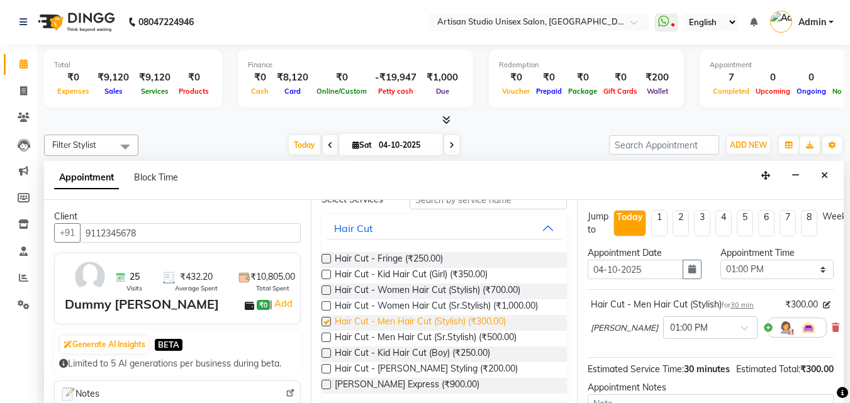
checkbox input "false"
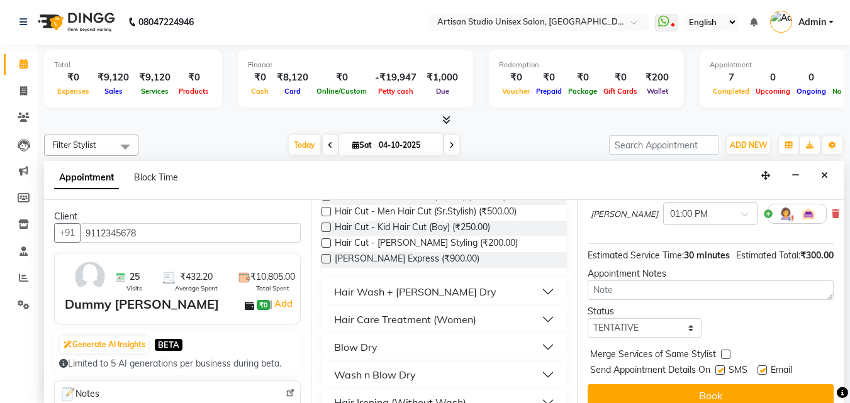
scroll to position [126, 0]
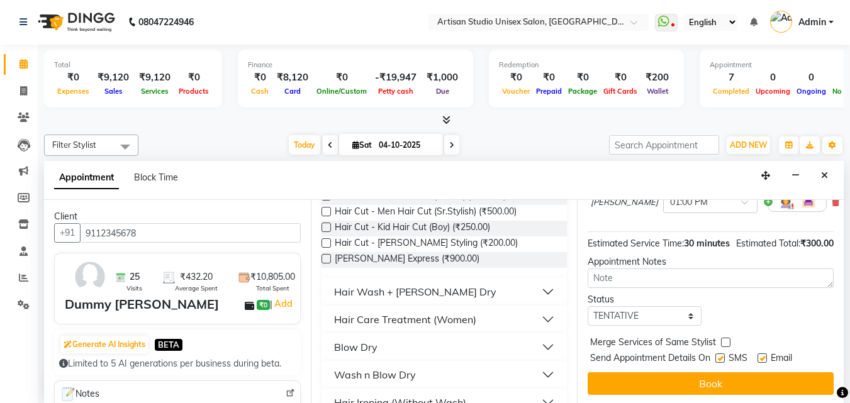
click at [721, 363] on label at bounding box center [720, 358] width 9 height 9
click at [721, 364] on input "checkbox" at bounding box center [720, 360] width 8 height 8
checkbox input "false"
click at [763, 363] on label at bounding box center [762, 358] width 9 height 9
click at [763, 364] on input "checkbox" at bounding box center [762, 360] width 8 height 8
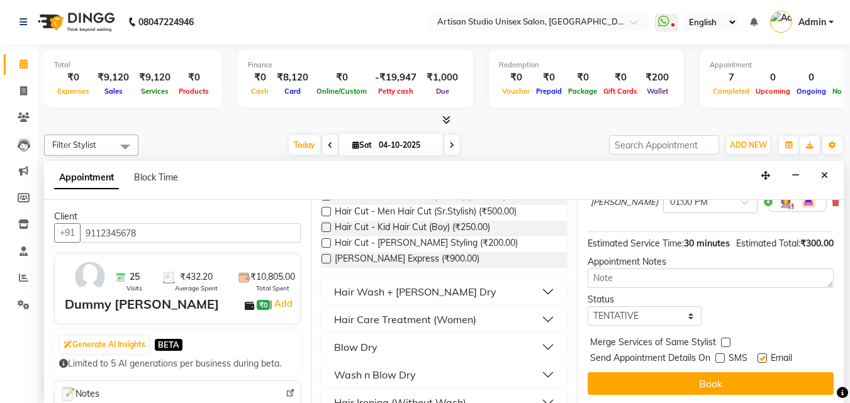
checkbox input "false"
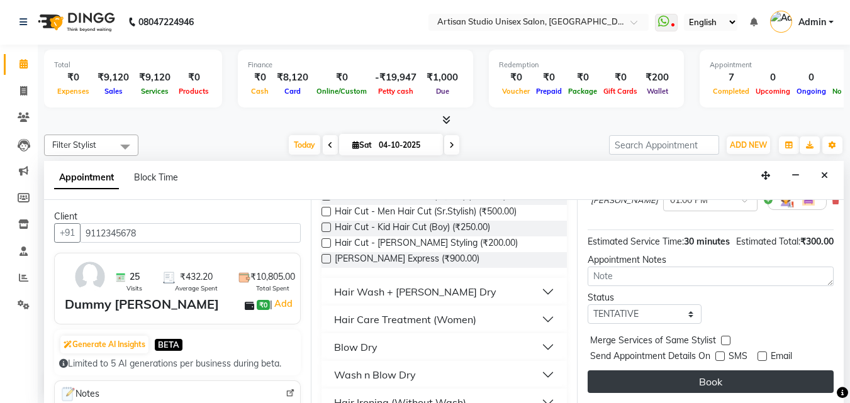
scroll to position [150, 0]
click at [750, 373] on button "Book" at bounding box center [711, 382] width 246 height 23
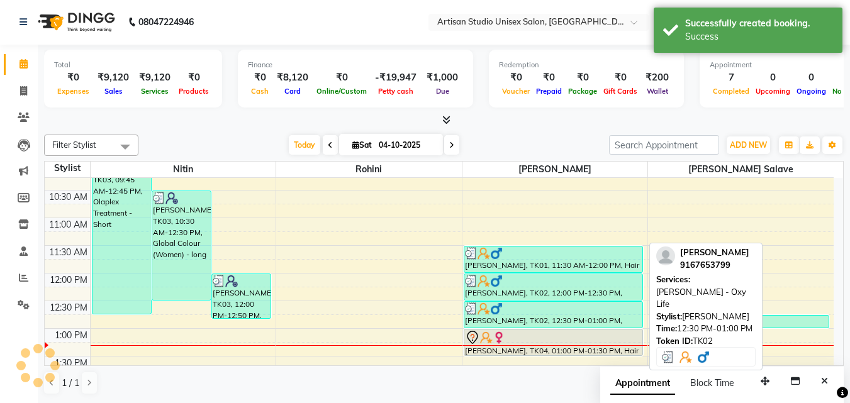
scroll to position [0, 0]
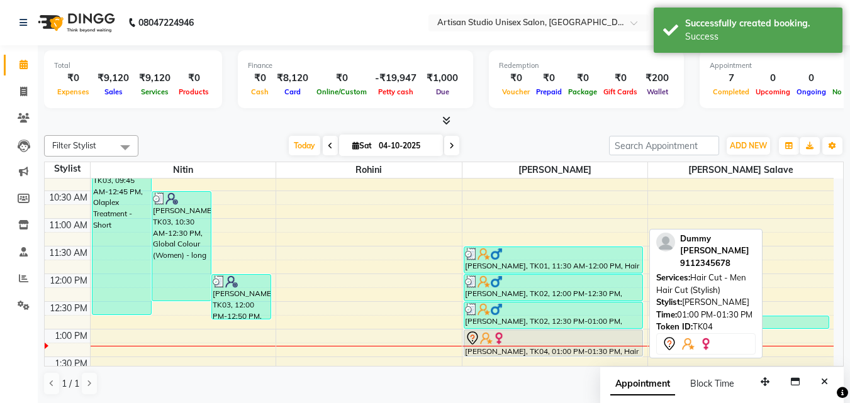
click at [519, 340] on div at bounding box center [553, 338] width 177 height 15
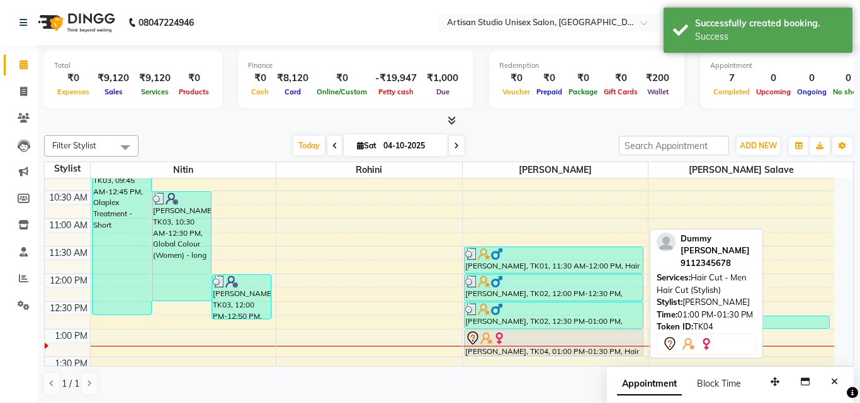
select select "7"
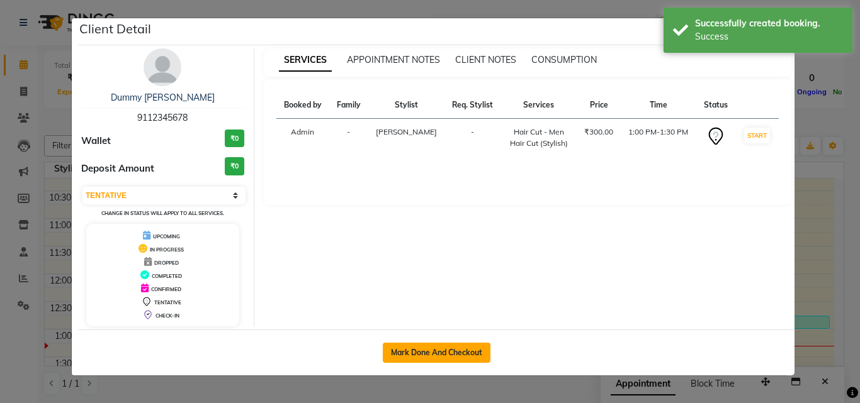
click at [456, 359] on button "Mark Done And Checkout" at bounding box center [437, 353] width 108 height 20
select select "4913"
select select "service"
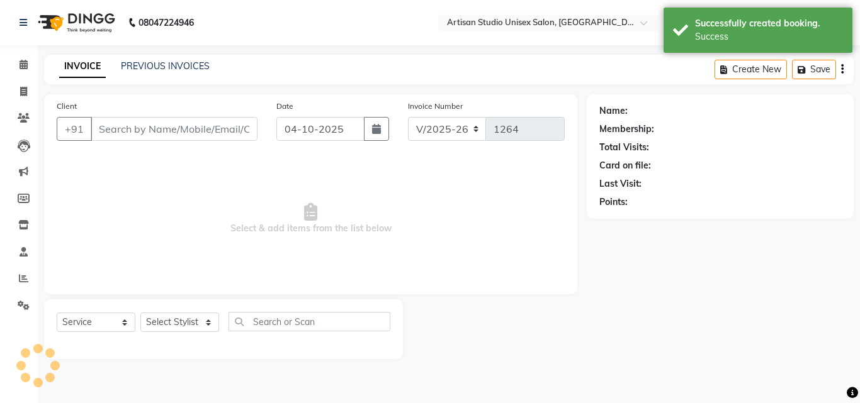
type input "9112345678"
select select "51857"
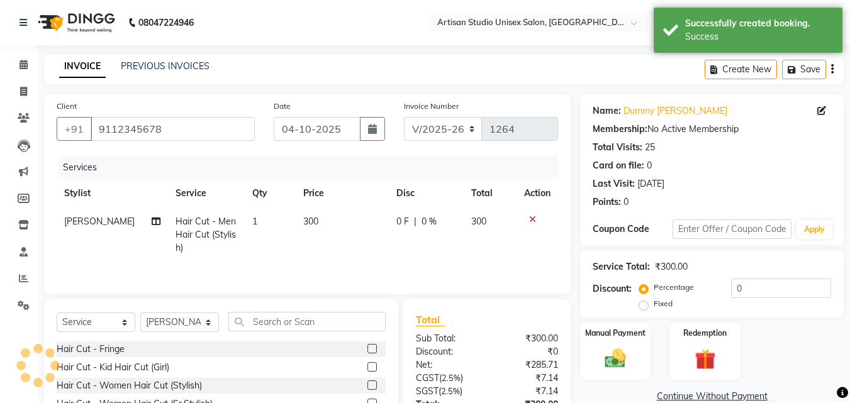
scroll to position [63, 0]
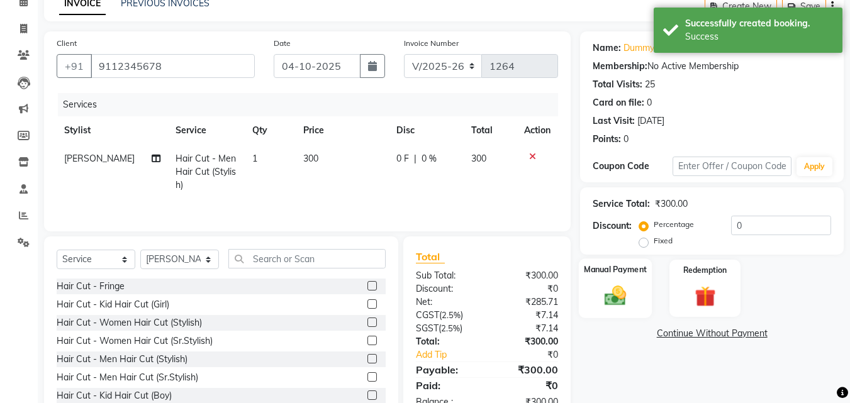
click at [620, 305] on img at bounding box center [615, 295] width 35 height 25
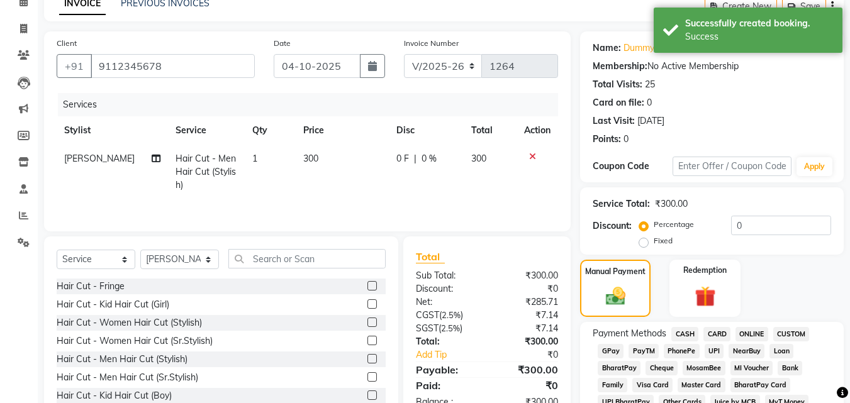
click at [717, 330] on span "CARD" at bounding box center [717, 334] width 27 height 14
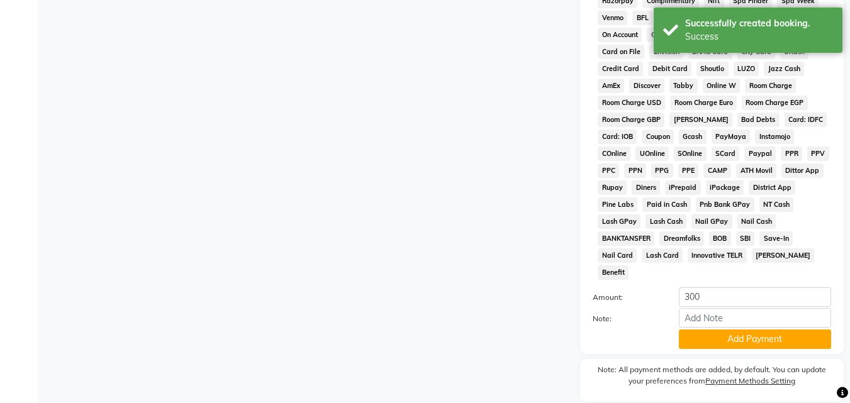
scroll to position [559, 0]
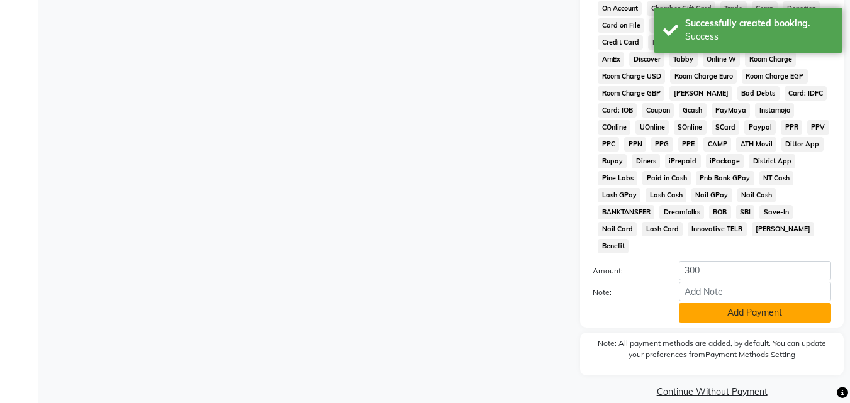
click at [729, 303] on button "Add Payment" at bounding box center [755, 313] width 152 height 20
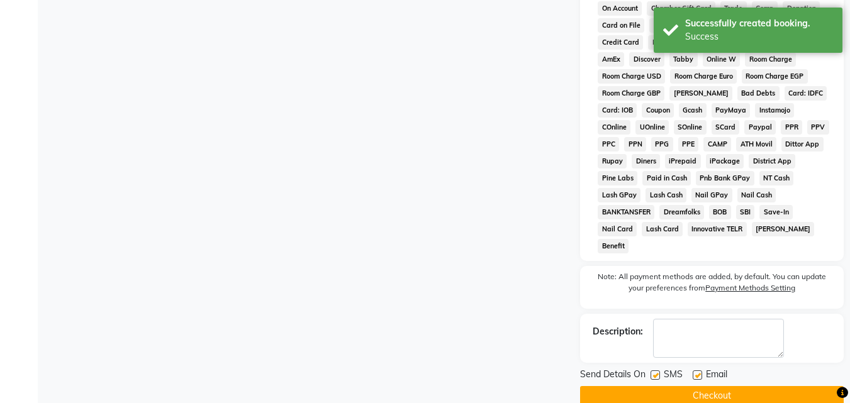
scroll to position [563, 0]
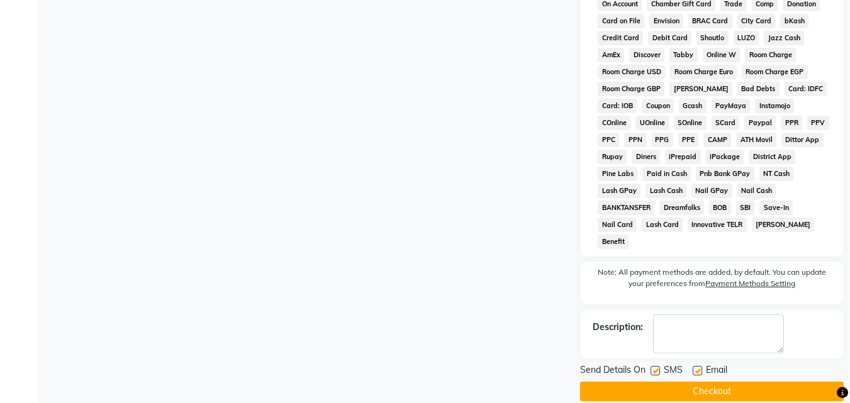
click at [653, 366] on label at bounding box center [655, 370] width 9 height 9
click at [653, 368] on input "checkbox" at bounding box center [655, 372] width 8 height 8
checkbox input "false"
click at [699, 366] on label at bounding box center [697, 370] width 9 height 9
click at [699, 368] on input "checkbox" at bounding box center [697, 372] width 8 height 8
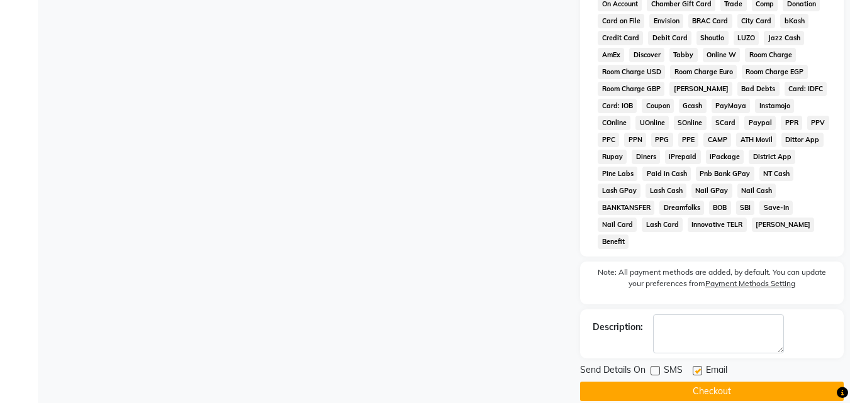
checkbox input "false"
click at [698, 382] on button "Checkout" at bounding box center [712, 392] width 264 height 20
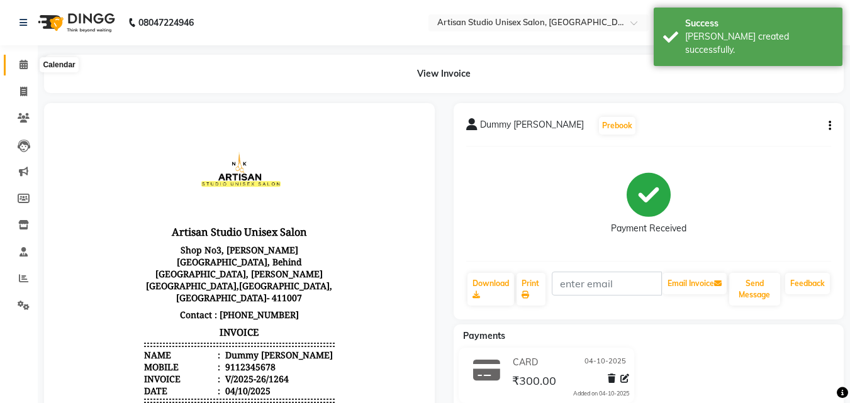
click at [30, 64] on span at bounding box center [24, 65] width 22 height 14
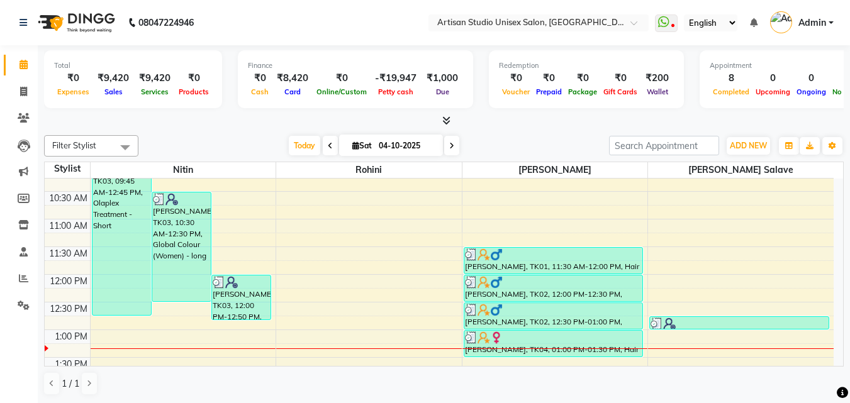
scroll to position [126, 0]
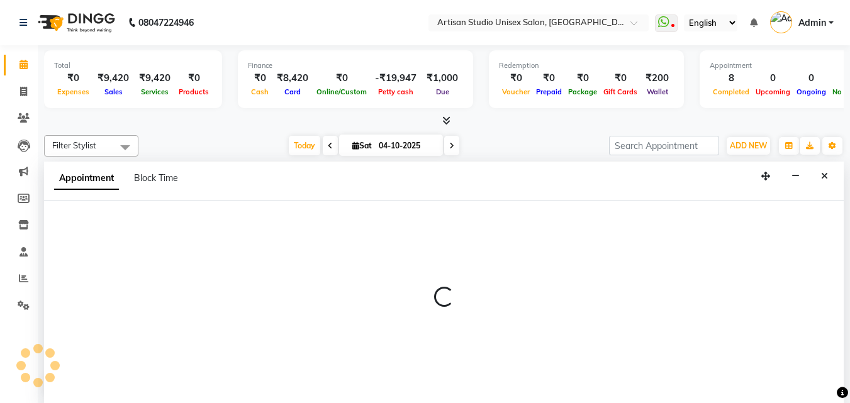
select select "31469"
select select "tentative"
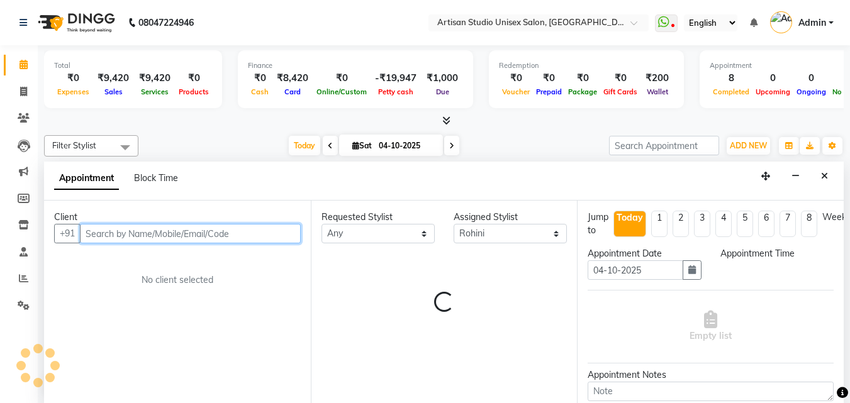
select select "675"
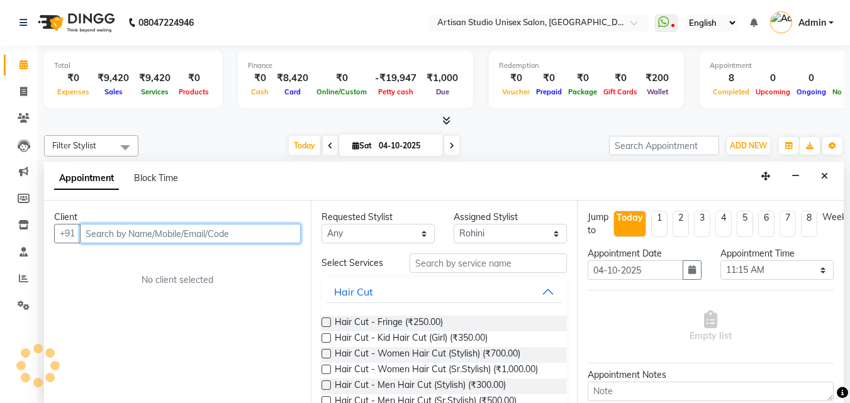
scroll to position [1, 0]
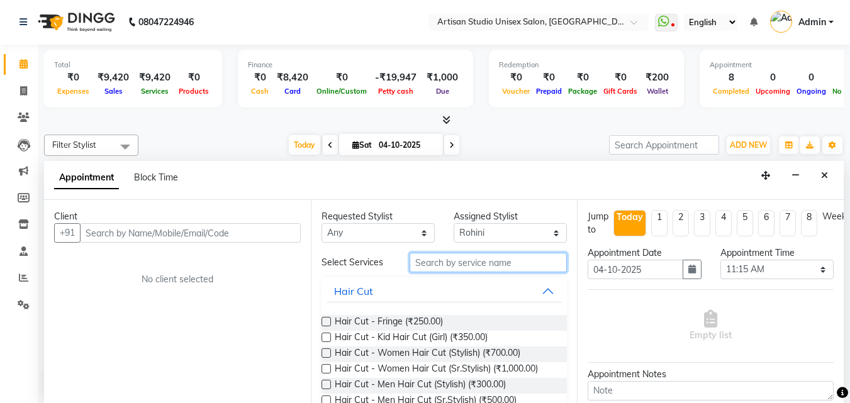
click at [426, 266] on input "text" at bounding box center [488, 263] width 157 height 20
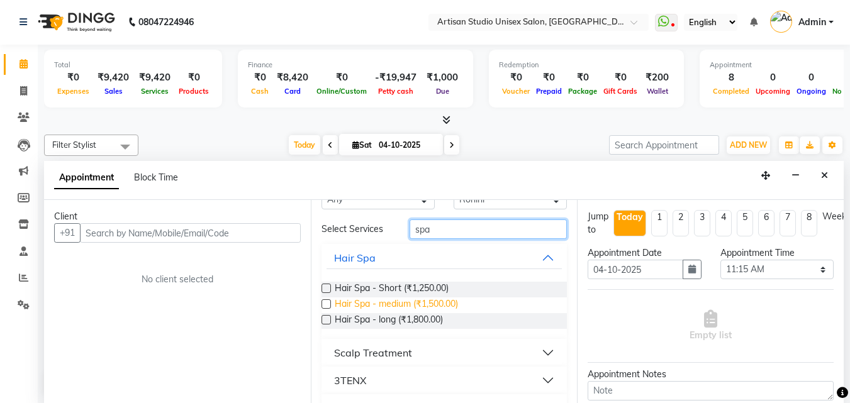
scroll to position [62, 0]
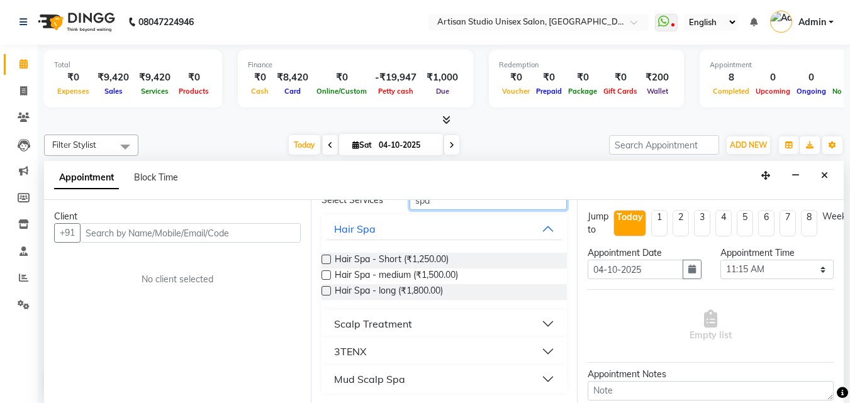
type input "spa"
click at [533, 319] on button "Scalp Treatment" at bounding box center [445, 324] width 236 height 23
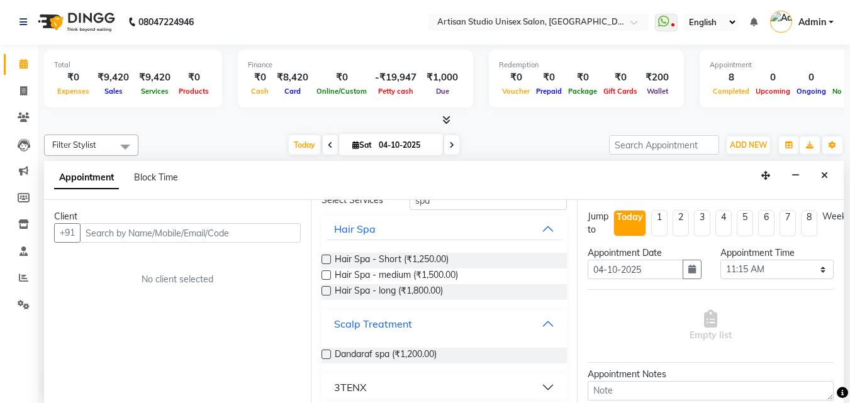
scroll to position [98, 0]
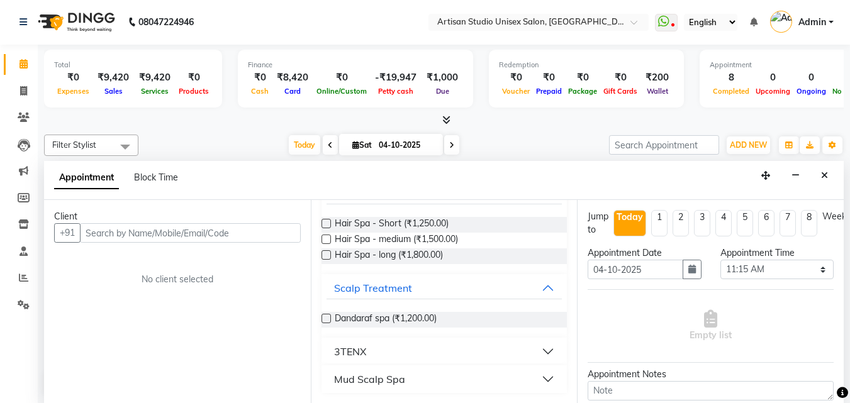
click at [543, 349] on button "3TENX" at bounding box center [445, 351] width 236 height 23
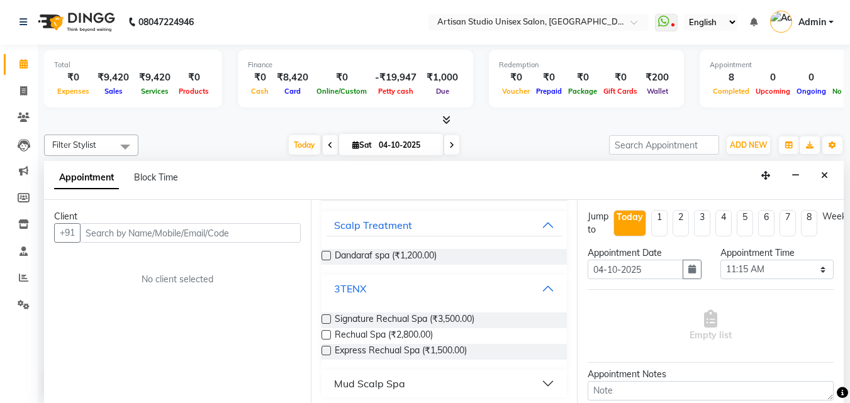
scroll to position [166, 0]
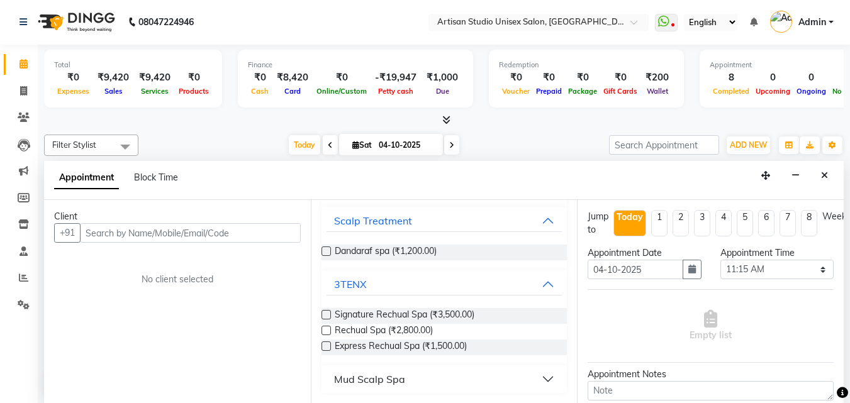
click at [540, 380] on button "Mud Scalp Spa" at bounding box center [445, 379] width 236 height 23
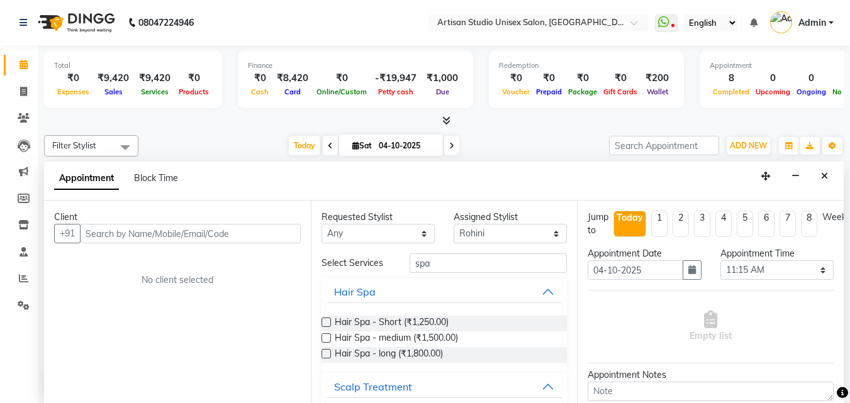
scroll to position [63, 0]
